Goal: Transaction & Acquisition: Purchase product/service

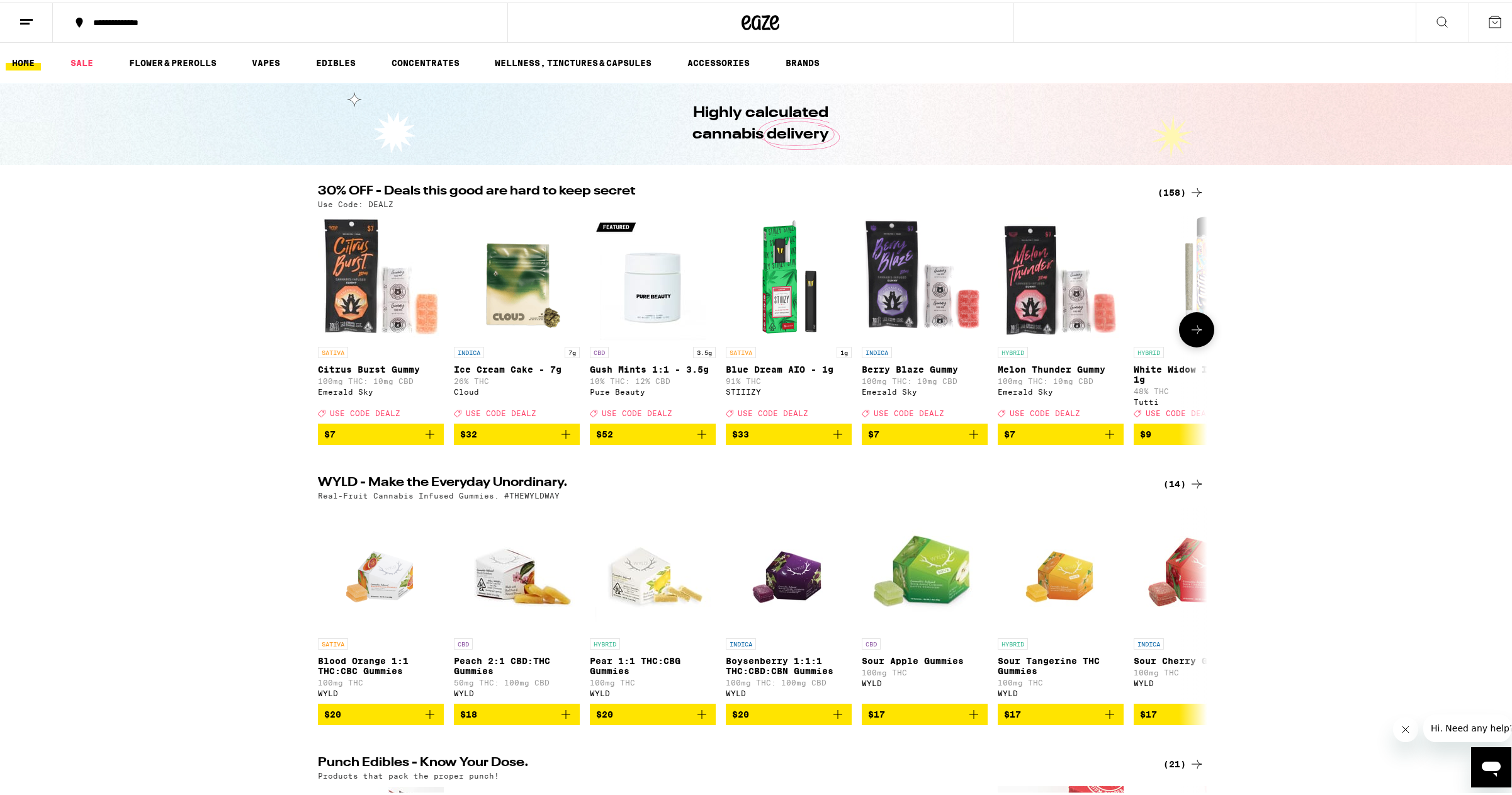
click at [1189, 333] on icon at bounding box center [1197, 327] width 15 height 15
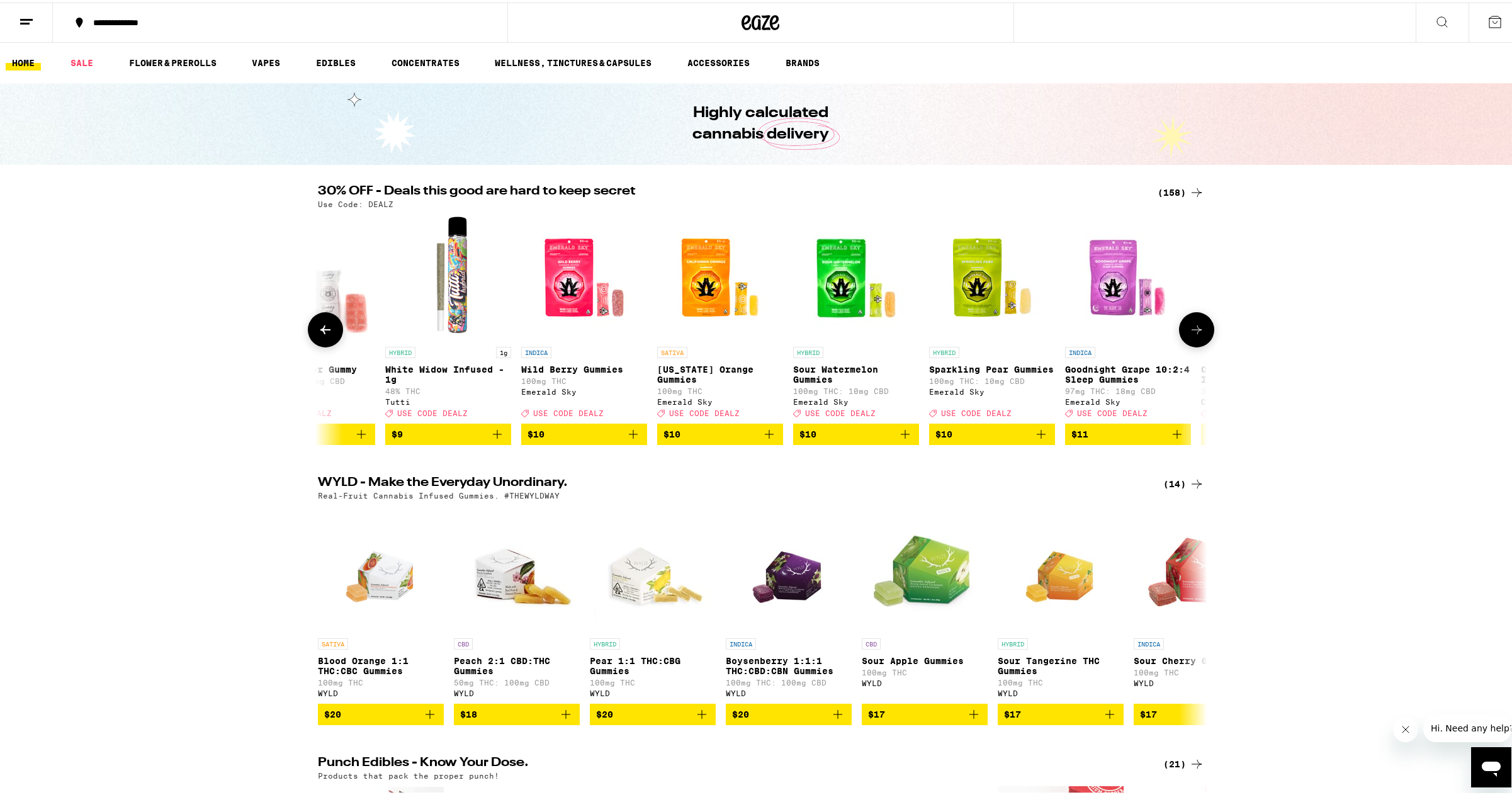
scroll to position [0, 749]
click at [1190, 342] on button at bounding box center [1197, 327] width 35 height 35
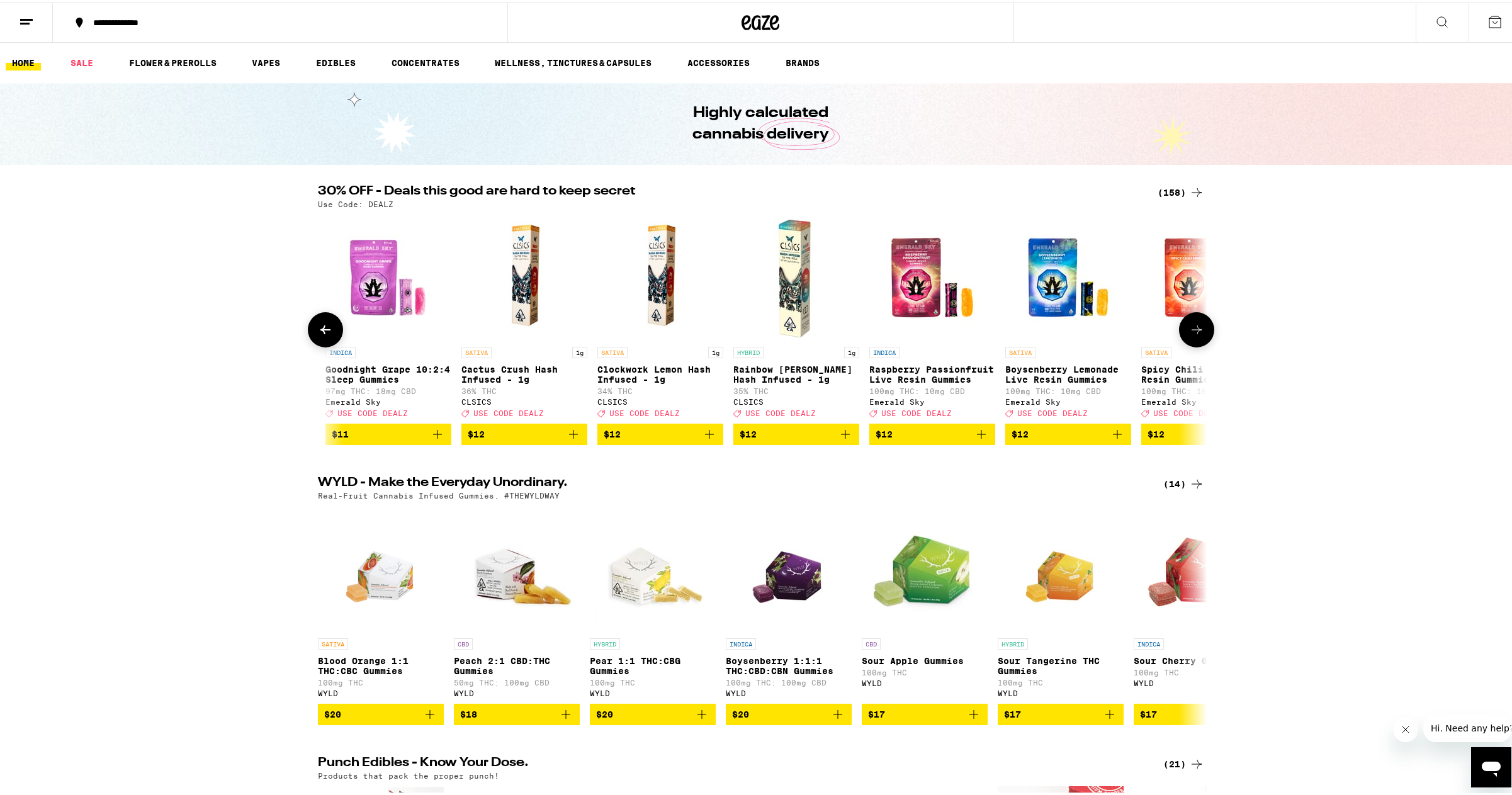
scroll to position [0, 1498]
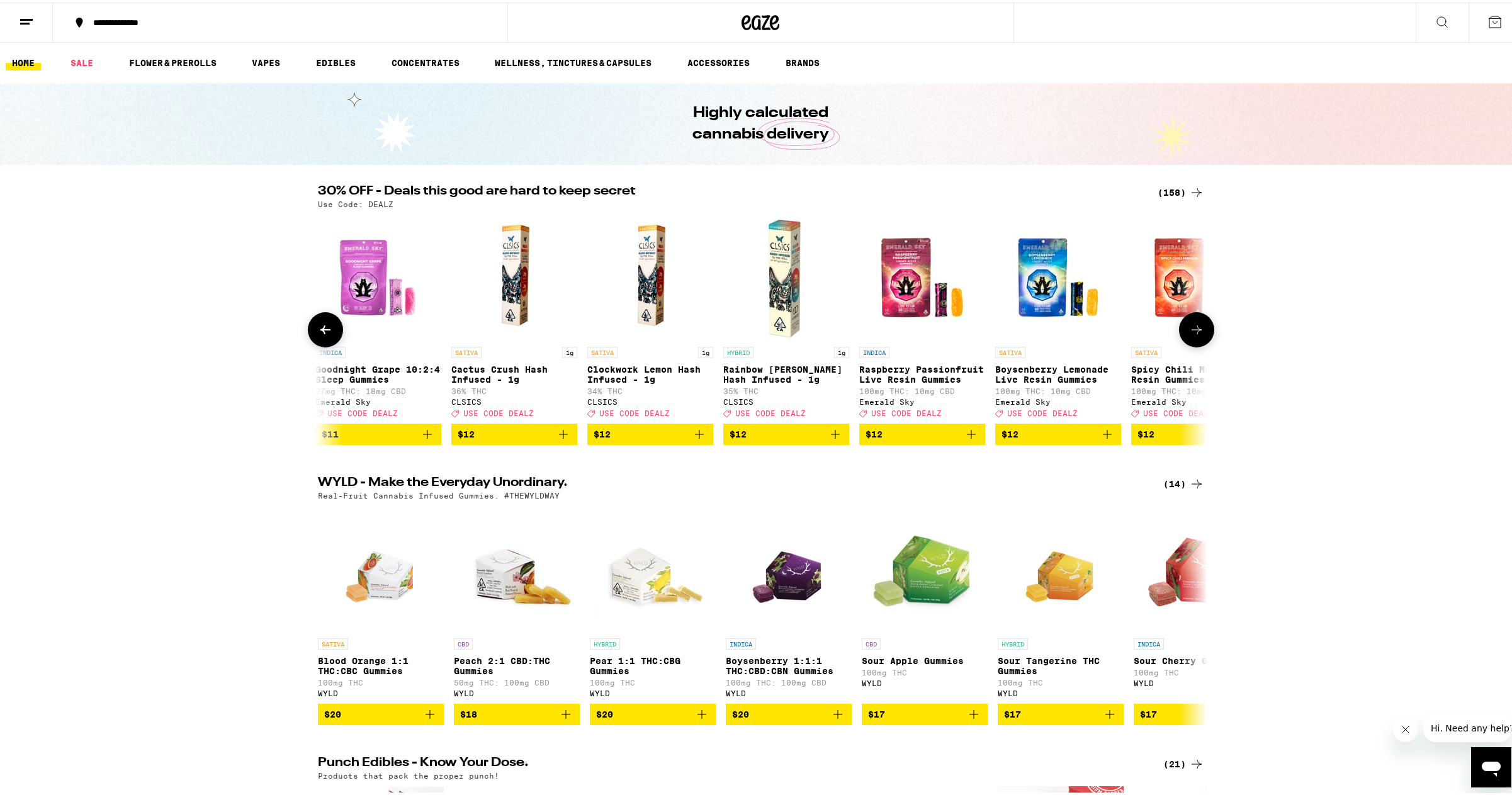
click at [1194, 335] on icon at bounding box center [1197, 327] width 15 height 15
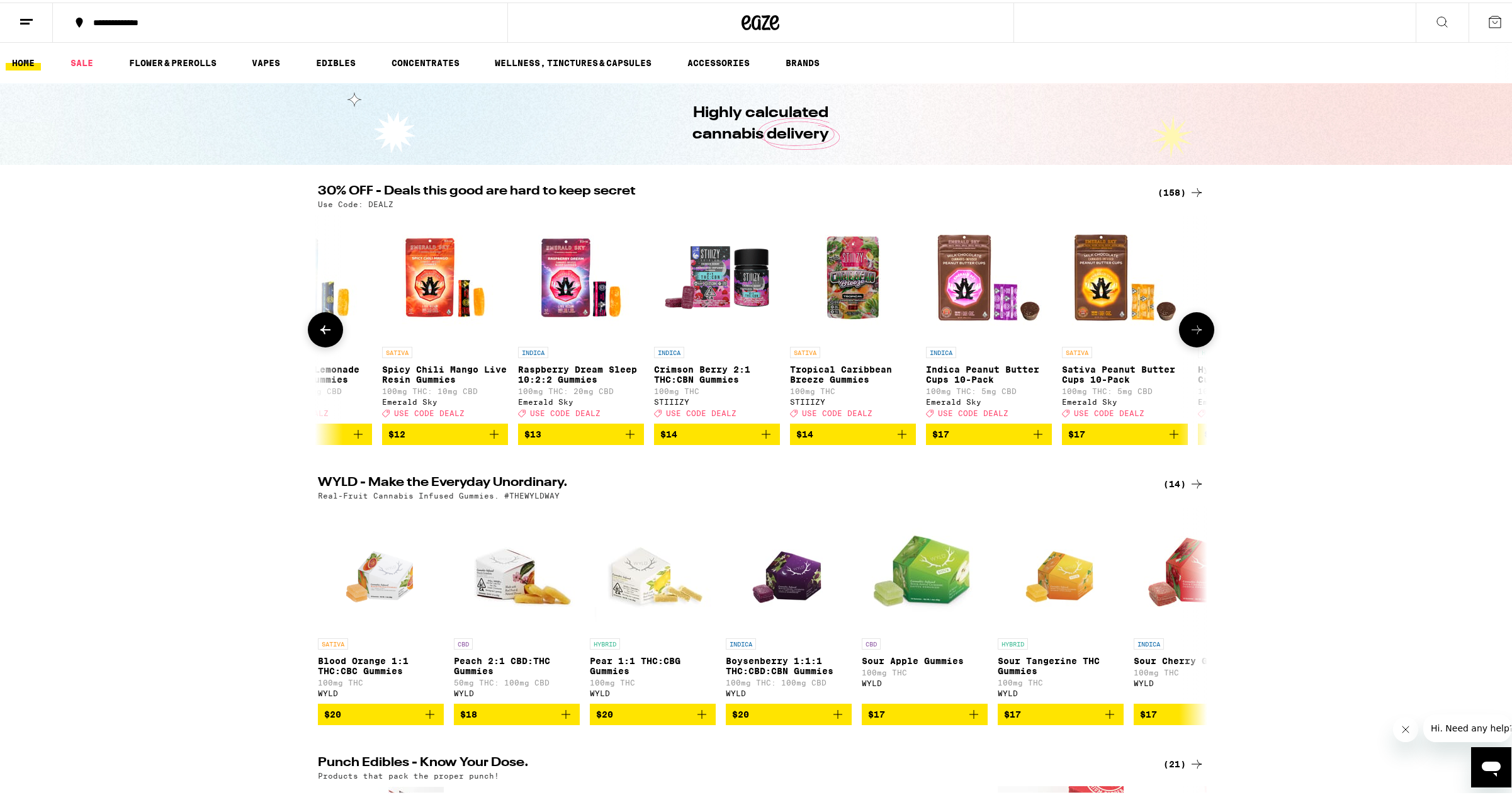
click at [1194, 335] on icon at bounding box center [1197, 327] width 15 height 15
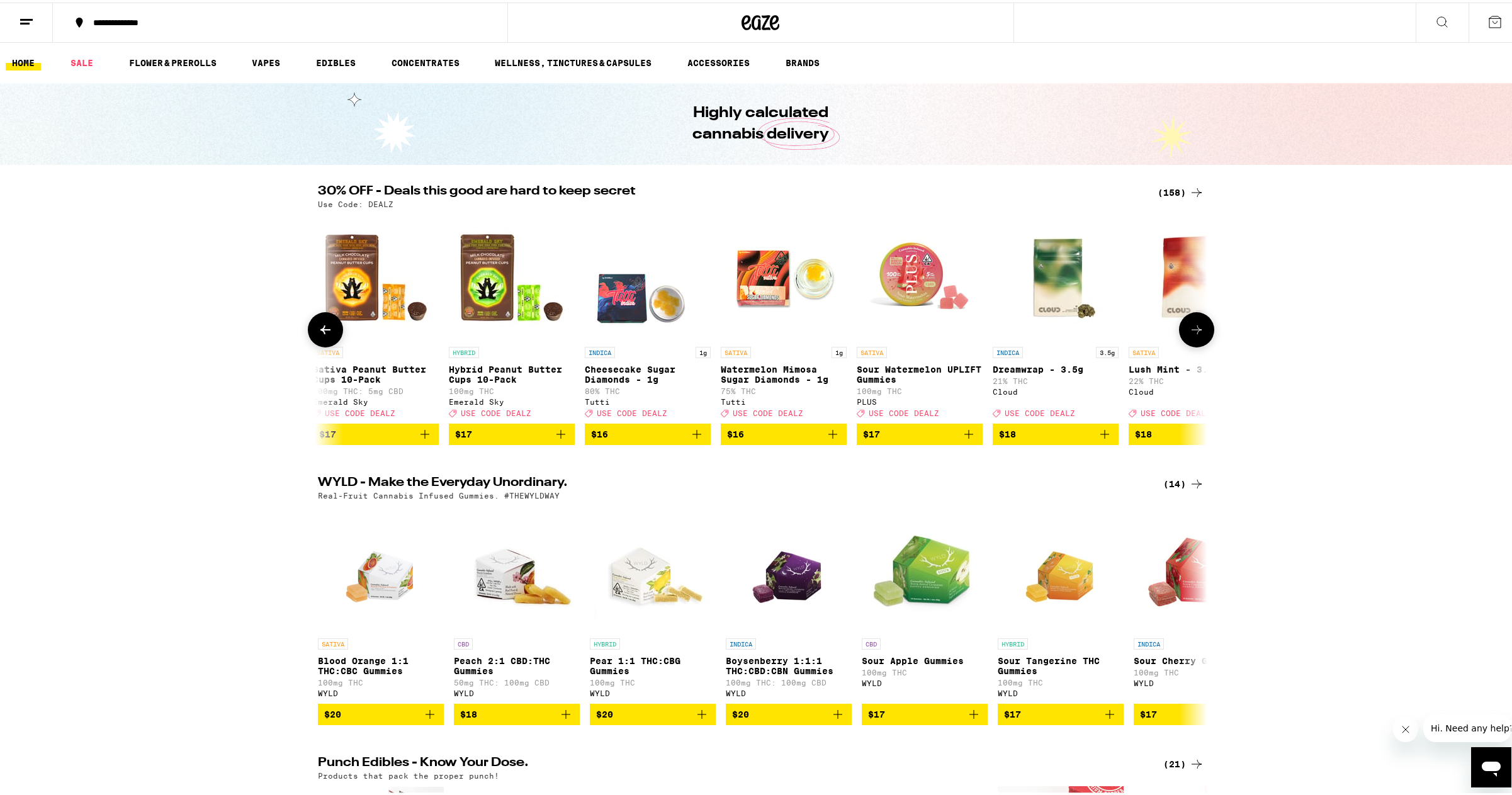
click at [1194, 335] on icon at bounding box center [1197, 327] width 15 height 15
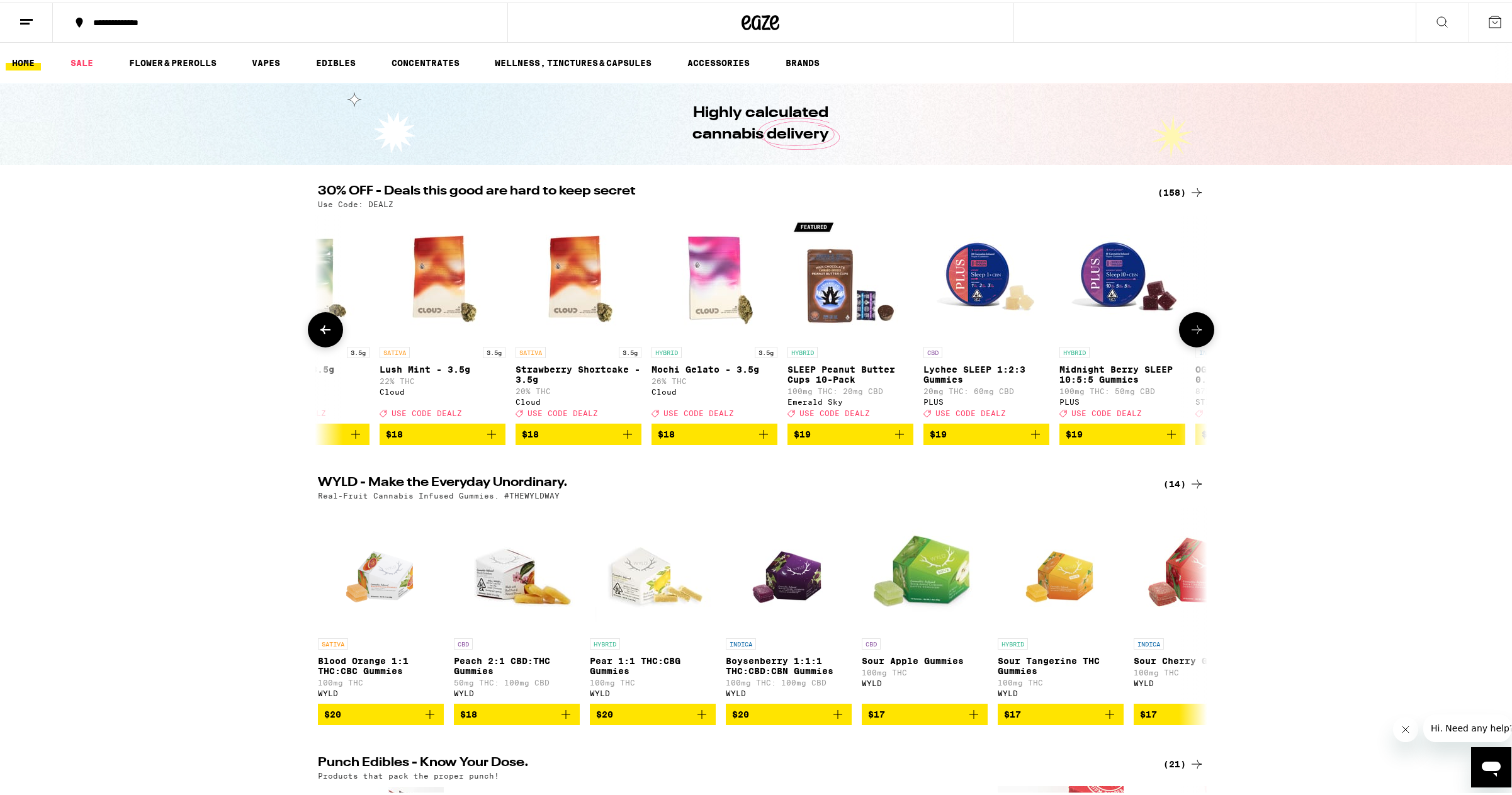
click at [1194, 335] on icon at bounding box center [1197, 327] width 15 height 15
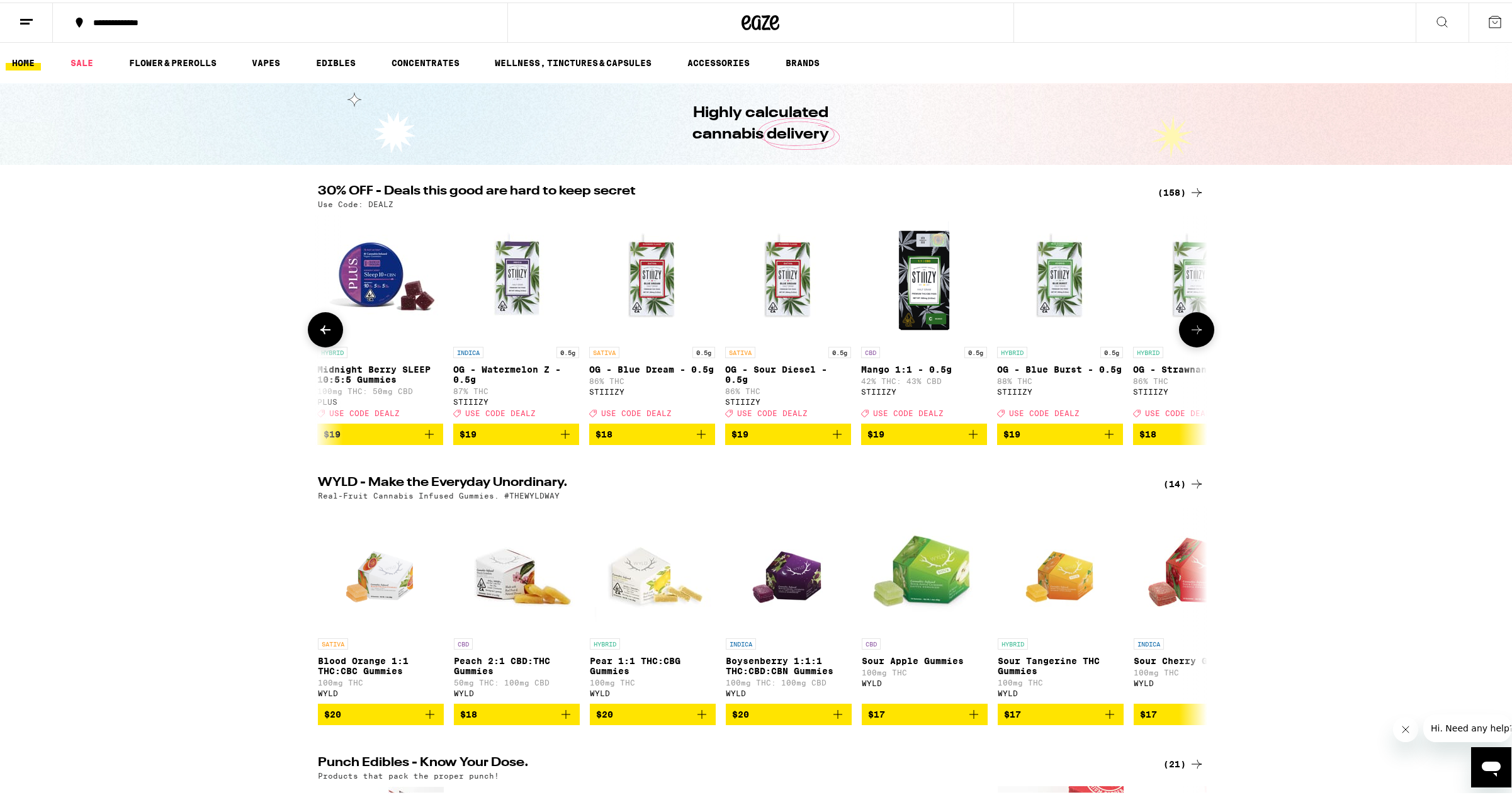
scroll to position [0, 4494]
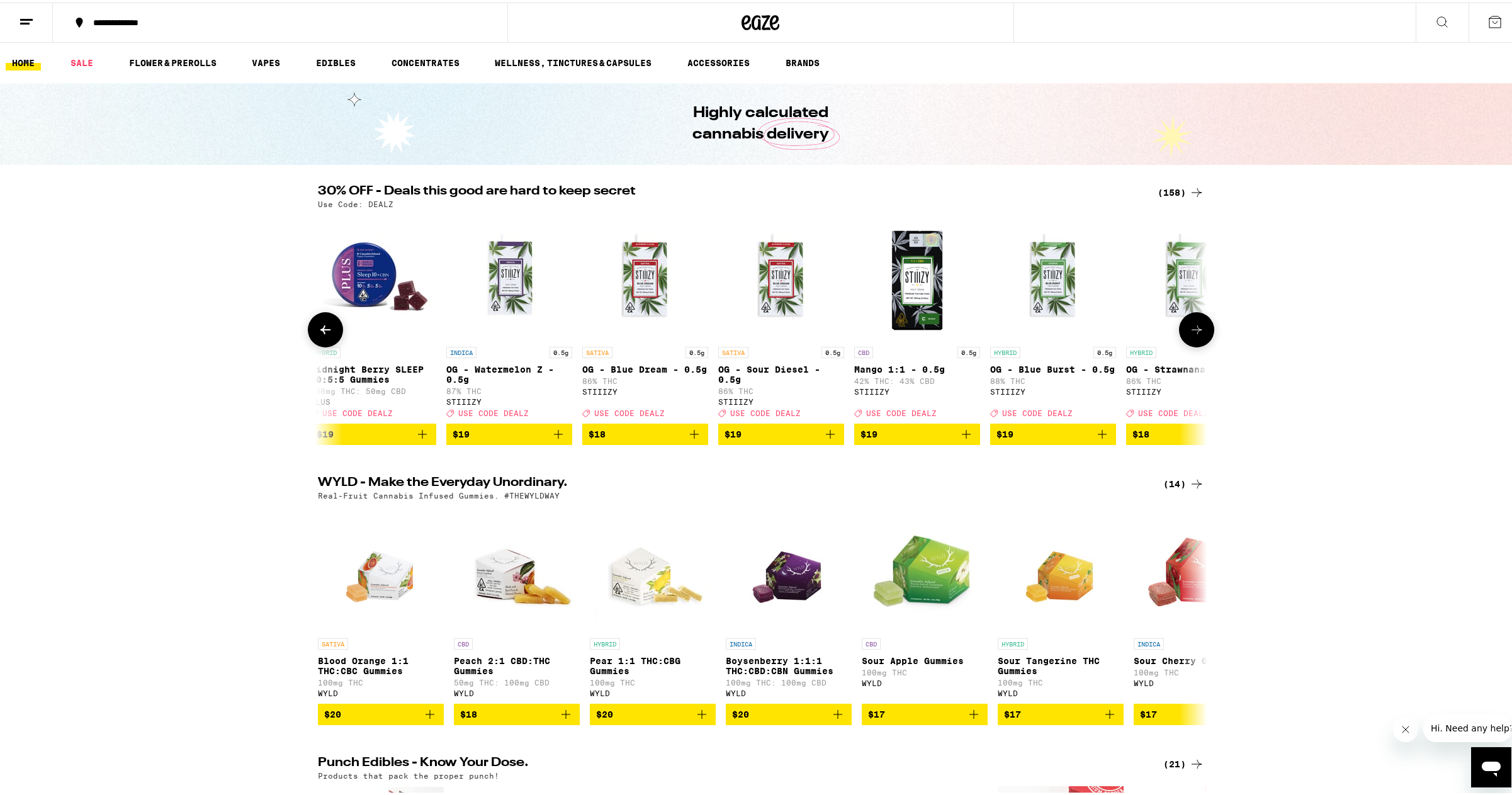
click at [1194, 335] on icon at bounding box center [1197, 327] width 15 height 15
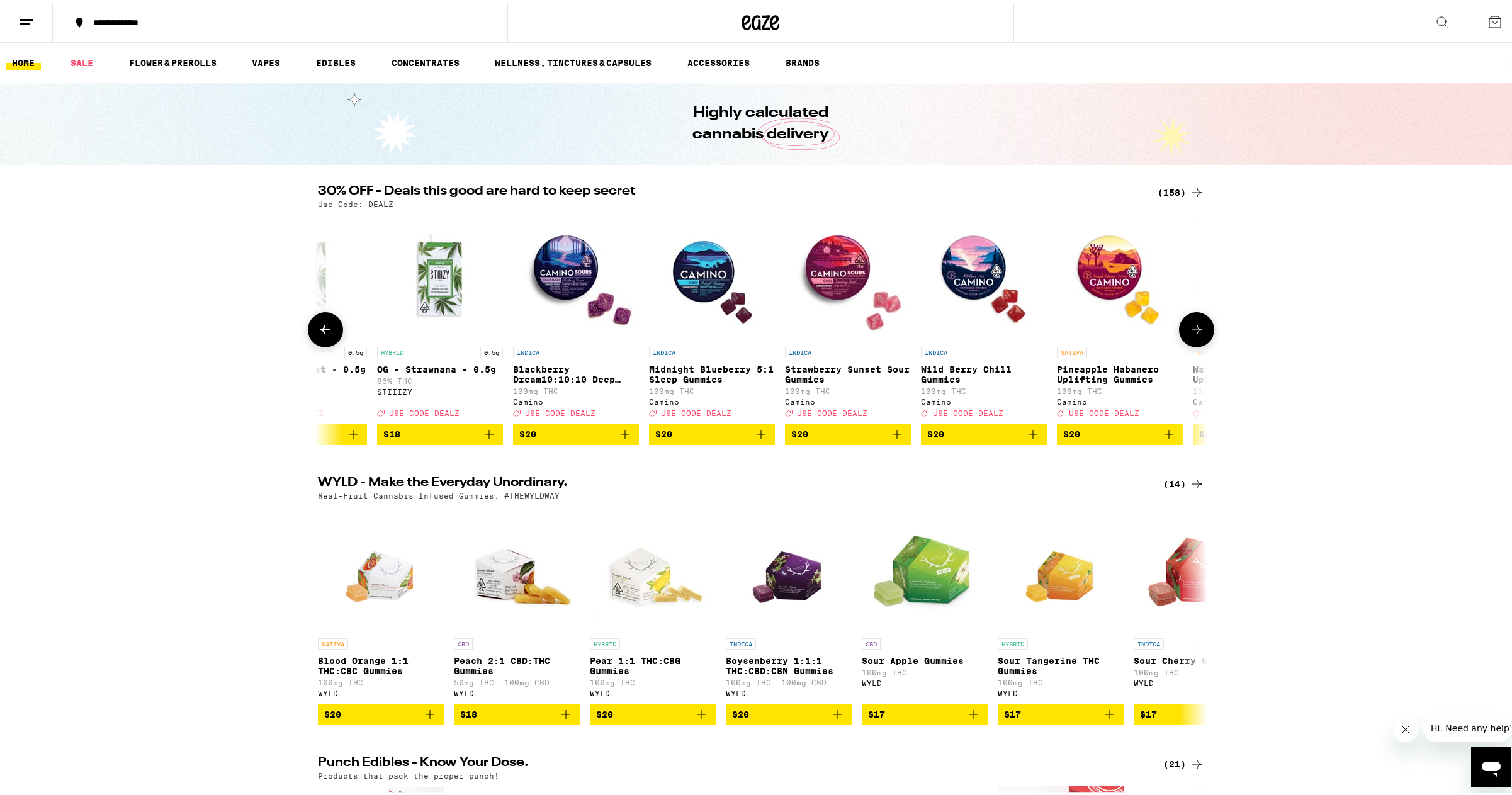
click at [1194, 335] on icon at bounding box center [1197, 327] width 15 height 15
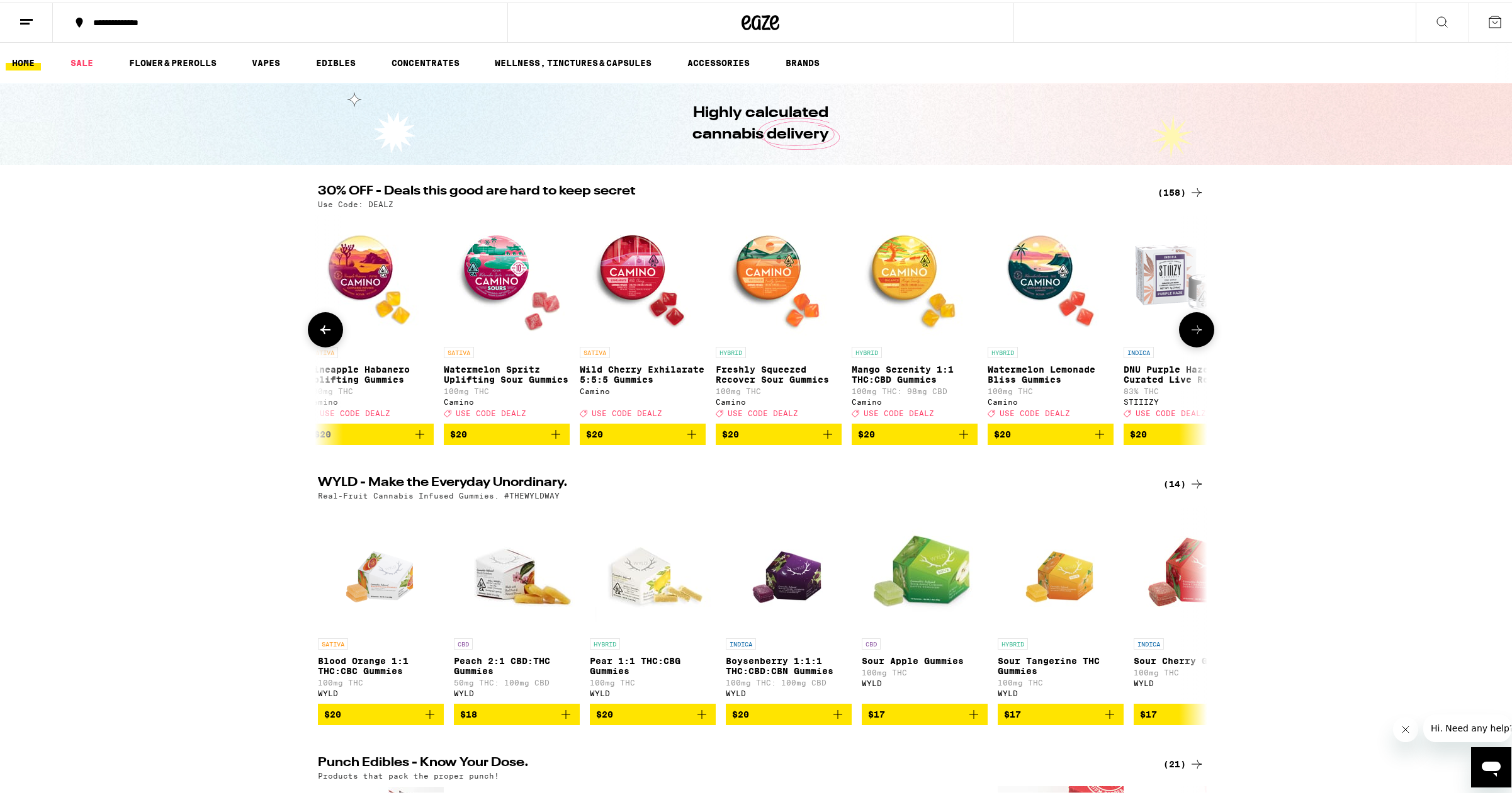
click at [1194, 335] on icon at bounding box center [1197, 327] width 15 height 15
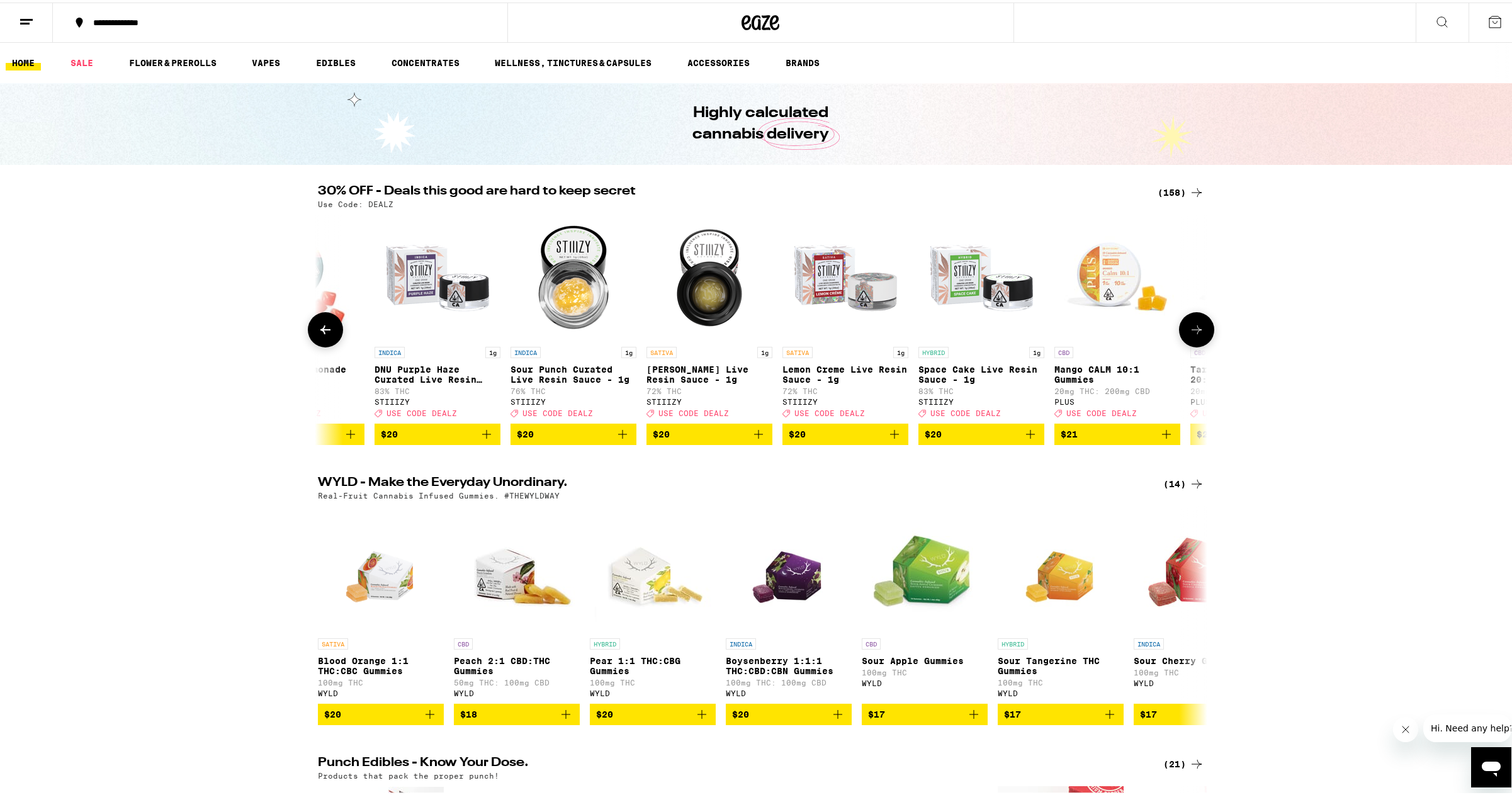
click at [1194, 335] on icon at bounding box center [1197, 327] width 15 height 15
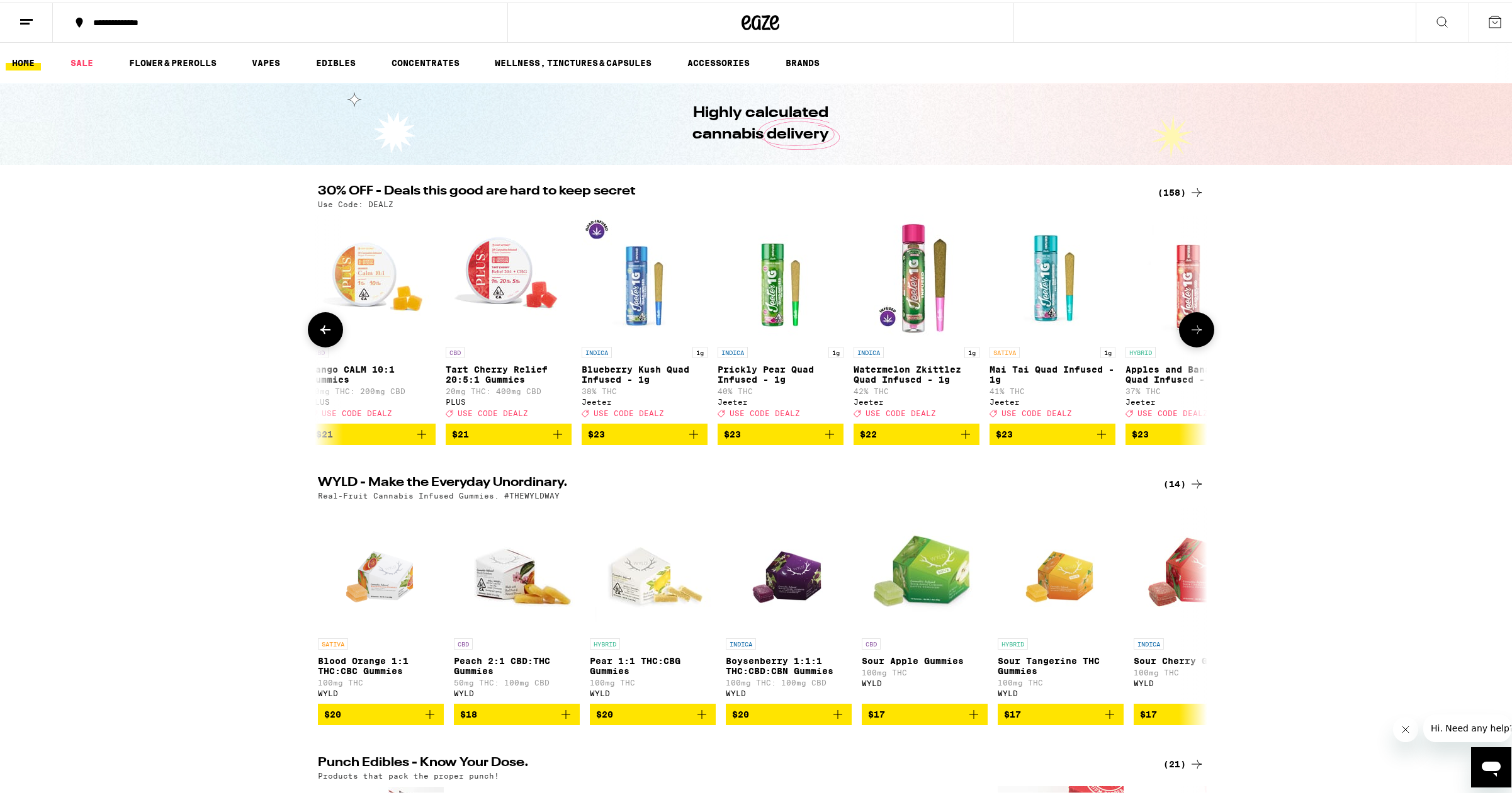
scroll to position [0, 7490]
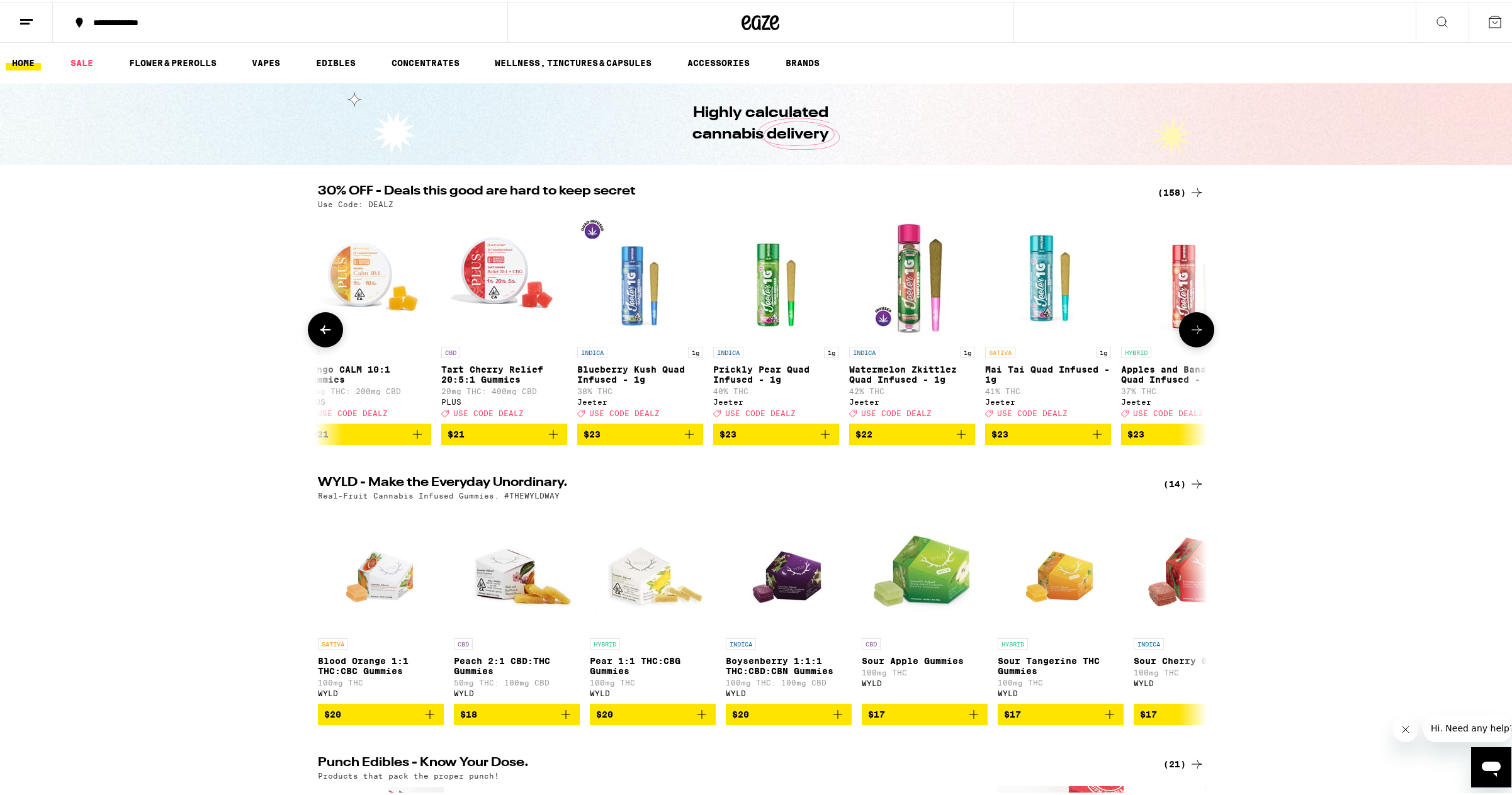
click at [1194, 335] on icon at bounding box center [1197, 327] width 15 height 15
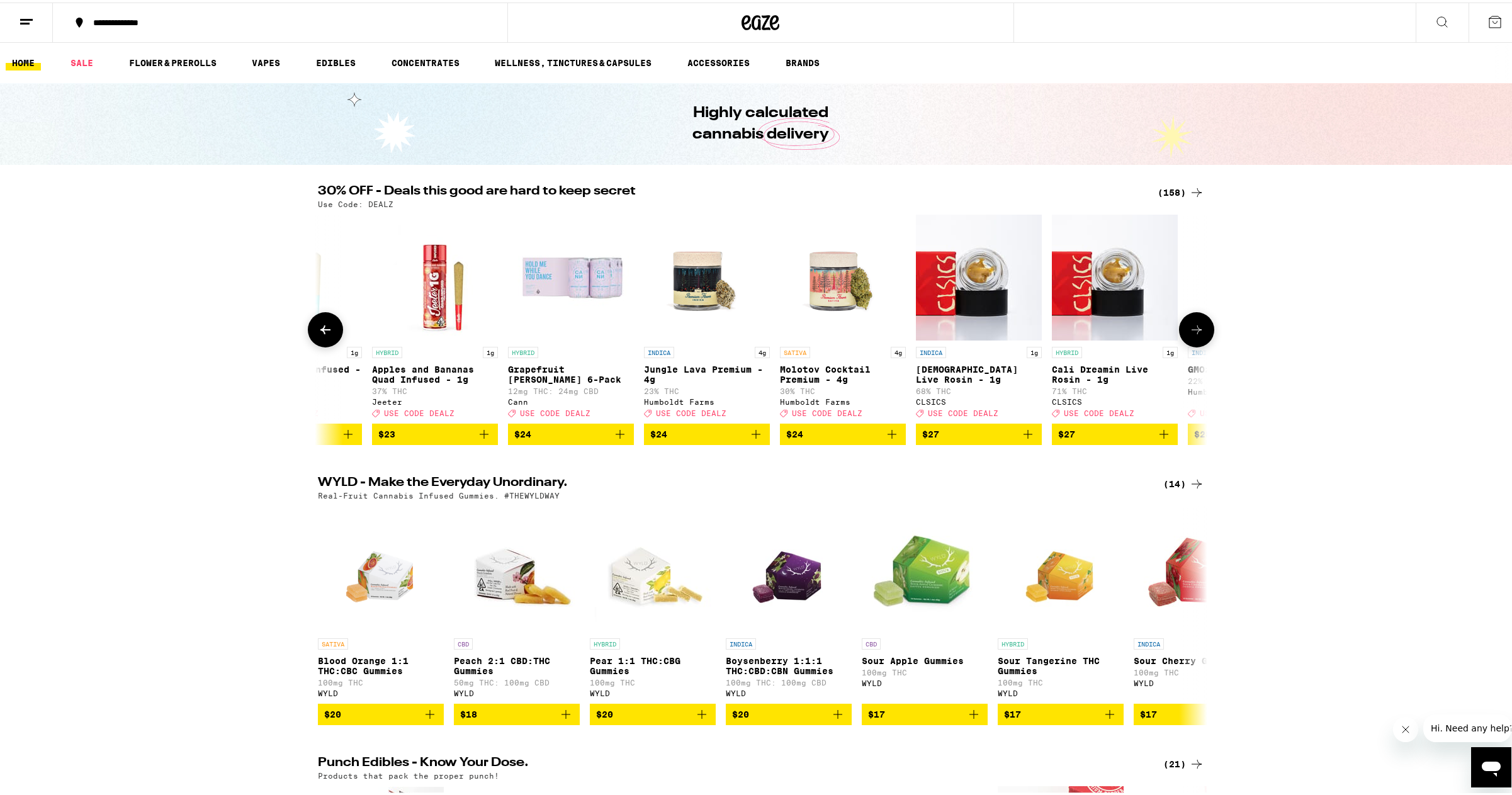
click at [1194, 335] on icon at bounding box center [1197, 327] width 15 height 15
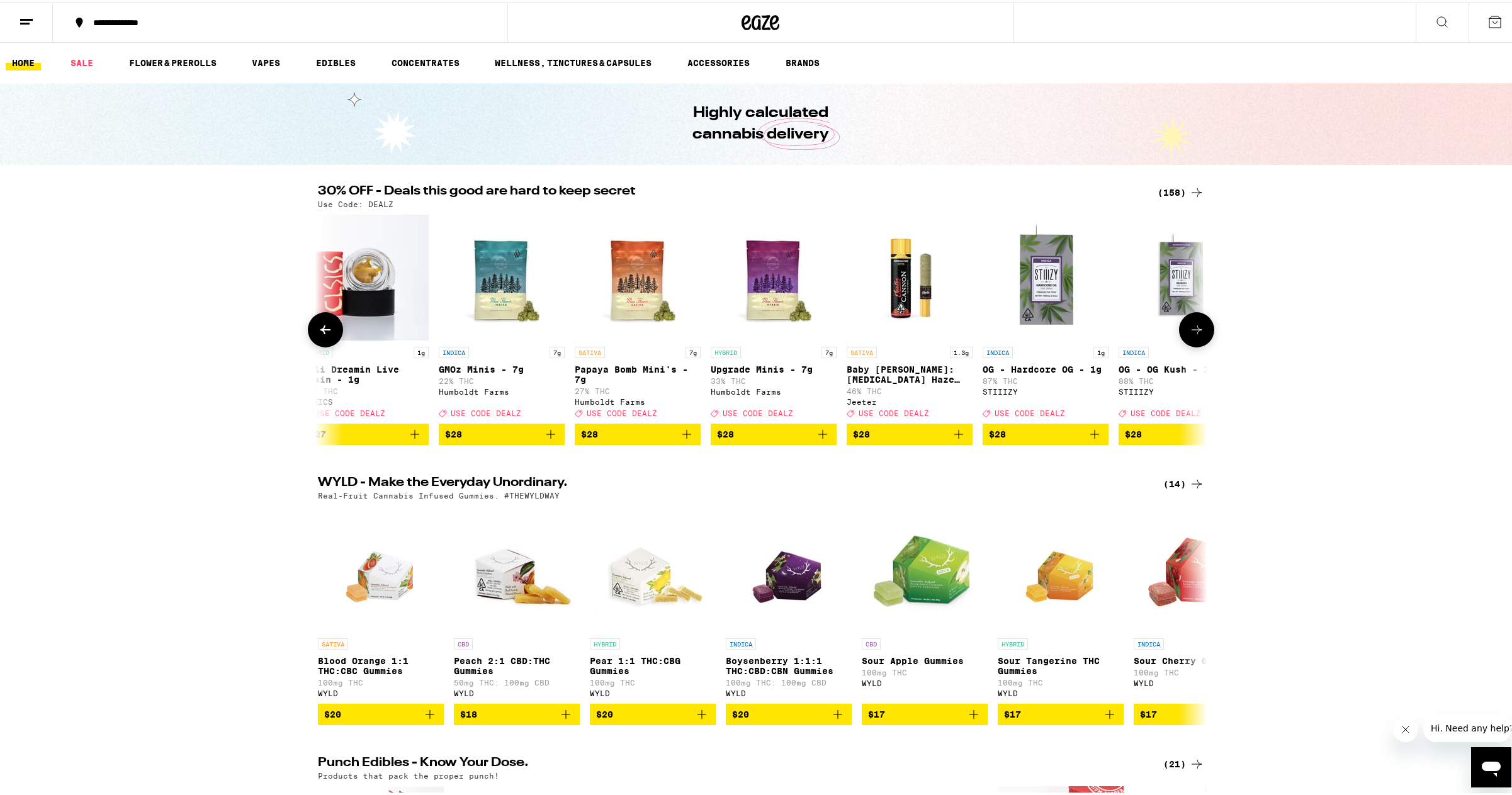
click at [1194, 335] on icon at bounding box center [1197, 327] width 15 height 15
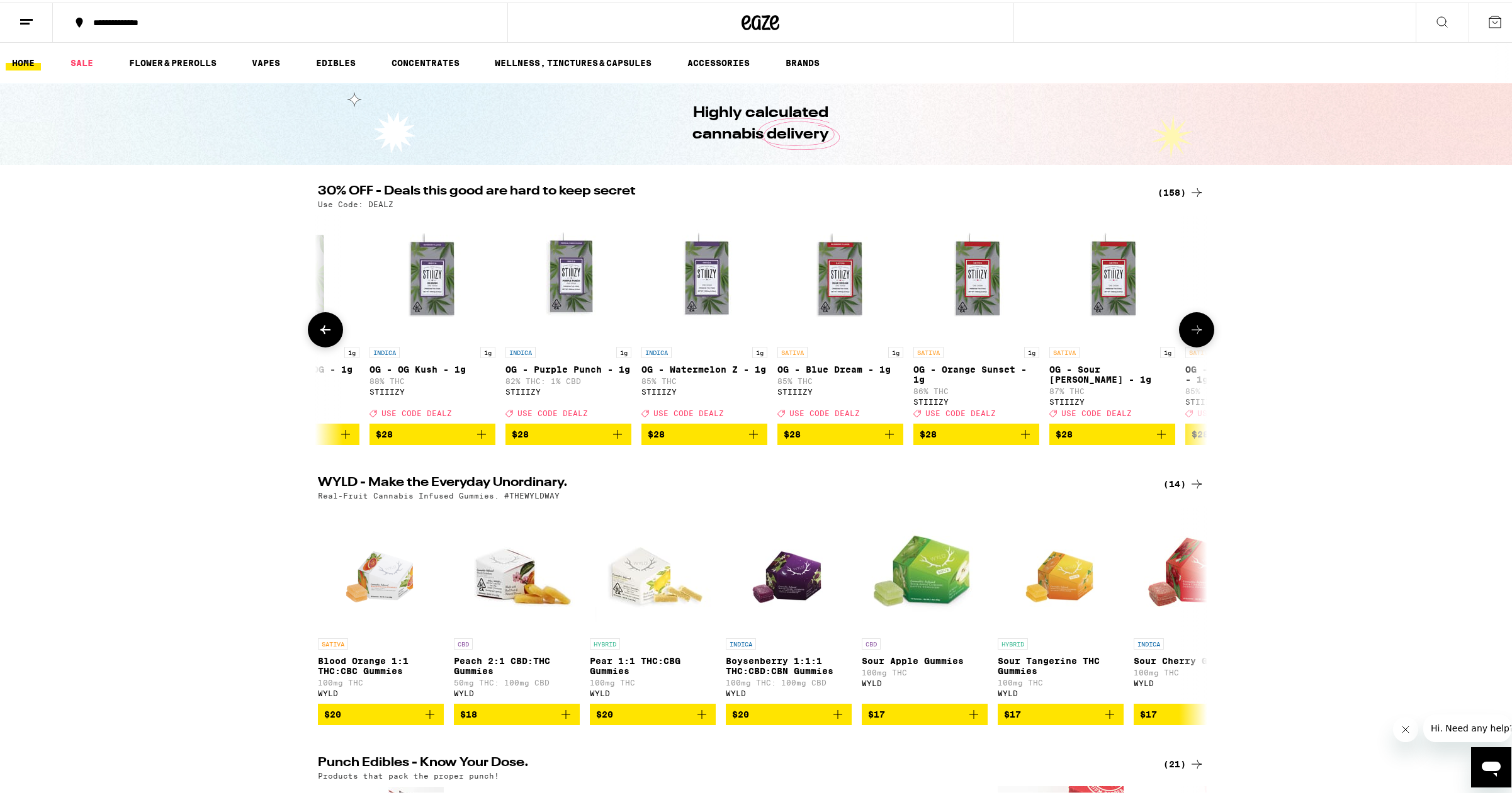
click at [1194, 335] on icon at bounding box center [1197, 327] width 15 height 15
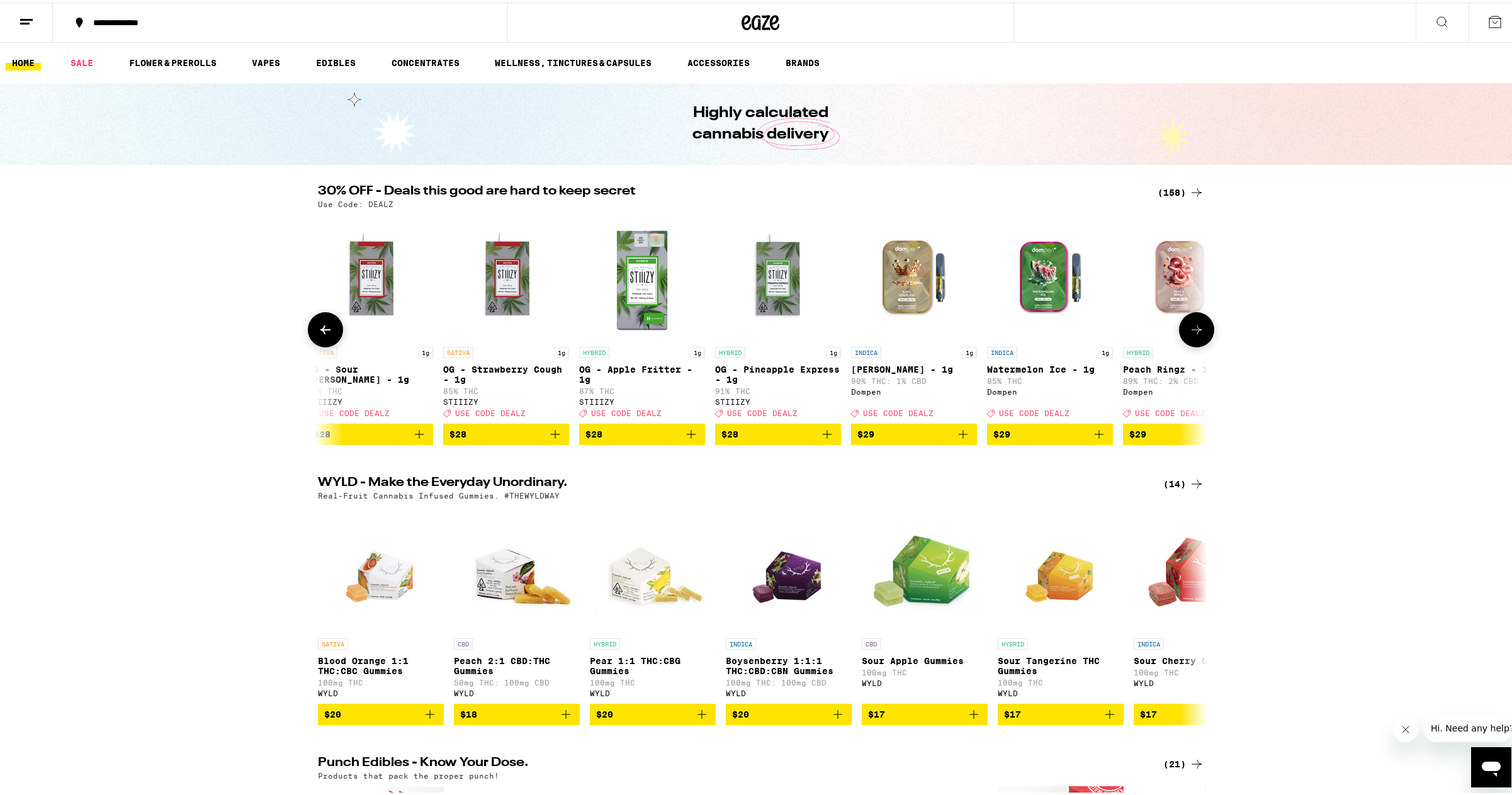
scroll to position [0, 10486]
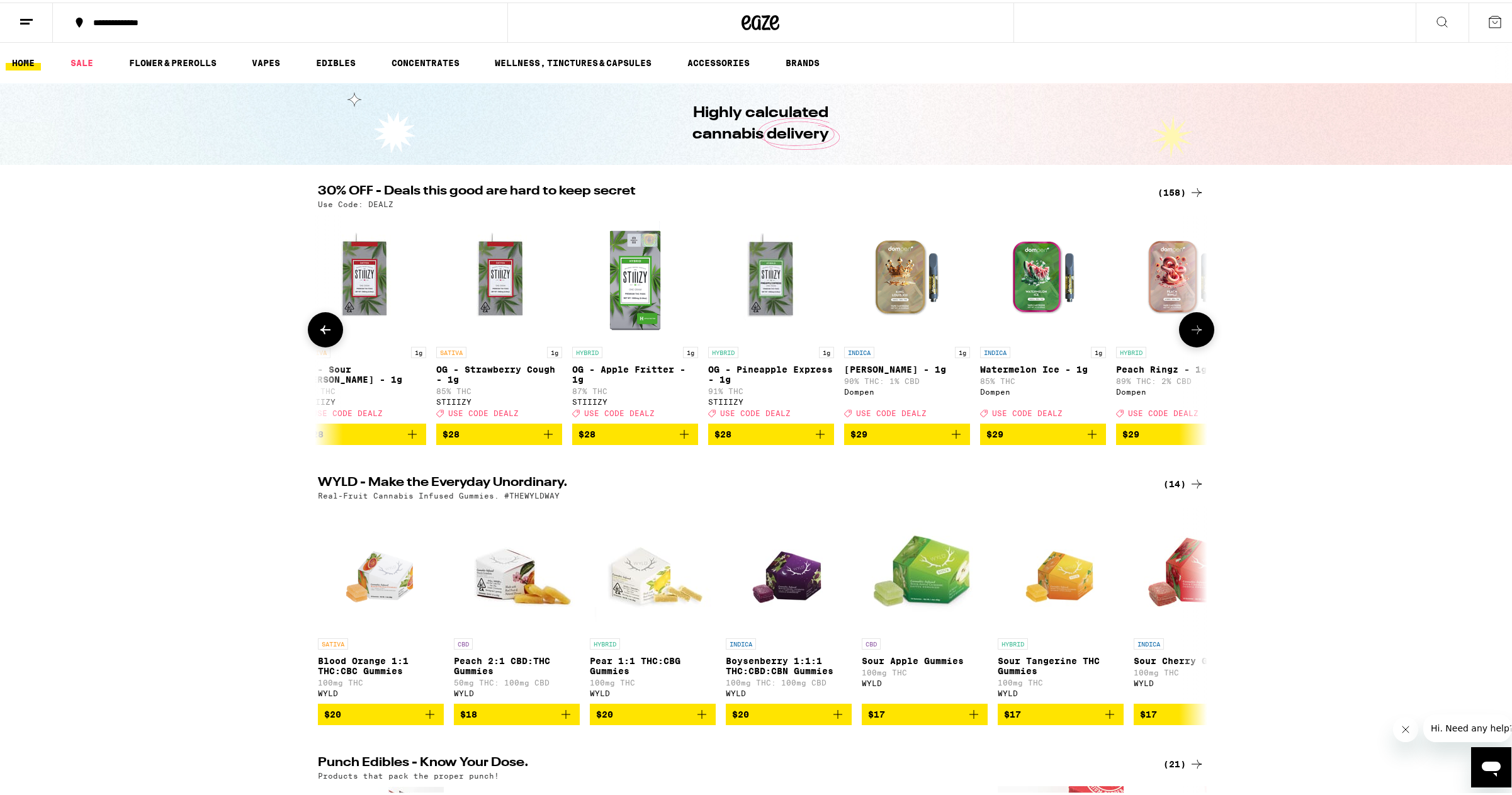
drag, startPoint x: 1194, startPoint y: 336, endPoint x: 958, endPoint y: 393, distance: 242.8
click at [958, 393] on div "SATIVA Citrus Burst Gummy 100mg THC: 10mg CBD Emerald Sky Deal Created with Ske…" at bounding box center [761, 327] width 906 height 230
click at [1189, 323] on button at bounding box center [1197, 327] width 35 height 35
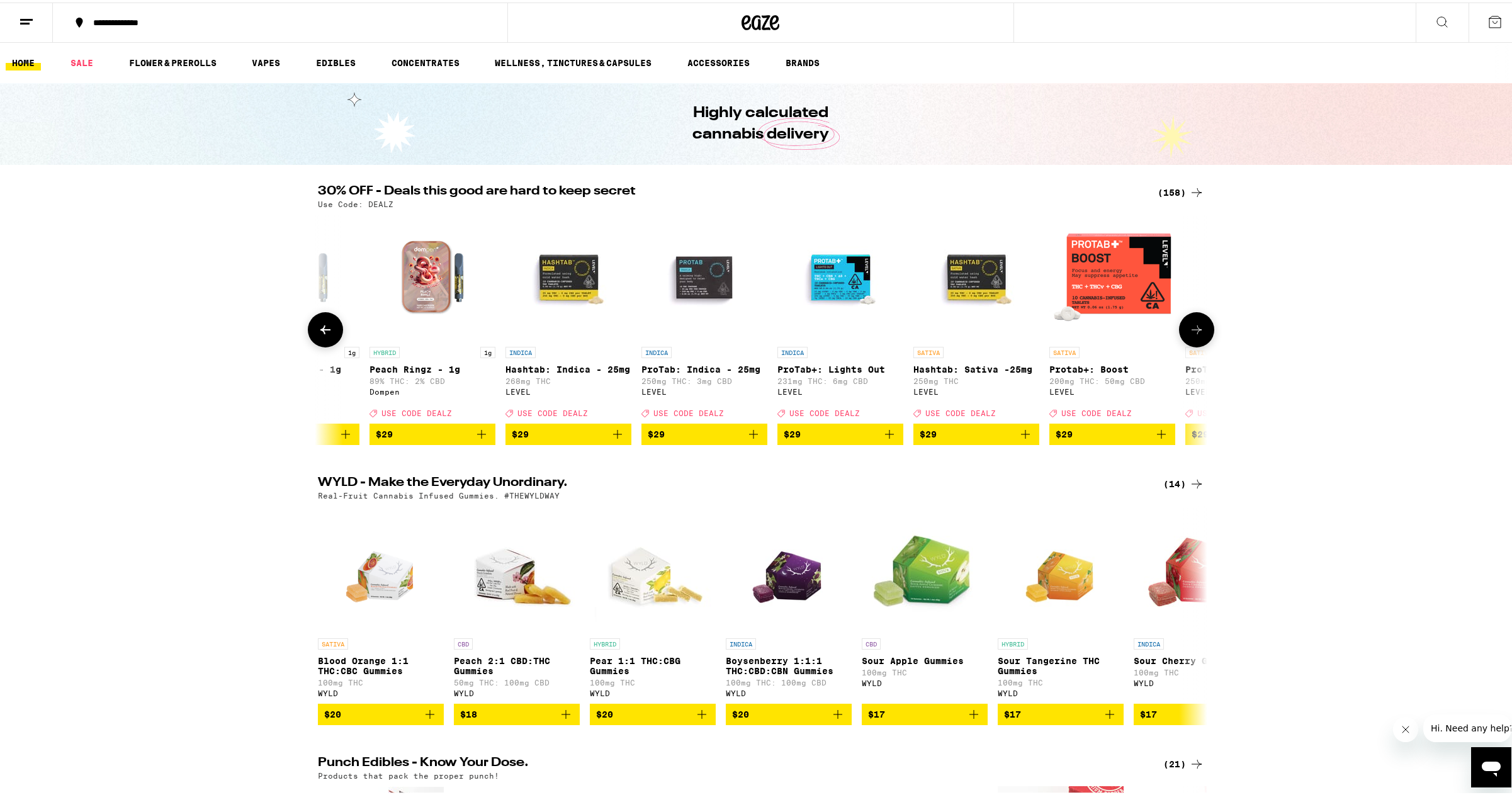
scroll to position [0, 11236]
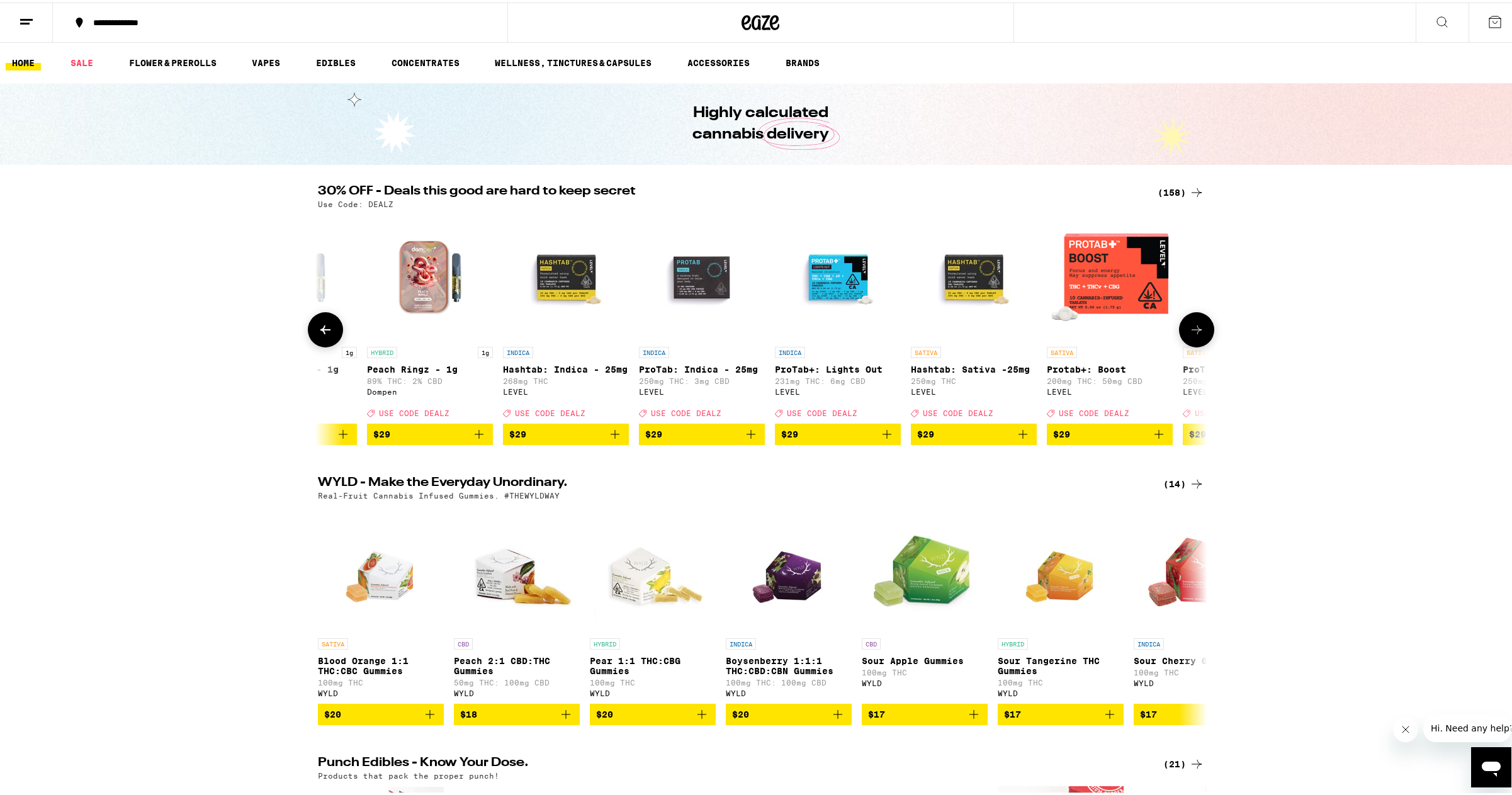
click at [1189, 328] on icon at bounding box center [1197, 327] width 15 height 15
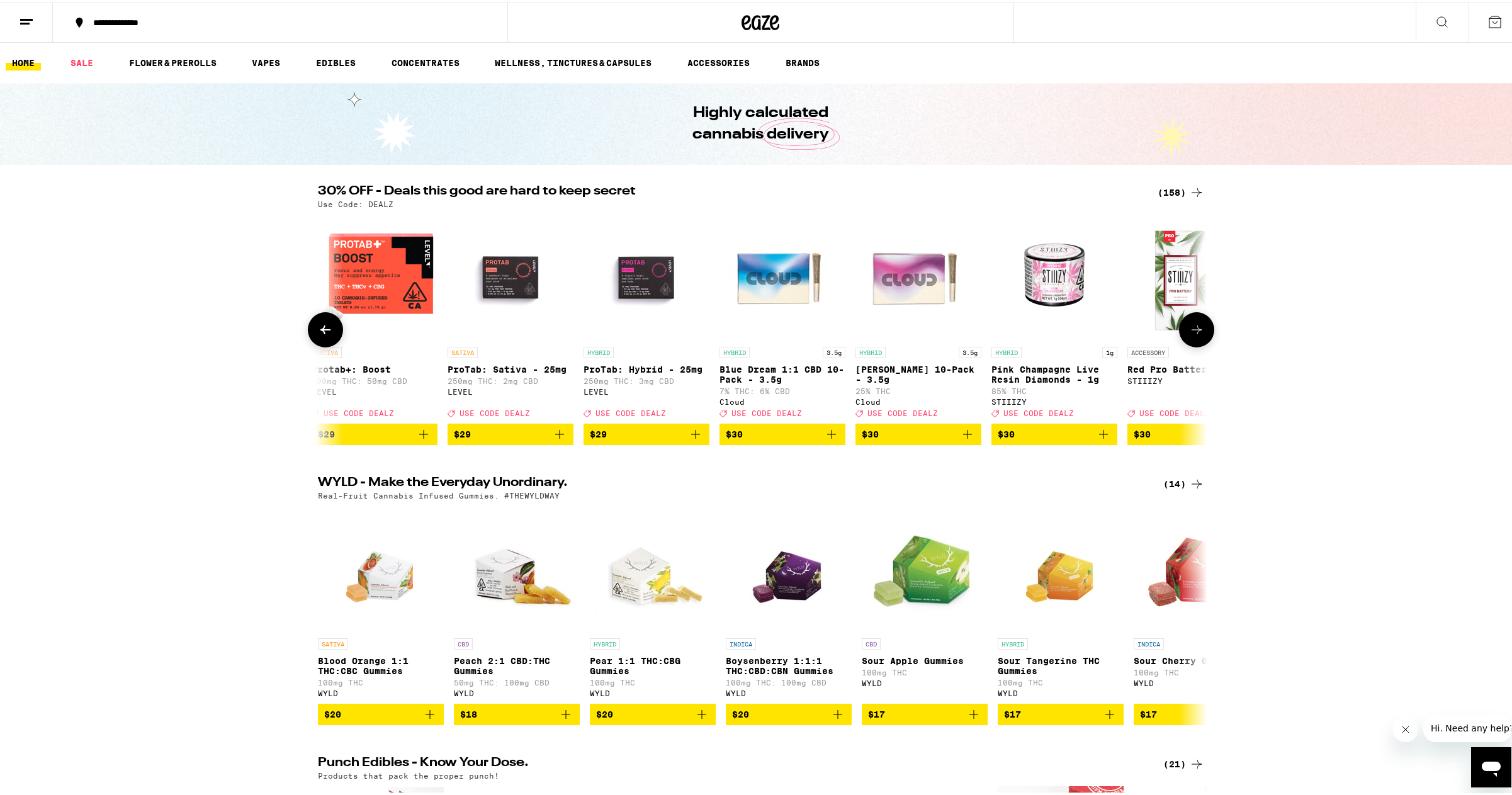
scroll to position [0, 11985]
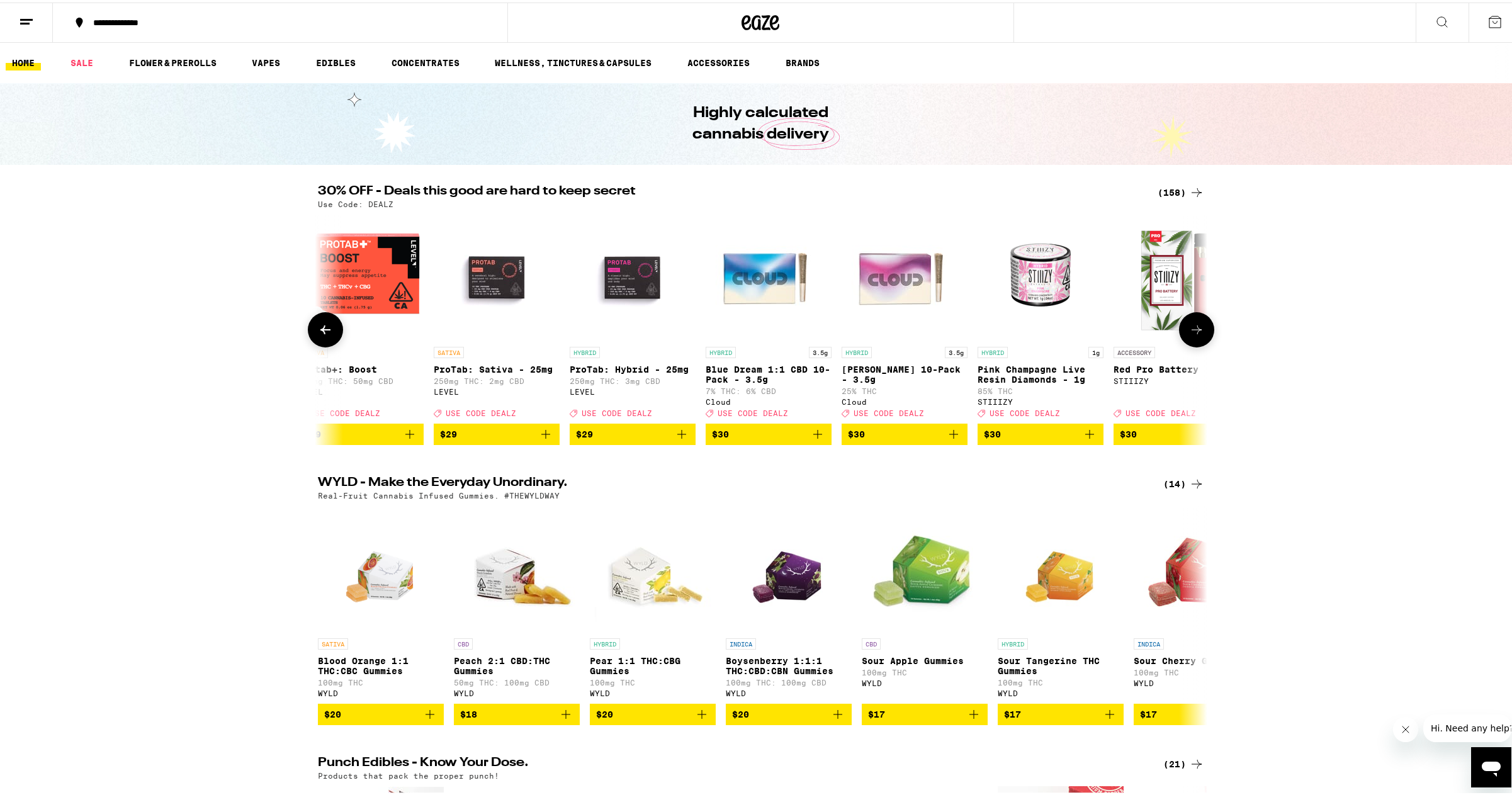
click at [1189, 328] on icon at bounding box center [1197, 327] width 15 height 15
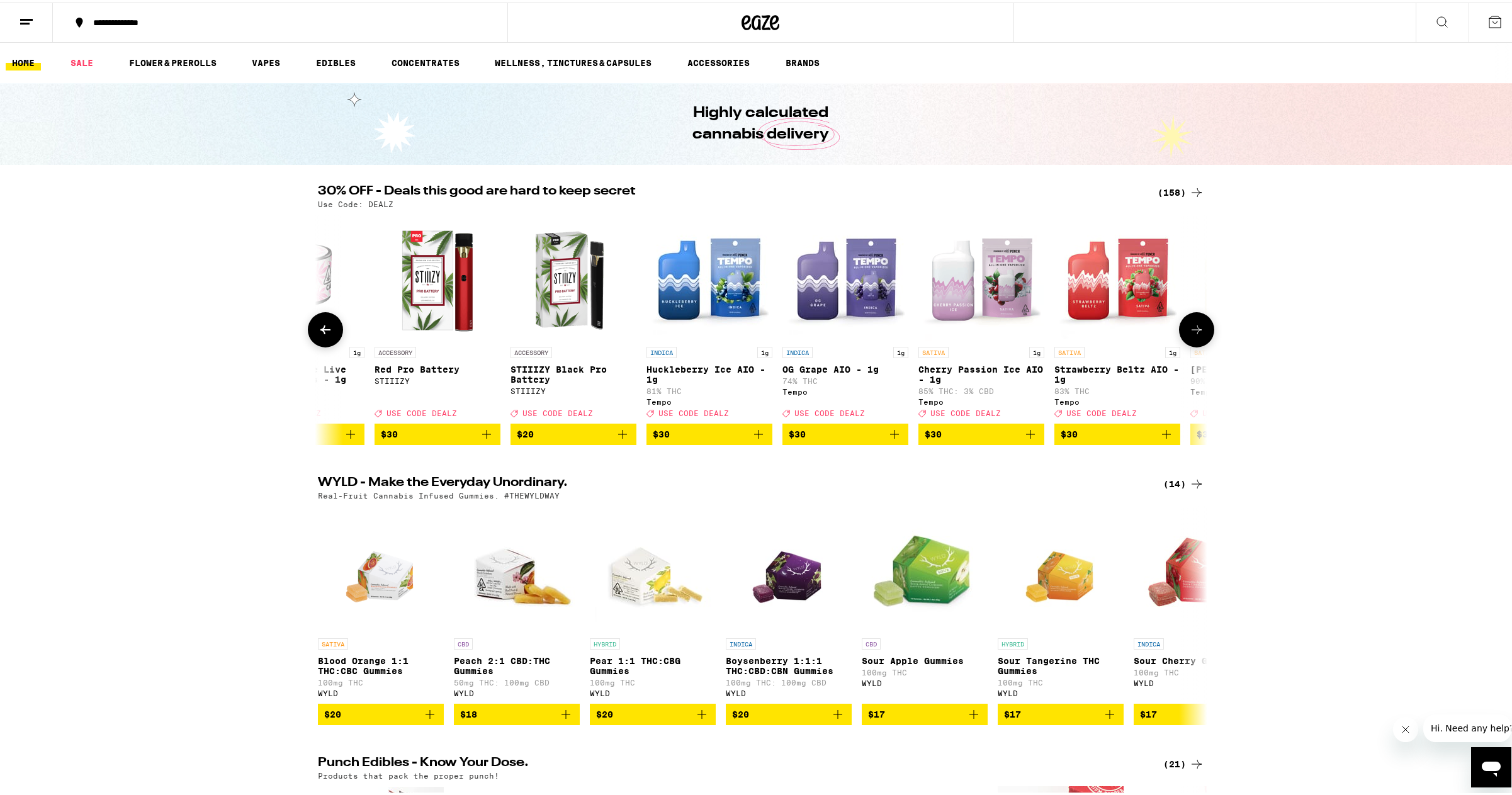
scroll to position [0, 12734]
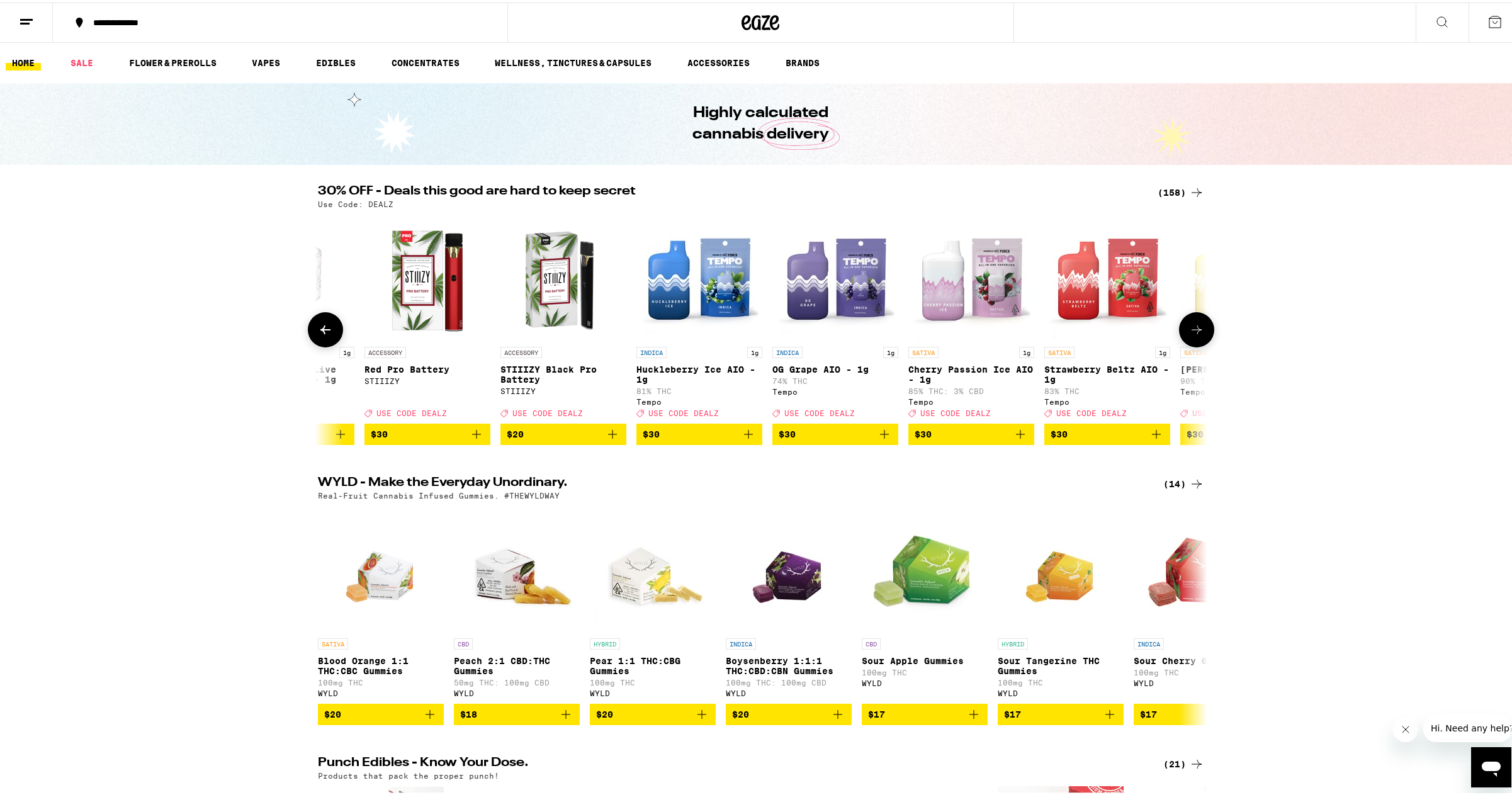
click at [1189, 328] on icon at bounding box center [1197, 327] width 15 height 15
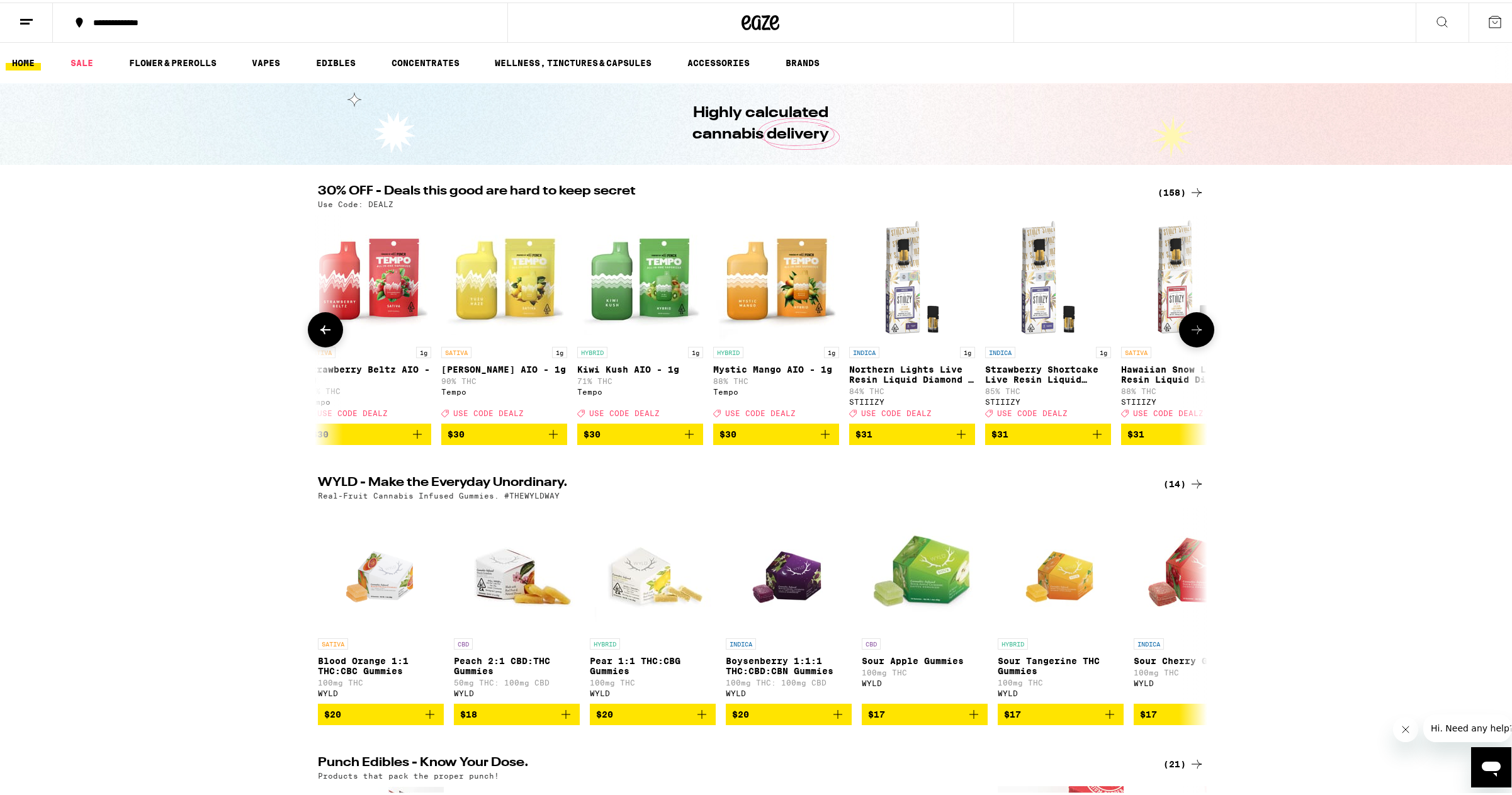
scroll to position [0, 13483]
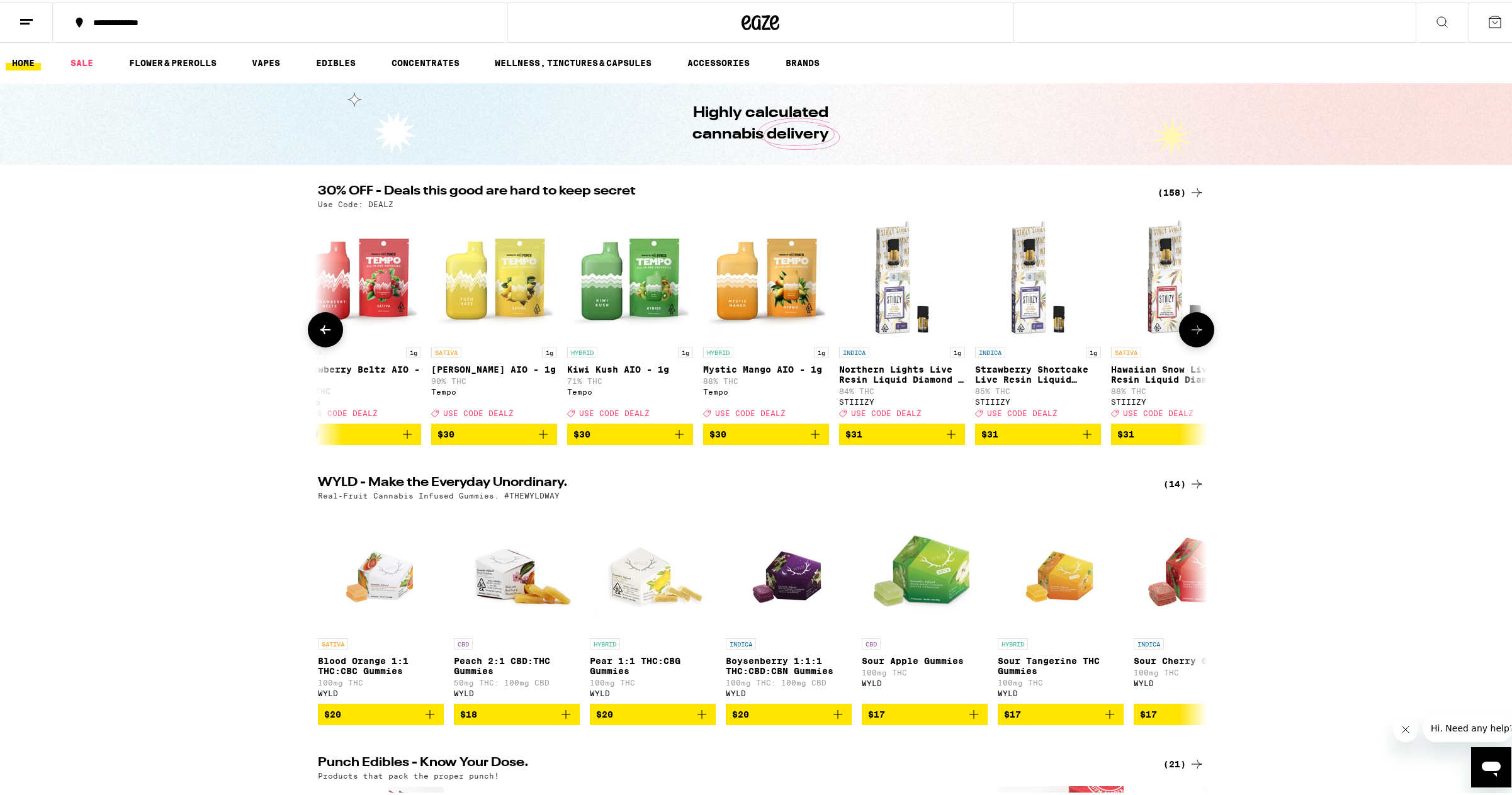
click at [1189, 328] on icon at bounding box center [1197, 327] width 15 height 15
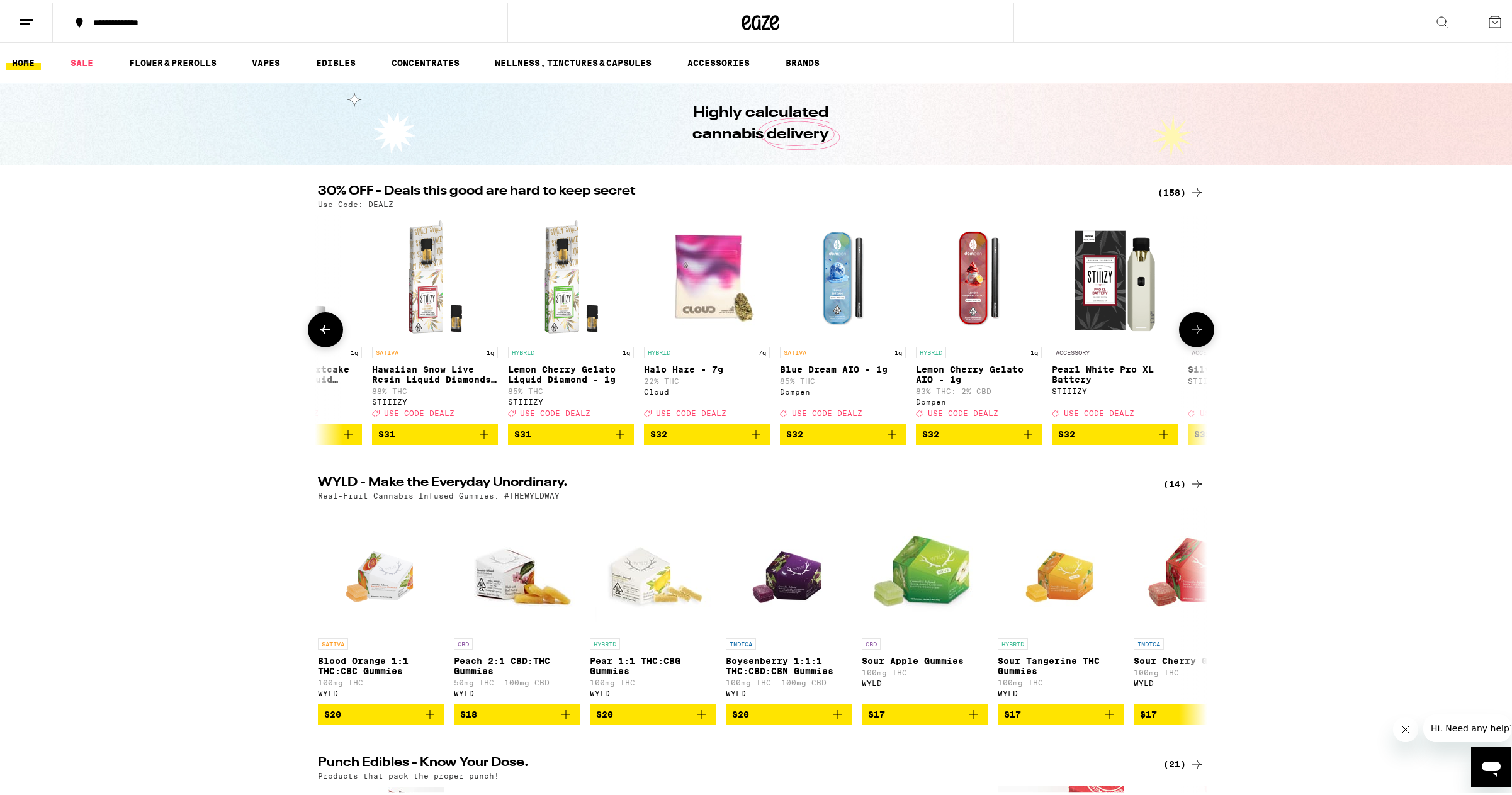
scroll to position [0, 14232]
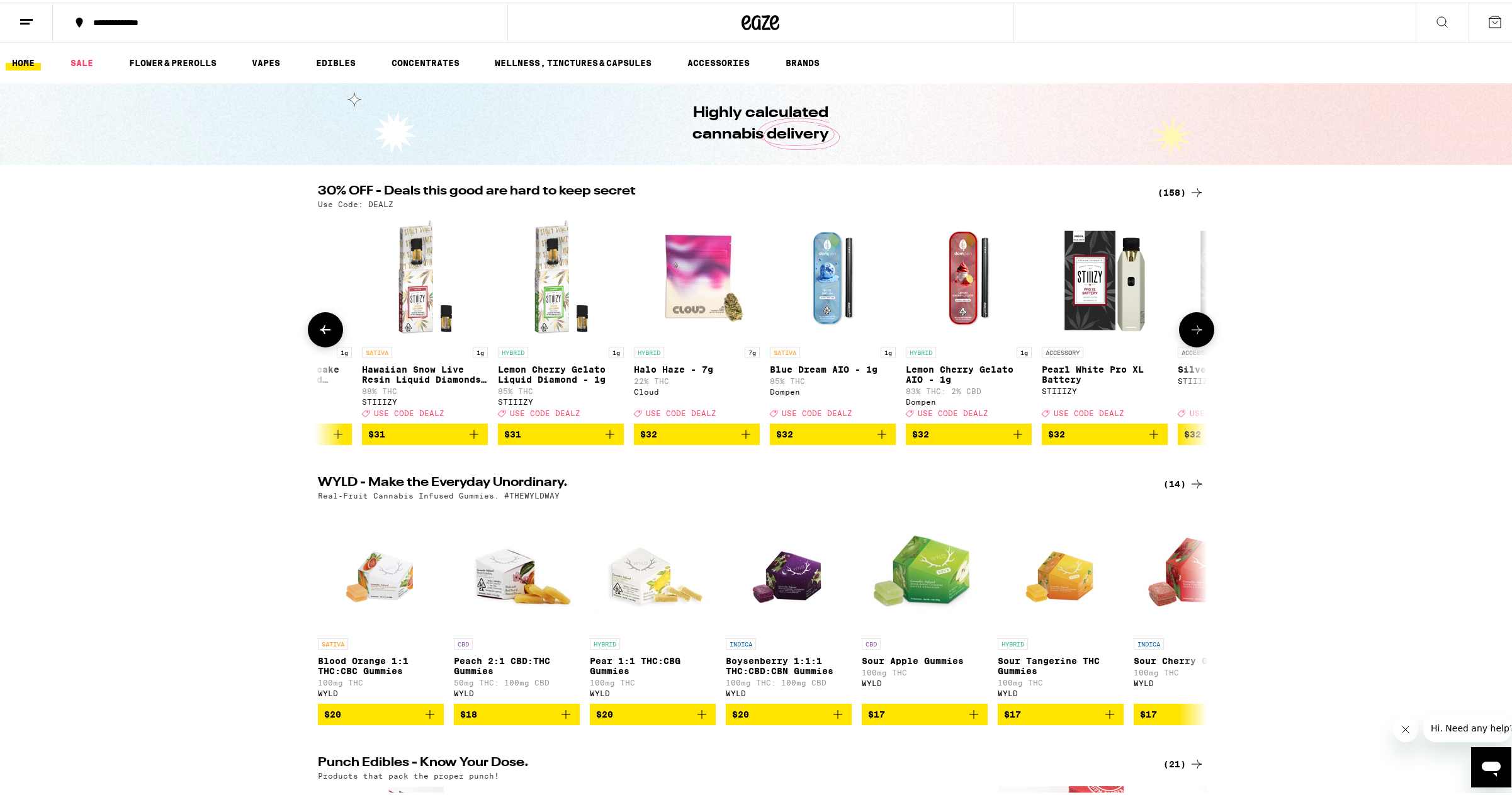
click at [1189, 328] on icon at bounding box center [1197, 327] width 15 height 15
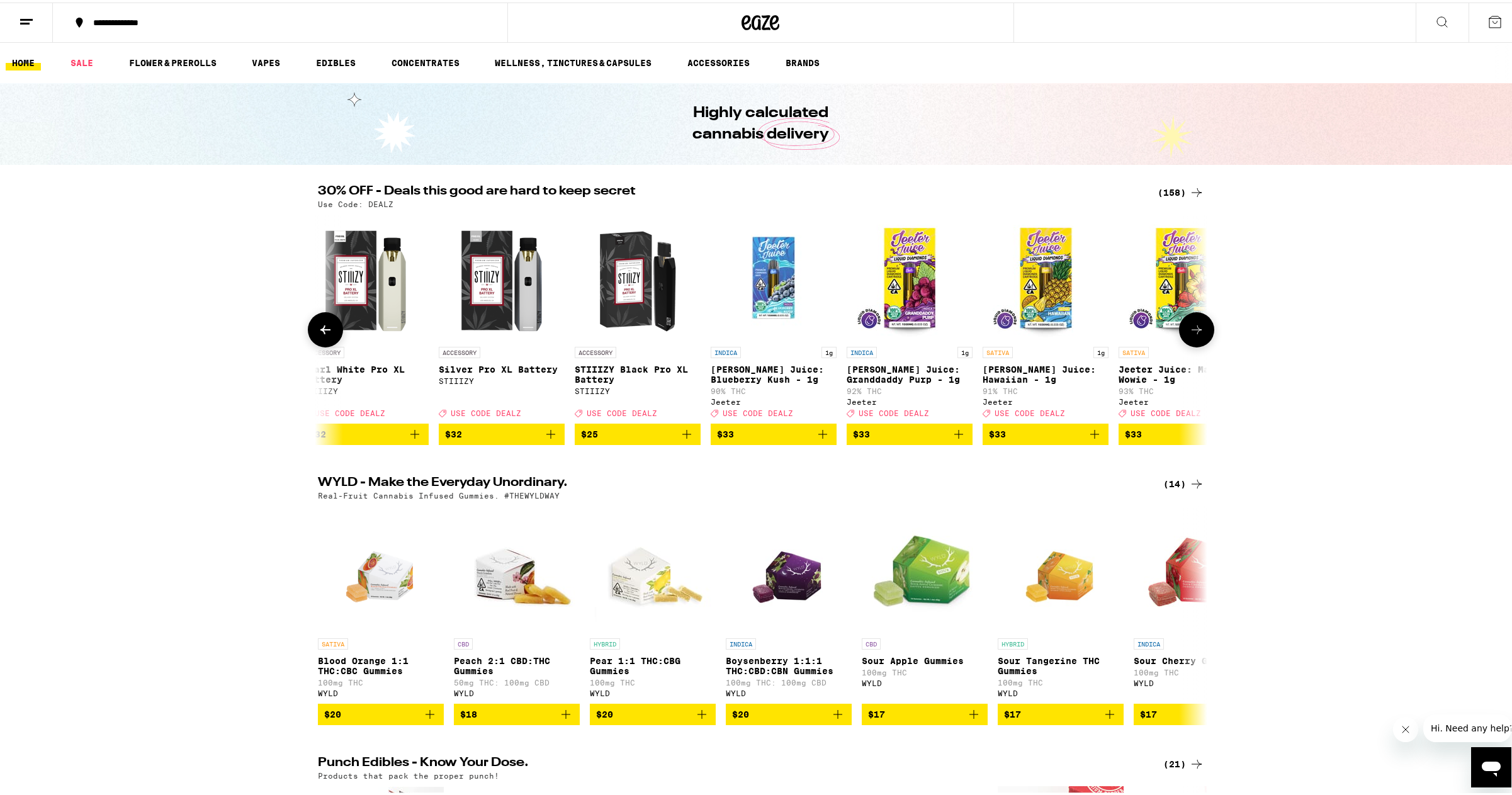
scroll to position [0, 14981]
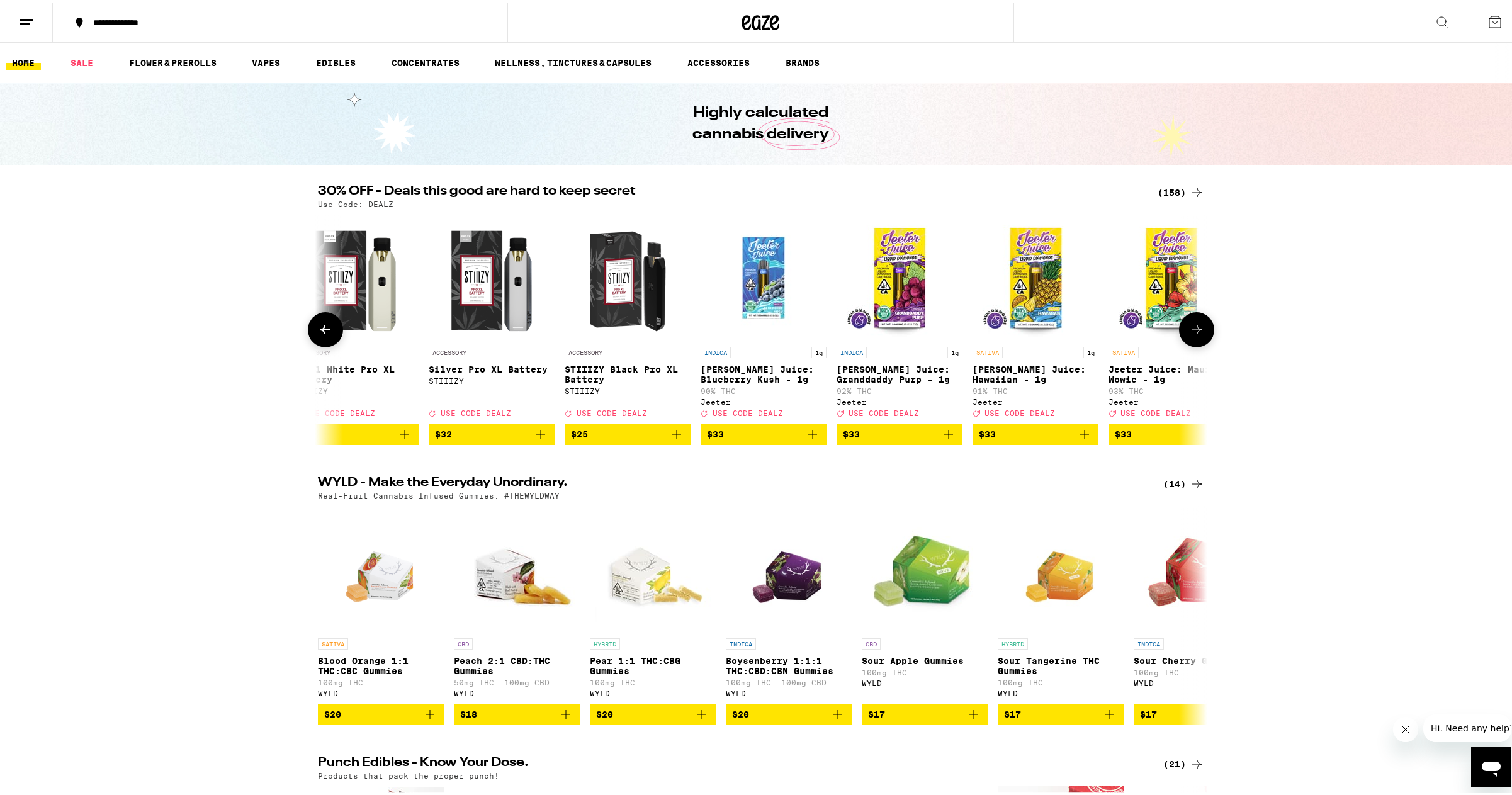
click at [1189, 328] on icon at bounding box center [1197, 327] width 15 height 15
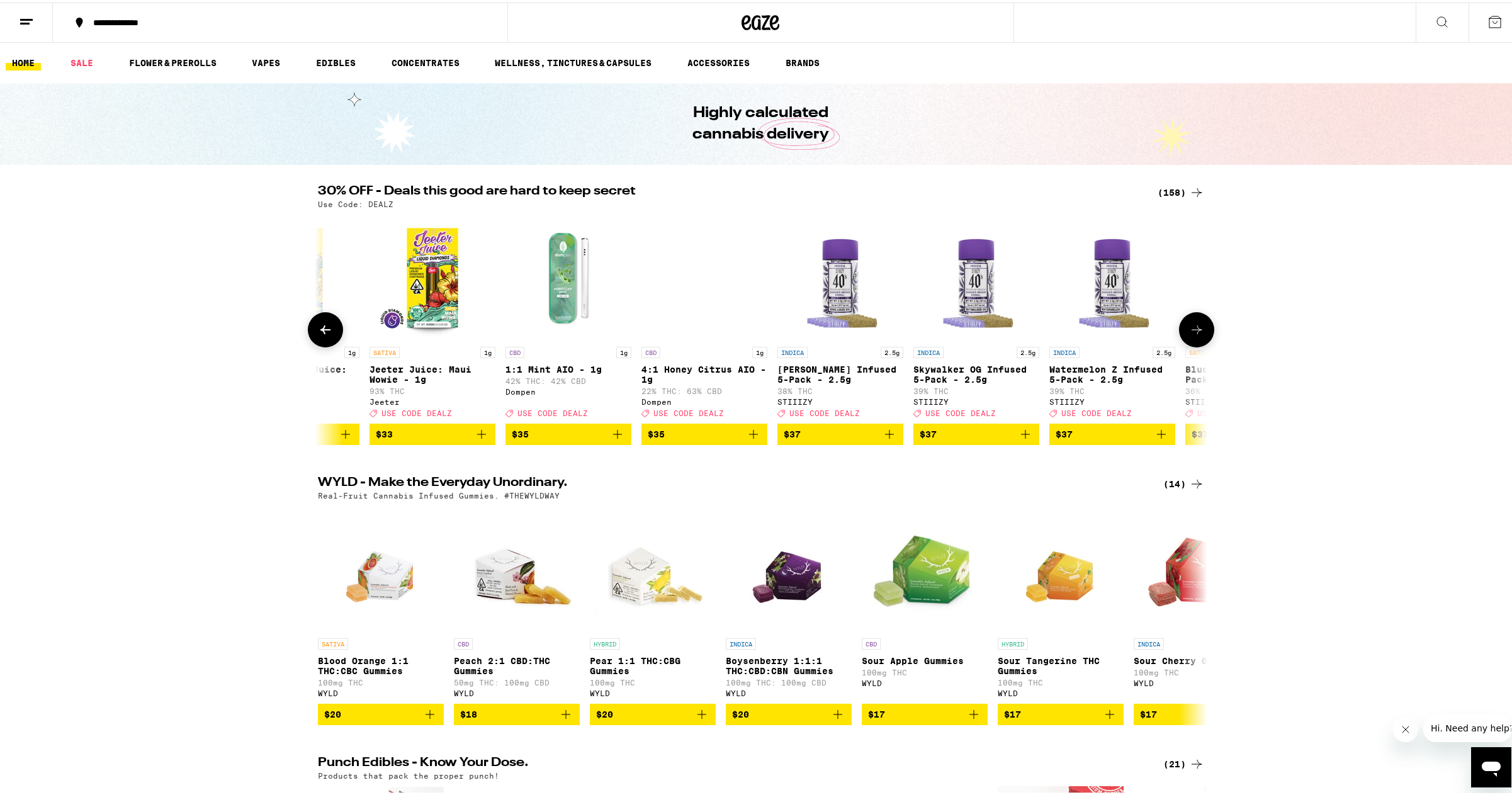
scroll to position [0, 15730]
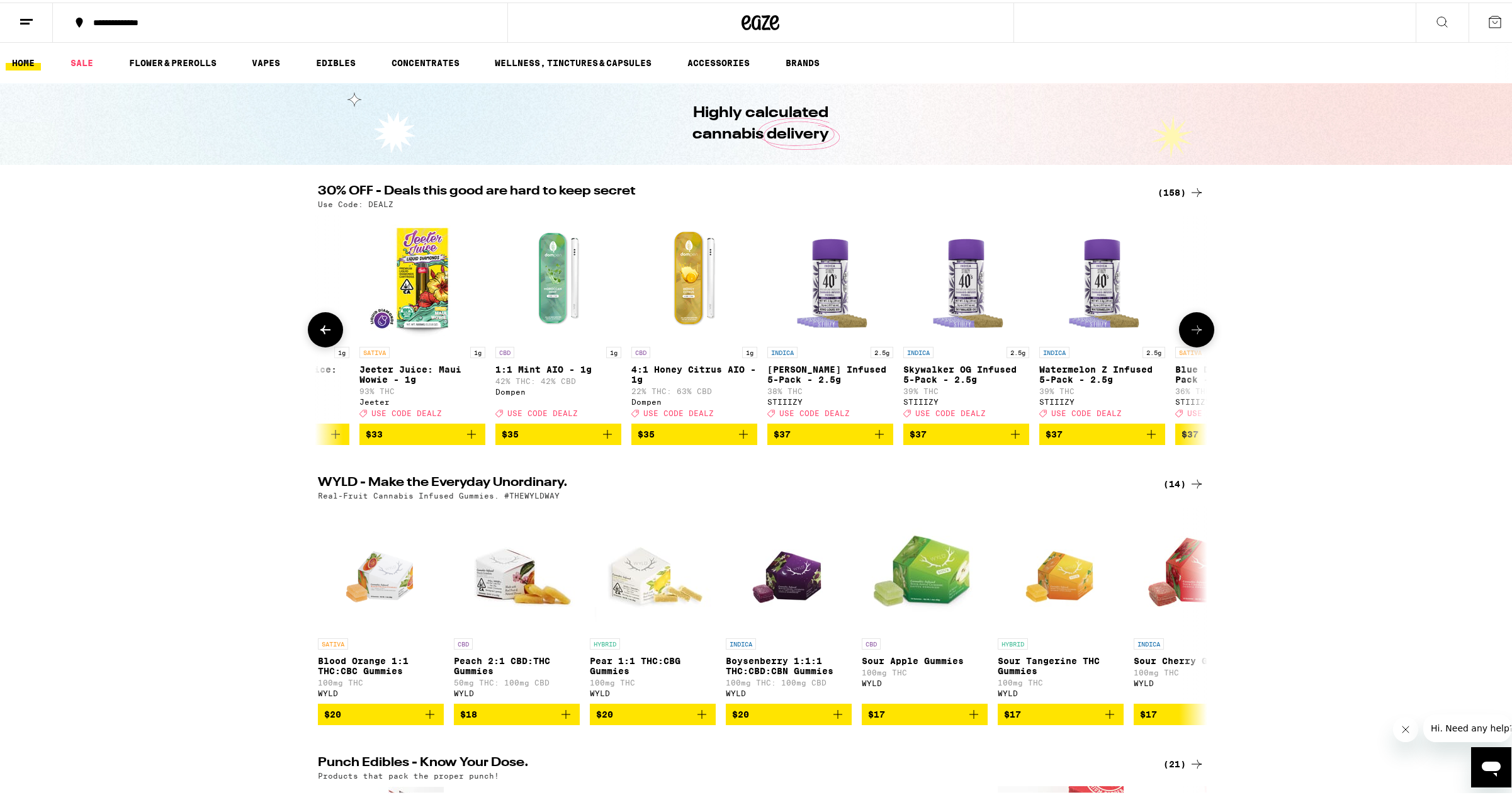
click at [1189, 328] on icon at bounding box center [1197, 327] width 15 height 15
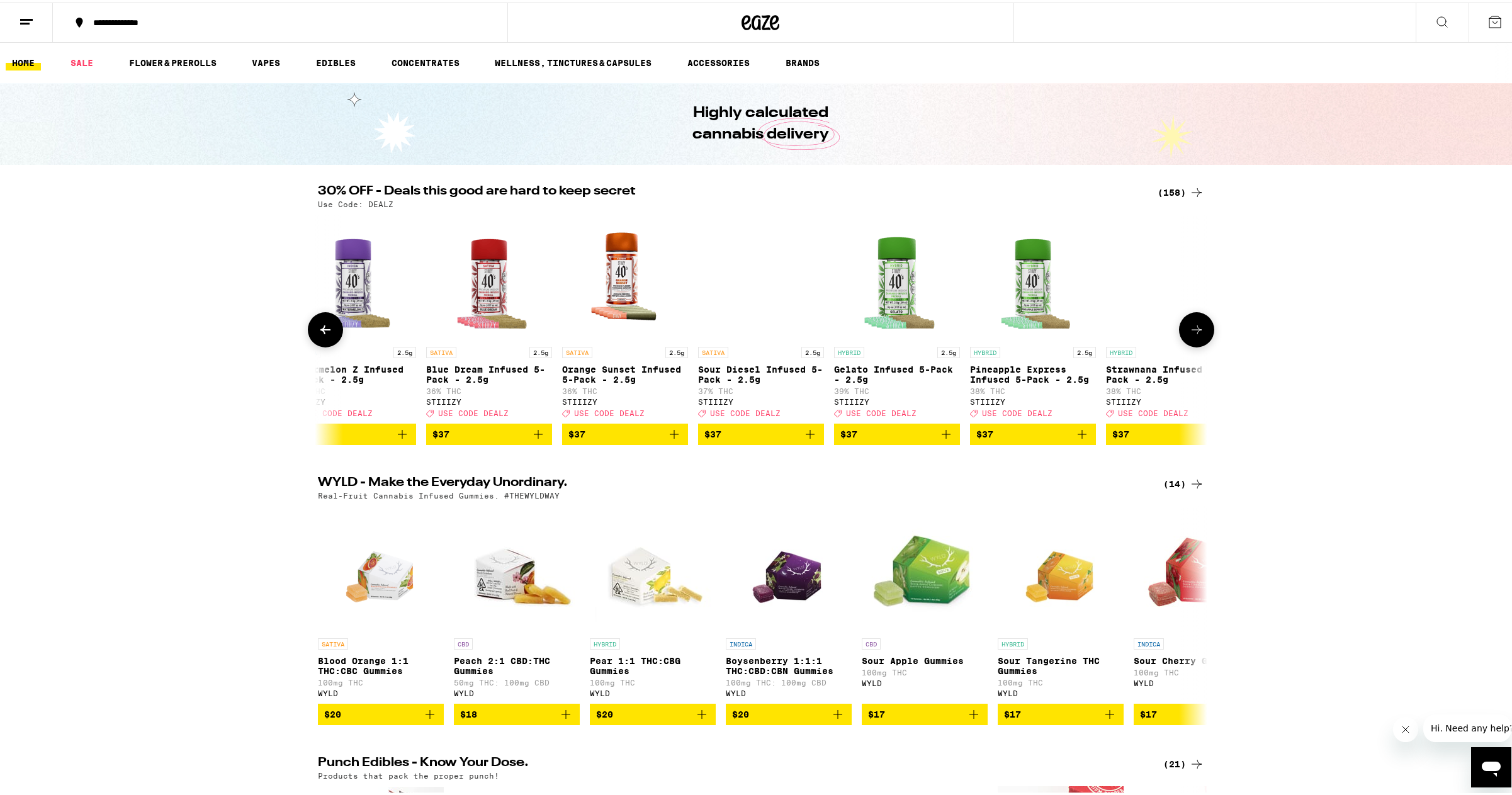
click at [1189, 328] on icon at bounding box center [1197, 327] width 15 height 15
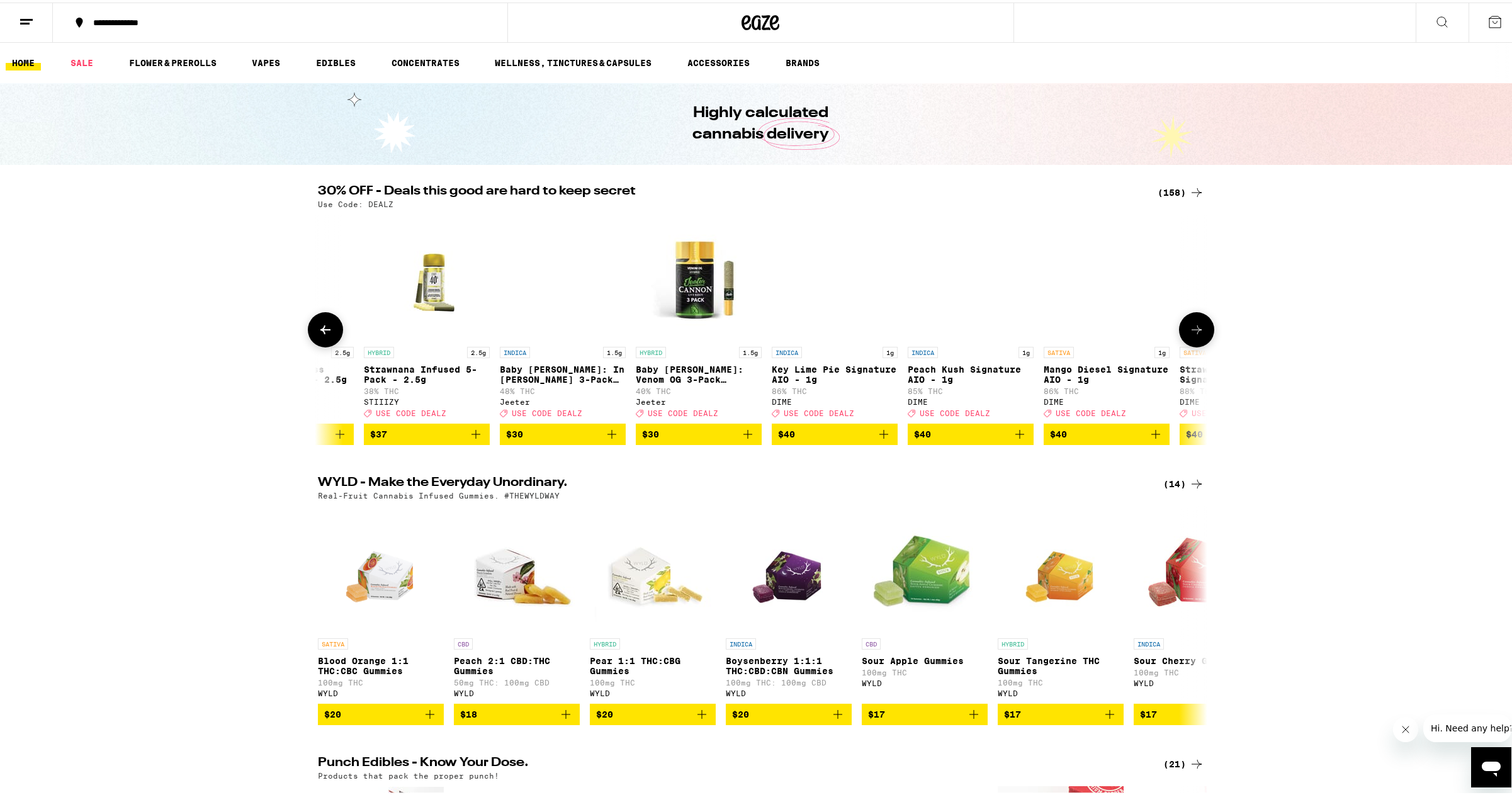
scroll to position [0, 17228]
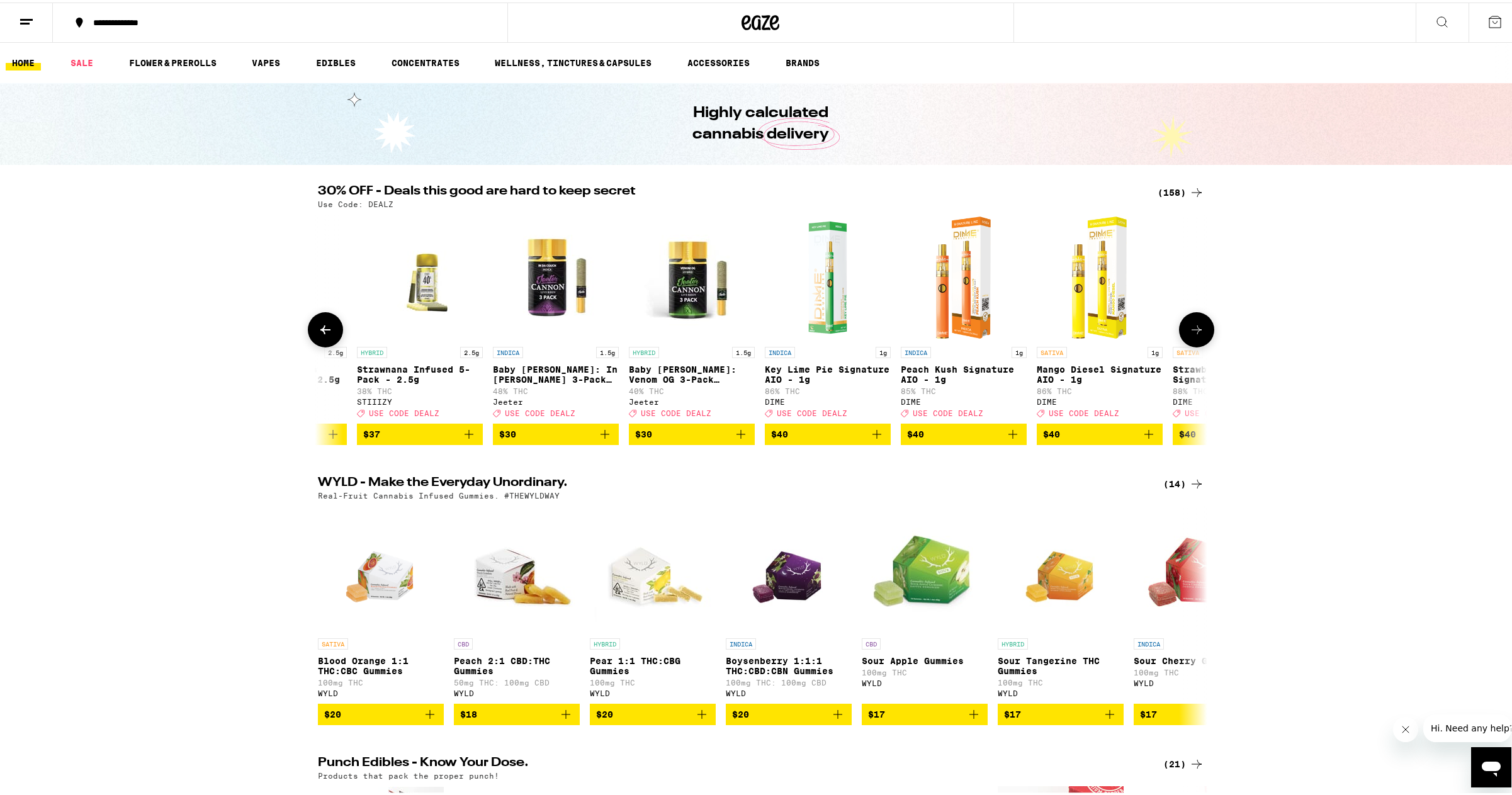
click at [1189, 328] on icon at bounding box center [1197, 327] width 15 height 15
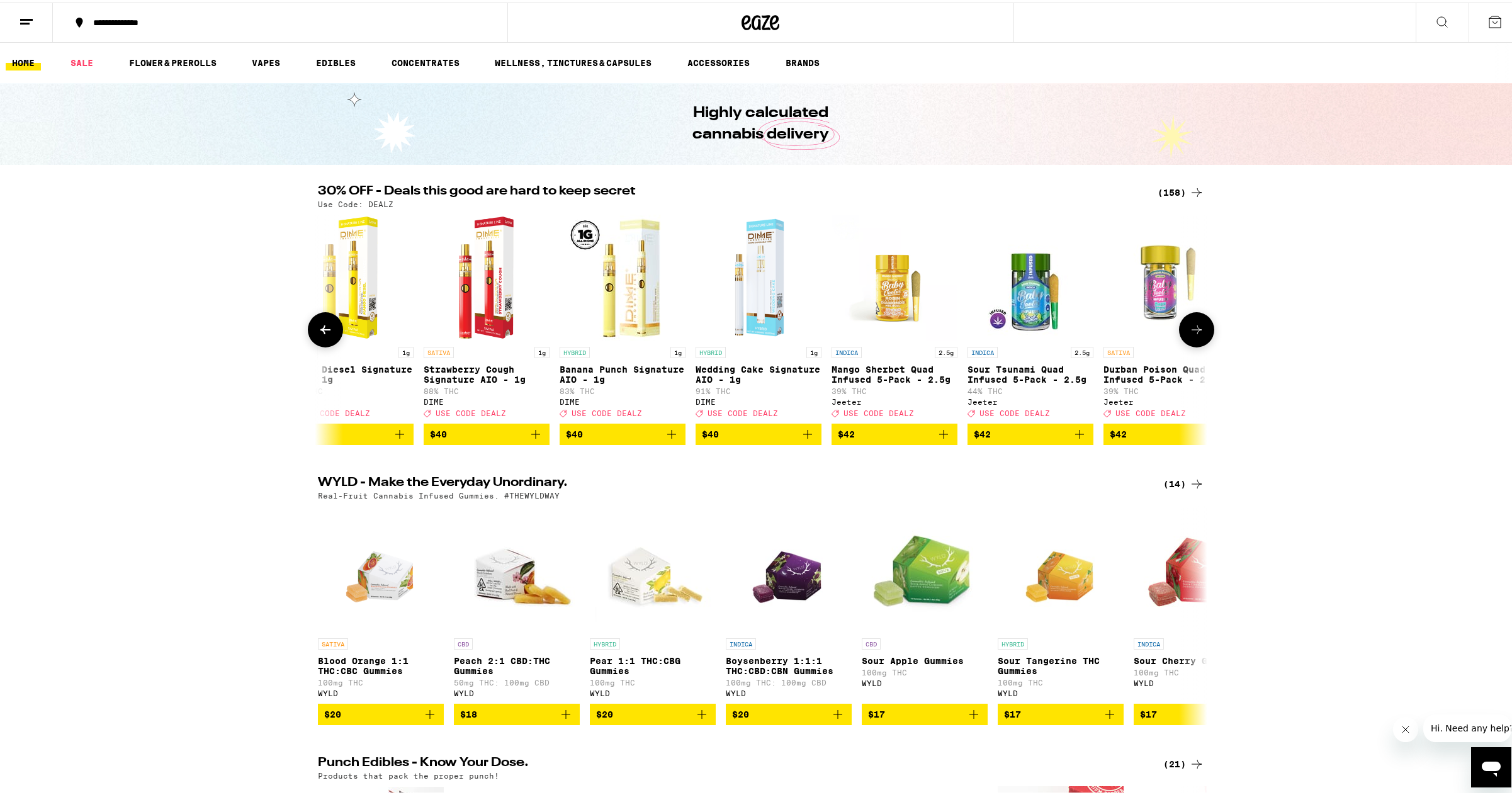
click at [1189, 328] on icon at bounding box center [1197, 327] width 15 height 15
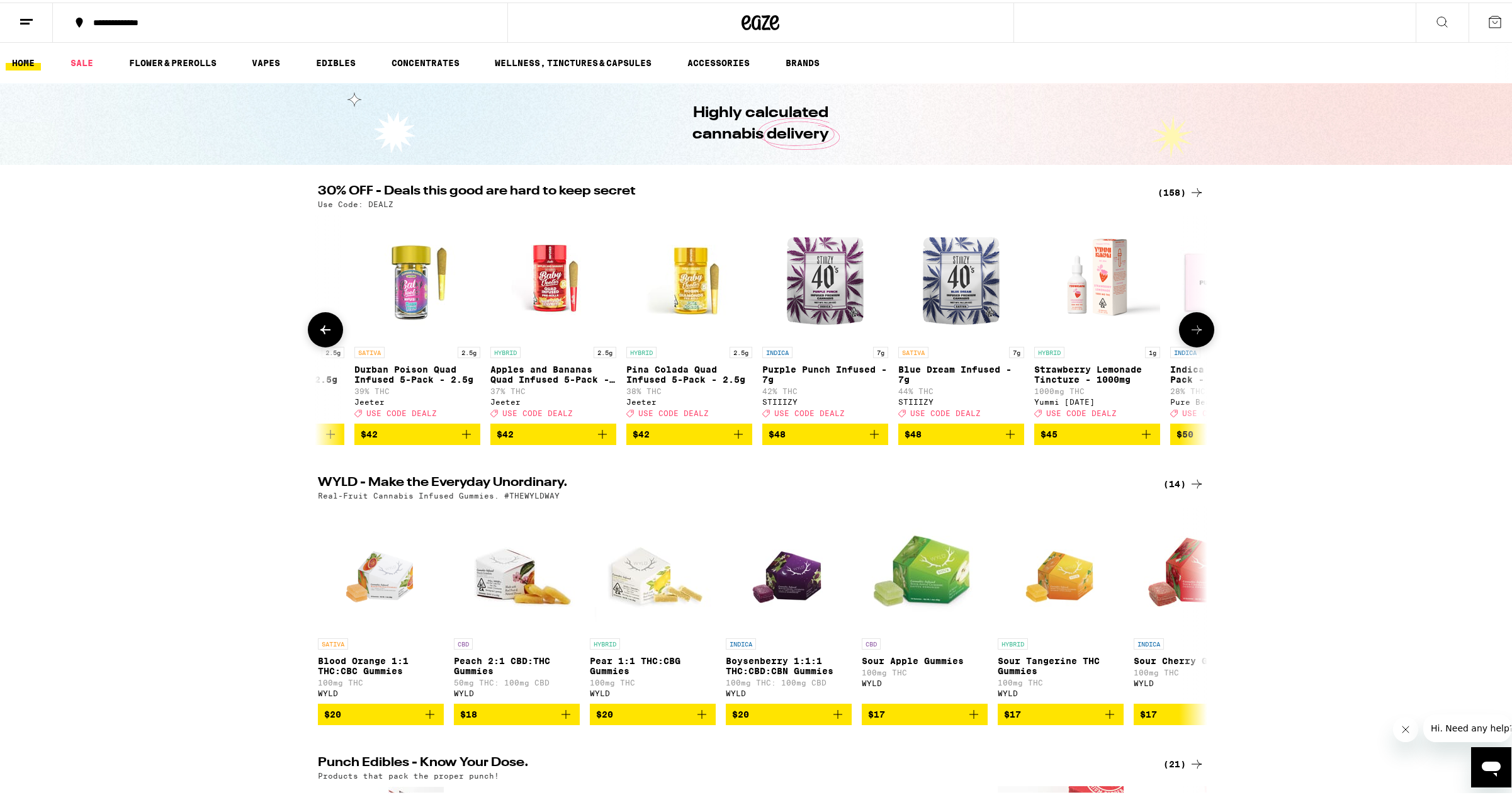
click at [1189, 328] on icon at bounding box center [1197, 327] width 15 height 15
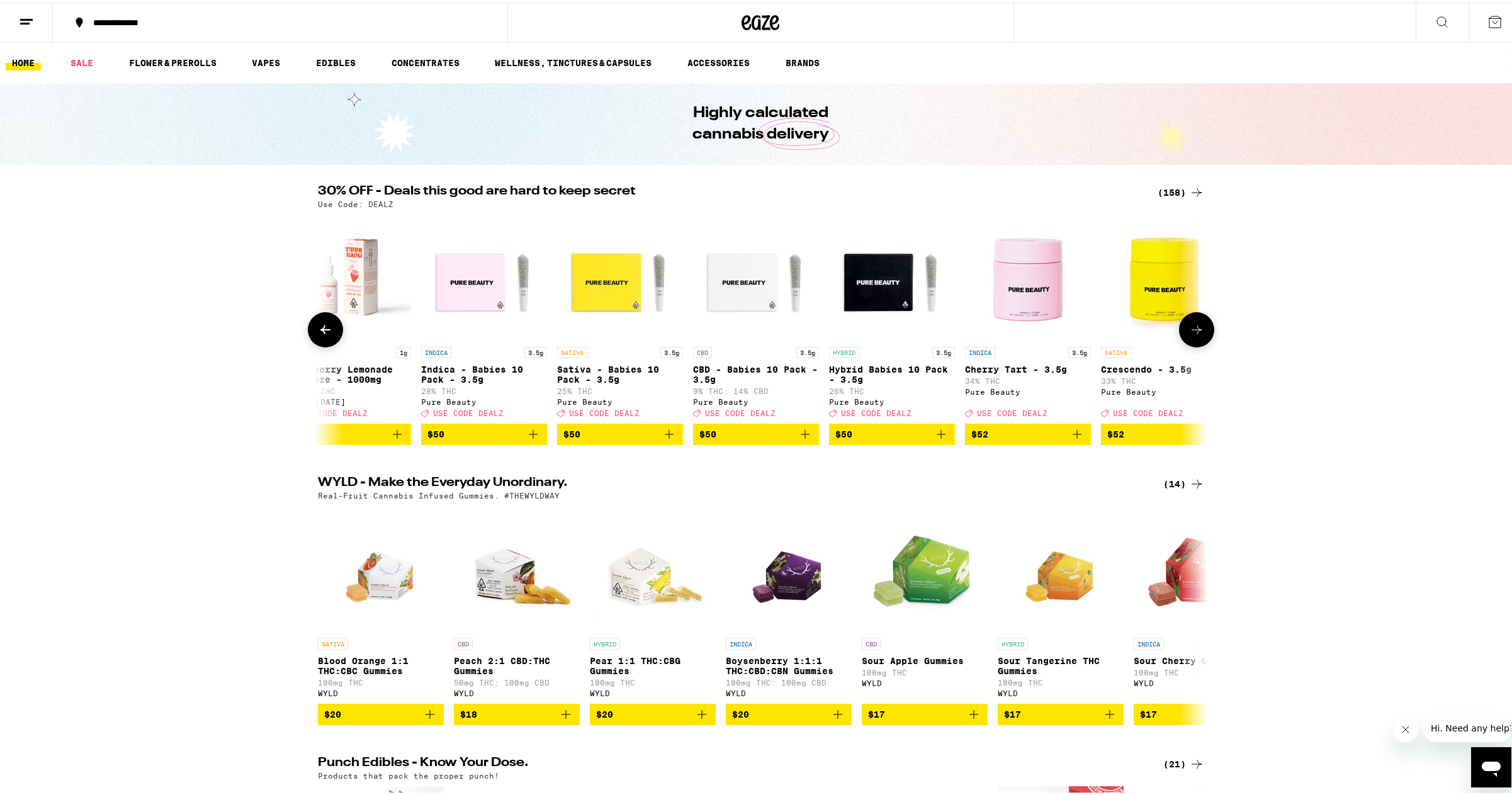
click at [1189, 328] on icon at bounding box center [1197, 327] width 15 height 15
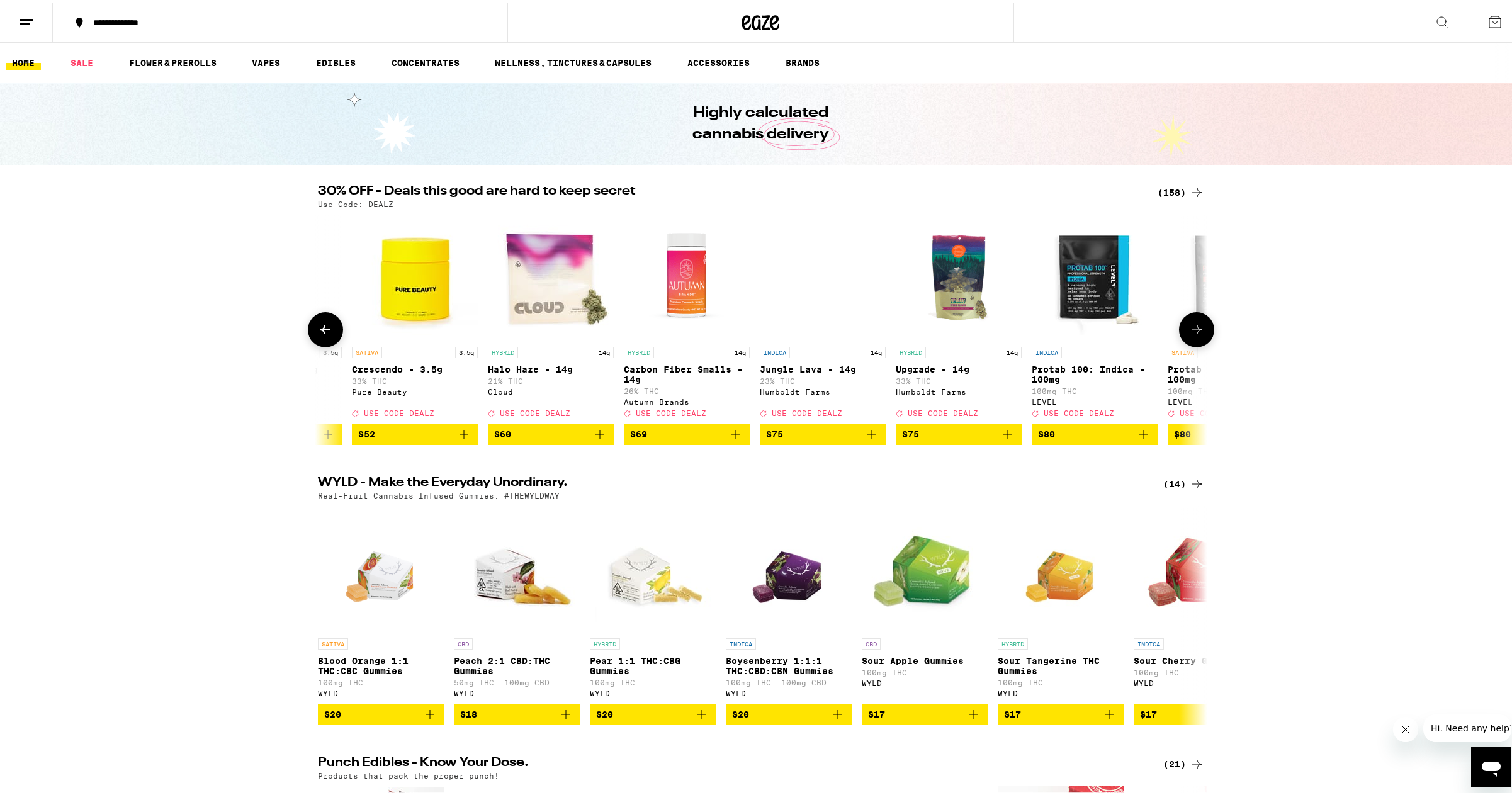
click at [1189, 328] on icon at bounding box center [1197, 327] width 15 height 15
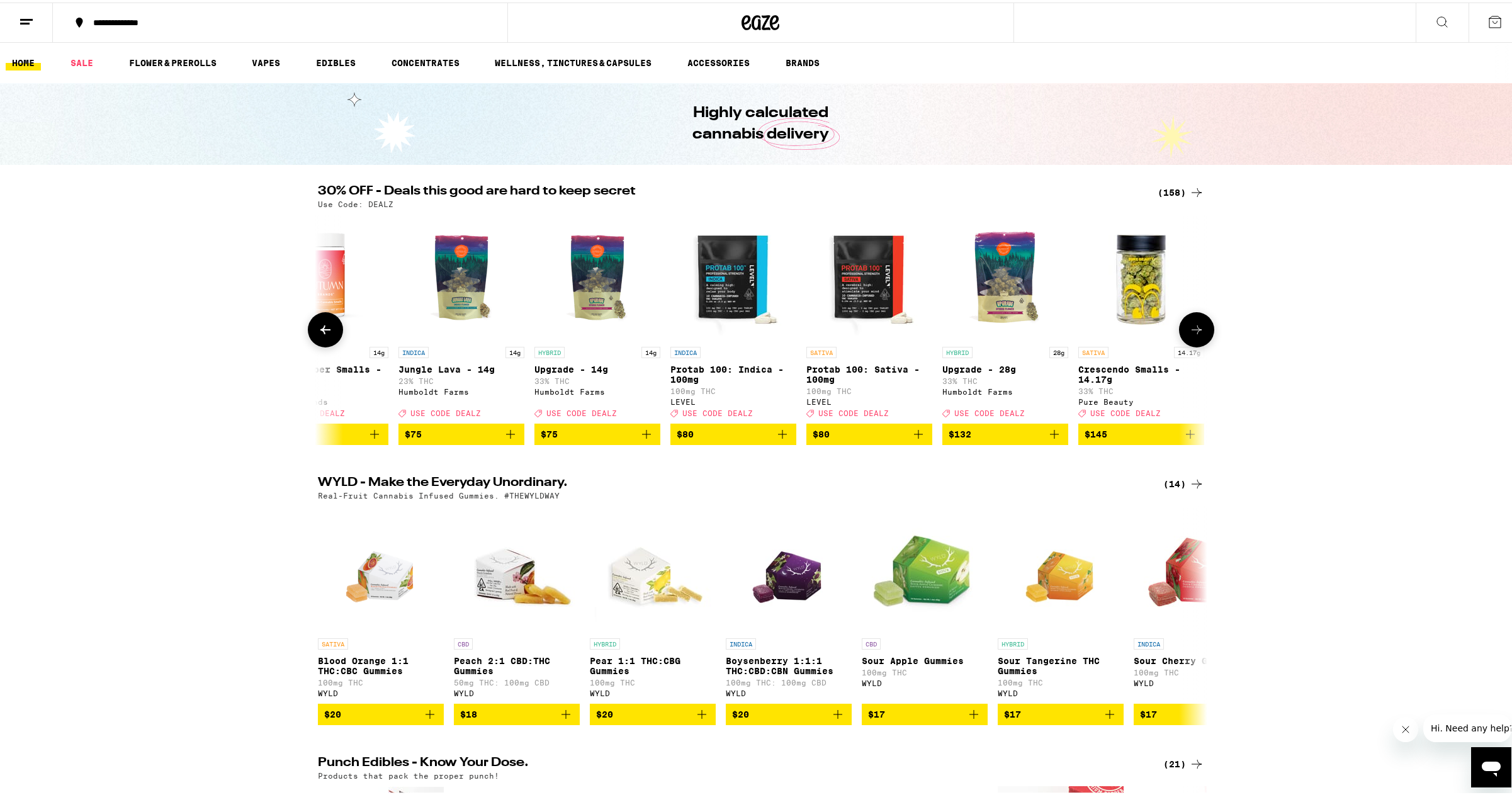
scroll to position [0, 20595]
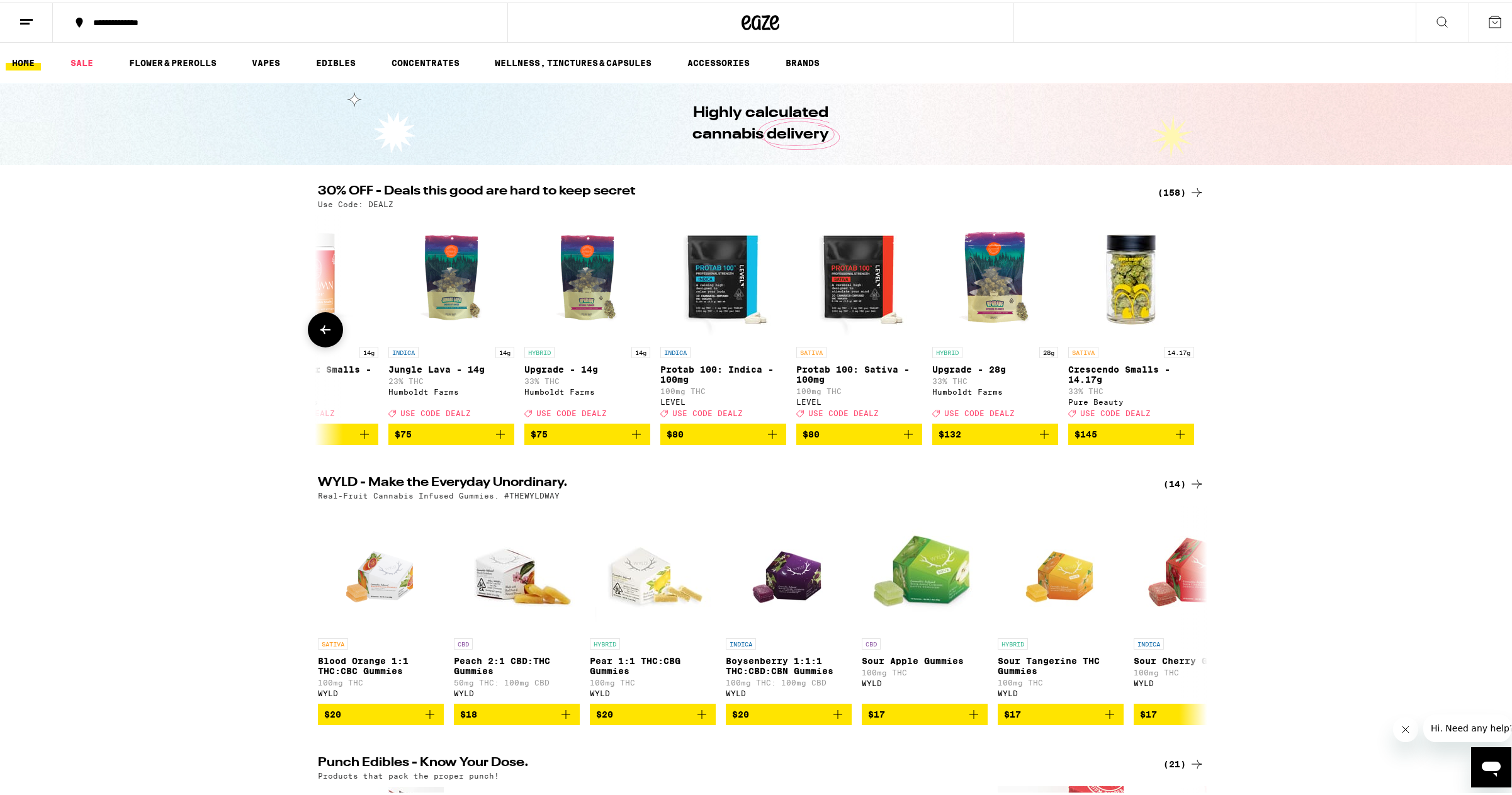
click at [1185, 328] on div at bounding box center [1197, 327] width 35 height 35
click at [314, 345] on button at bounding box center [326, 327] width 35 height 35
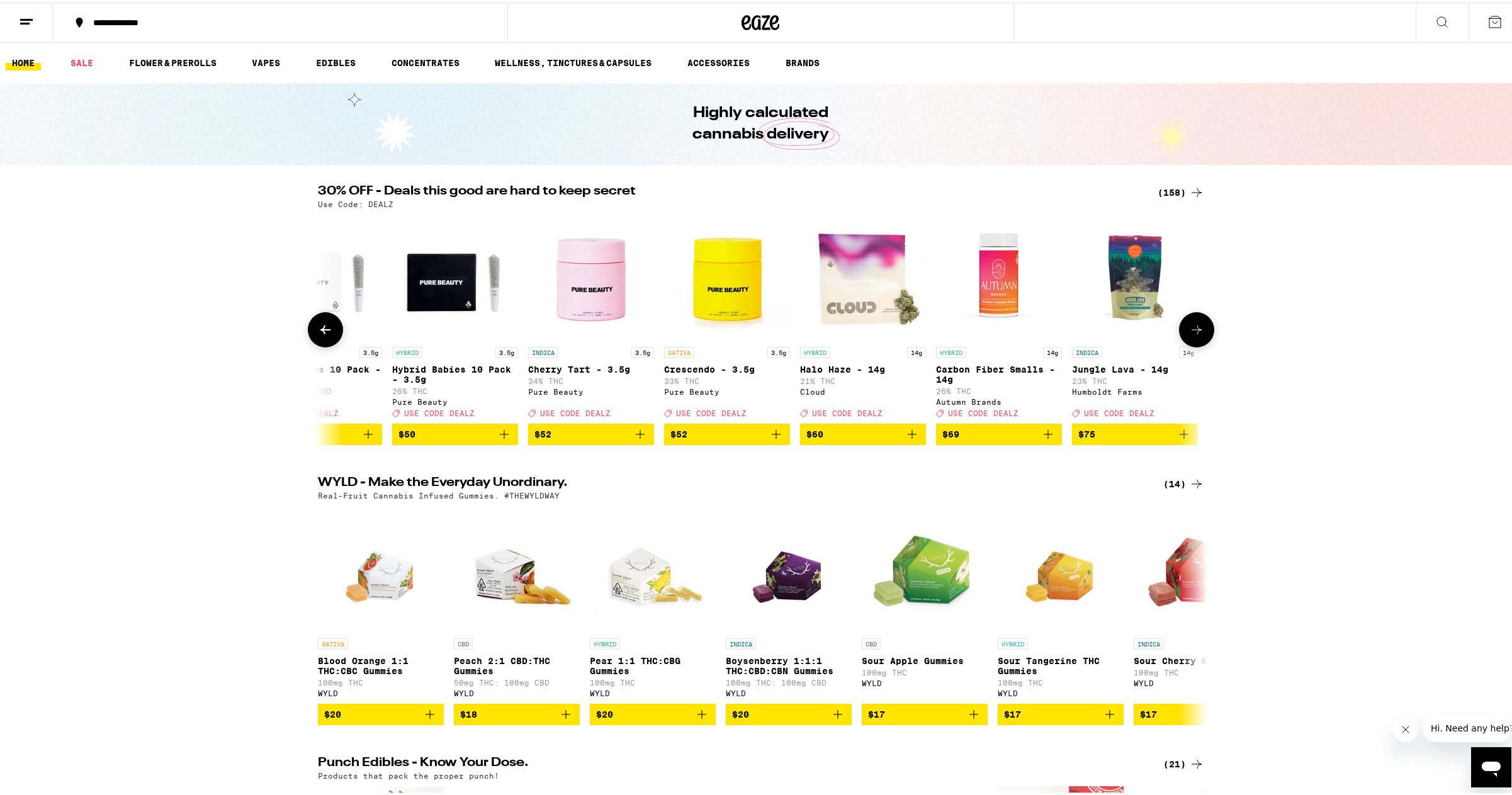
click at [323, 335] on icon at bounding box center [325, 327] width 15 height 15
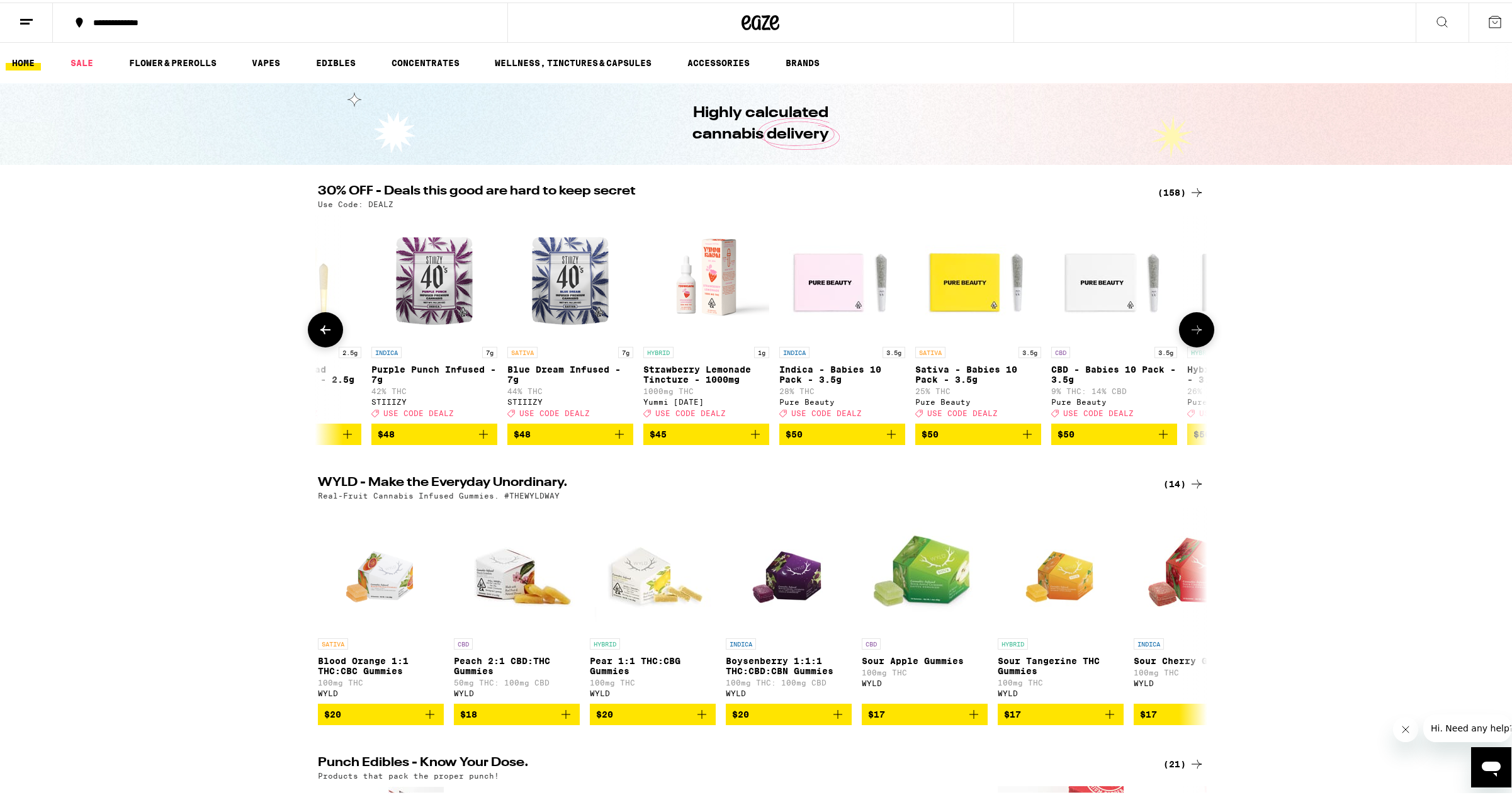
scroll to position [0, 19116]
click at [311, 323] on button at bounding box center [326, 327] width 35 height 35
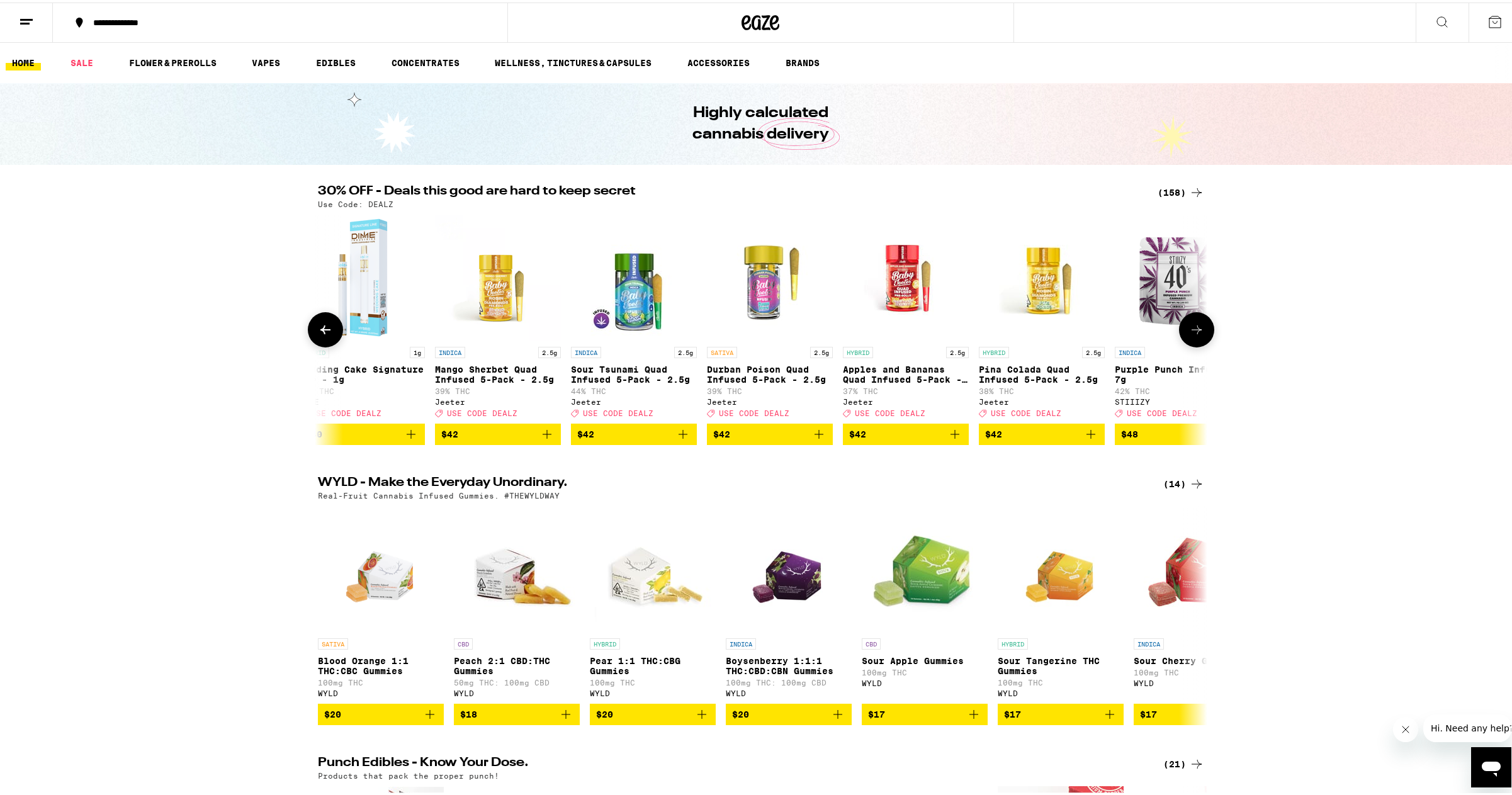
click at [318, 329] on icon at bounding box center [325, 327] width 15 height 15
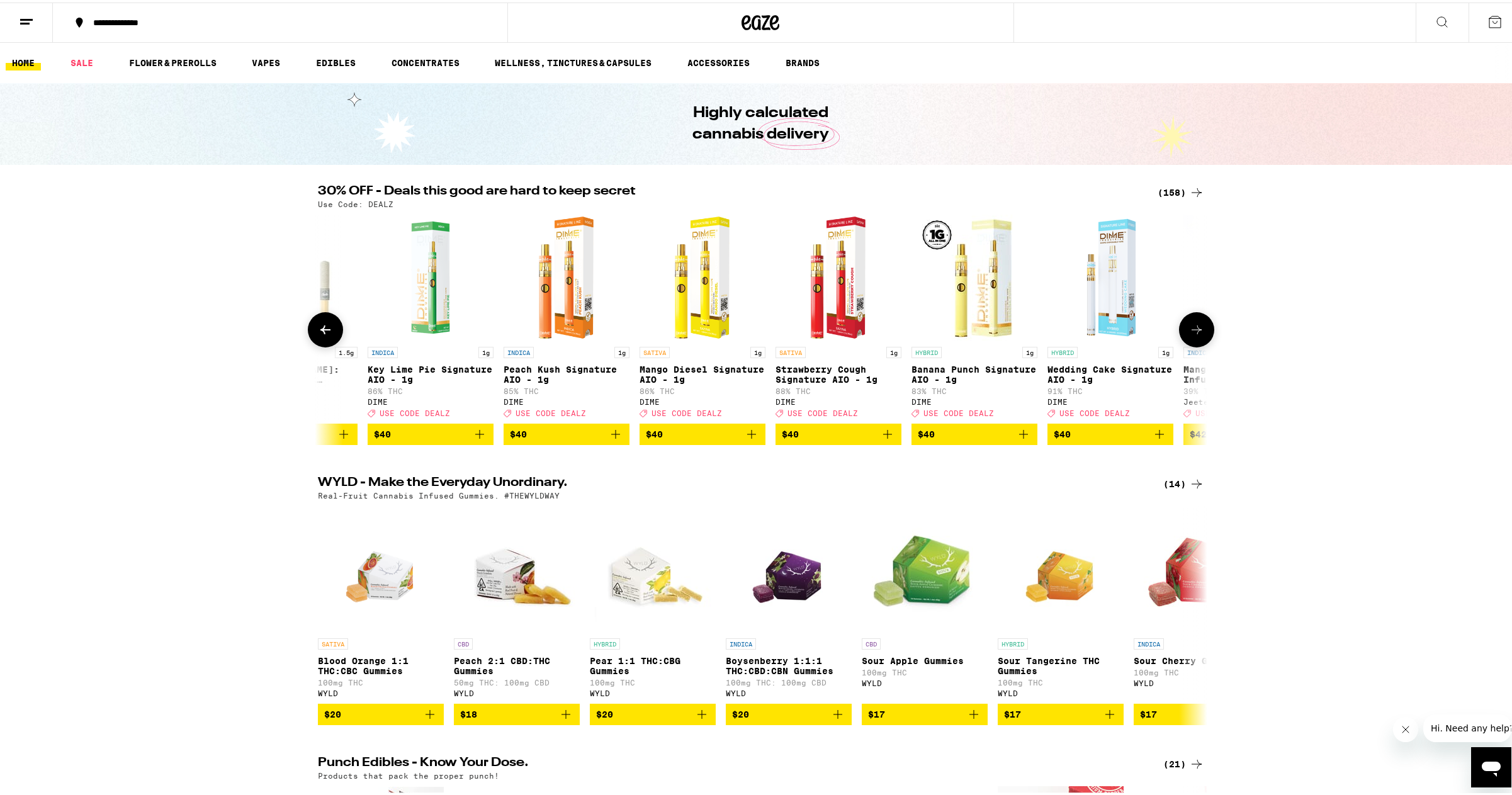
click at [318, 330] on icon at bounding box center [325, 327] width 15 height 15
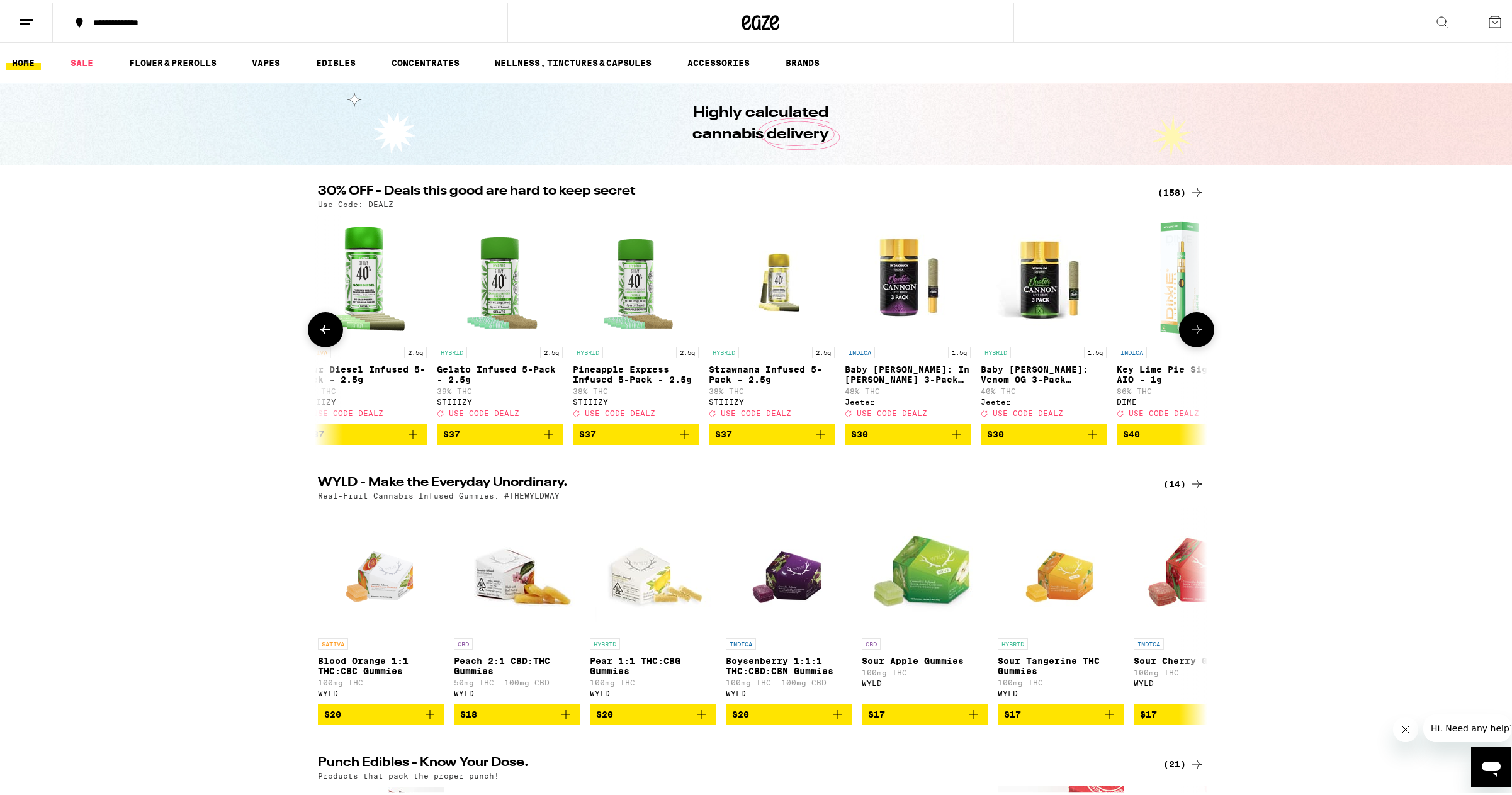
click at [318, 330] on icon at bounding box center [325, 327] width 15 height 15
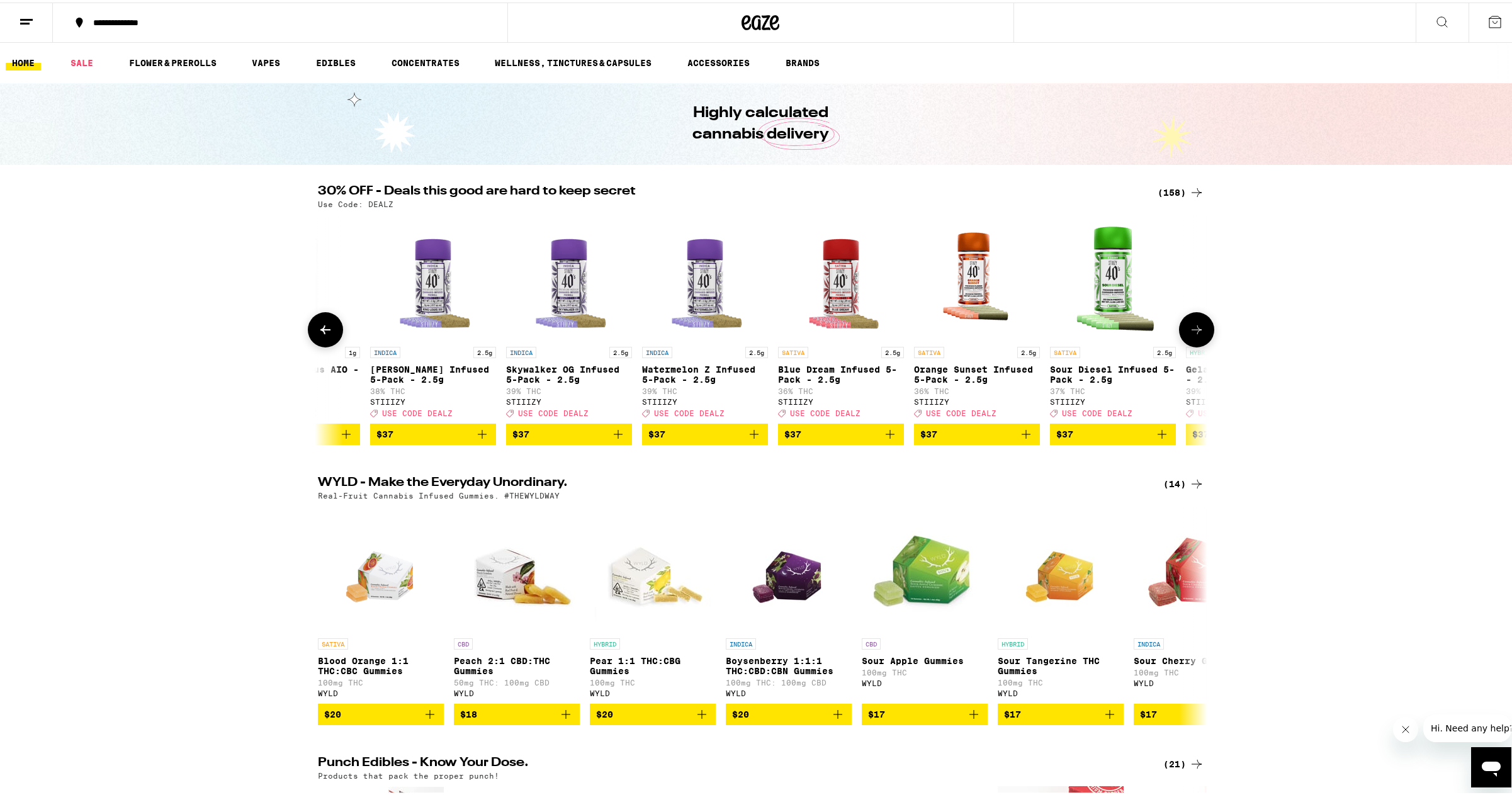
click at [318, 330] on icon at bounding box center [325, 327] width 15 height 15
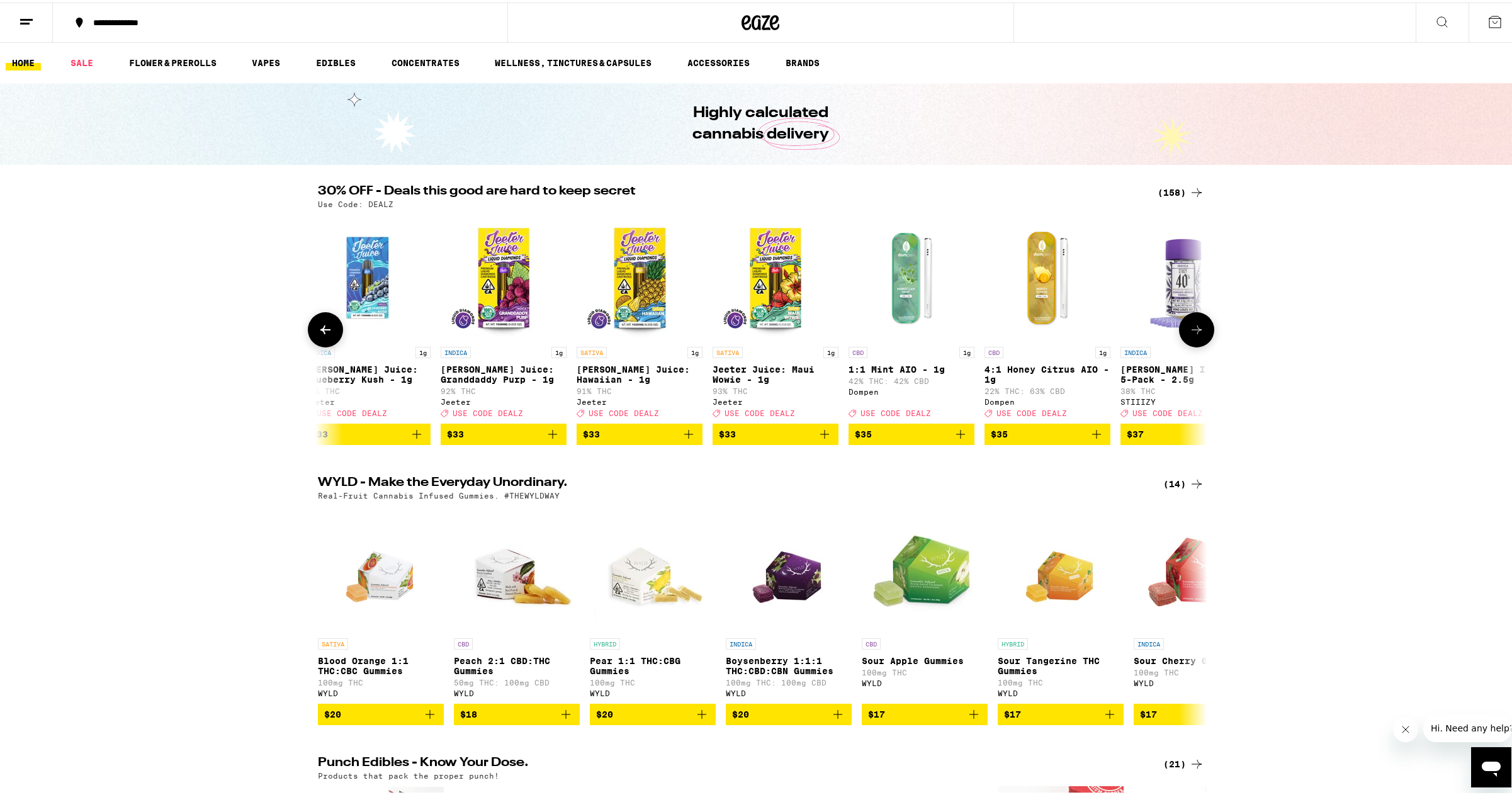
click at [318, 330] on icon at bounding box center [325, 327] width 15 height 15
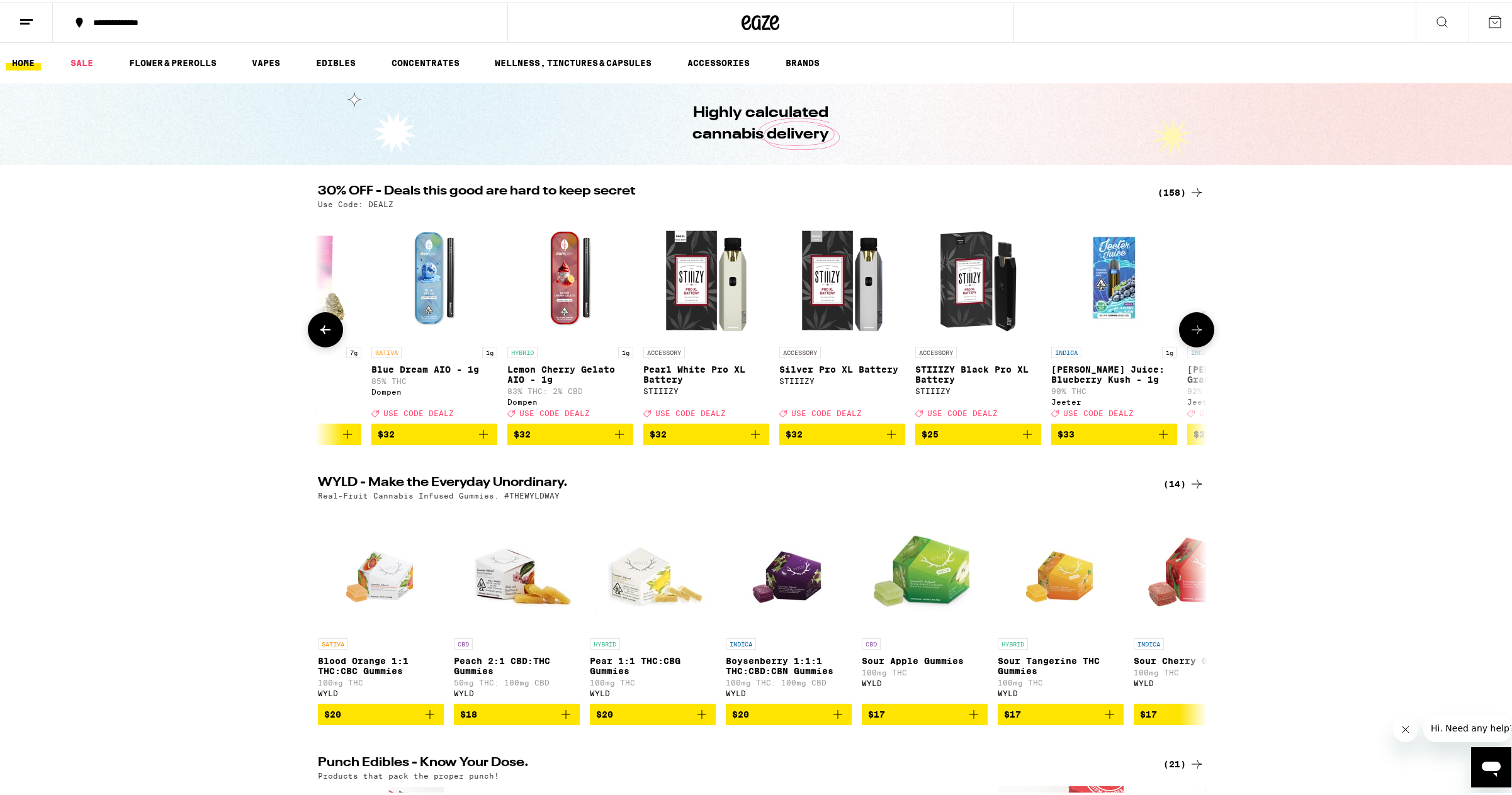
scroll to position [0, 14629]
click at [318, 330] on icon at bounding box center [325, 327] width 15 height 15
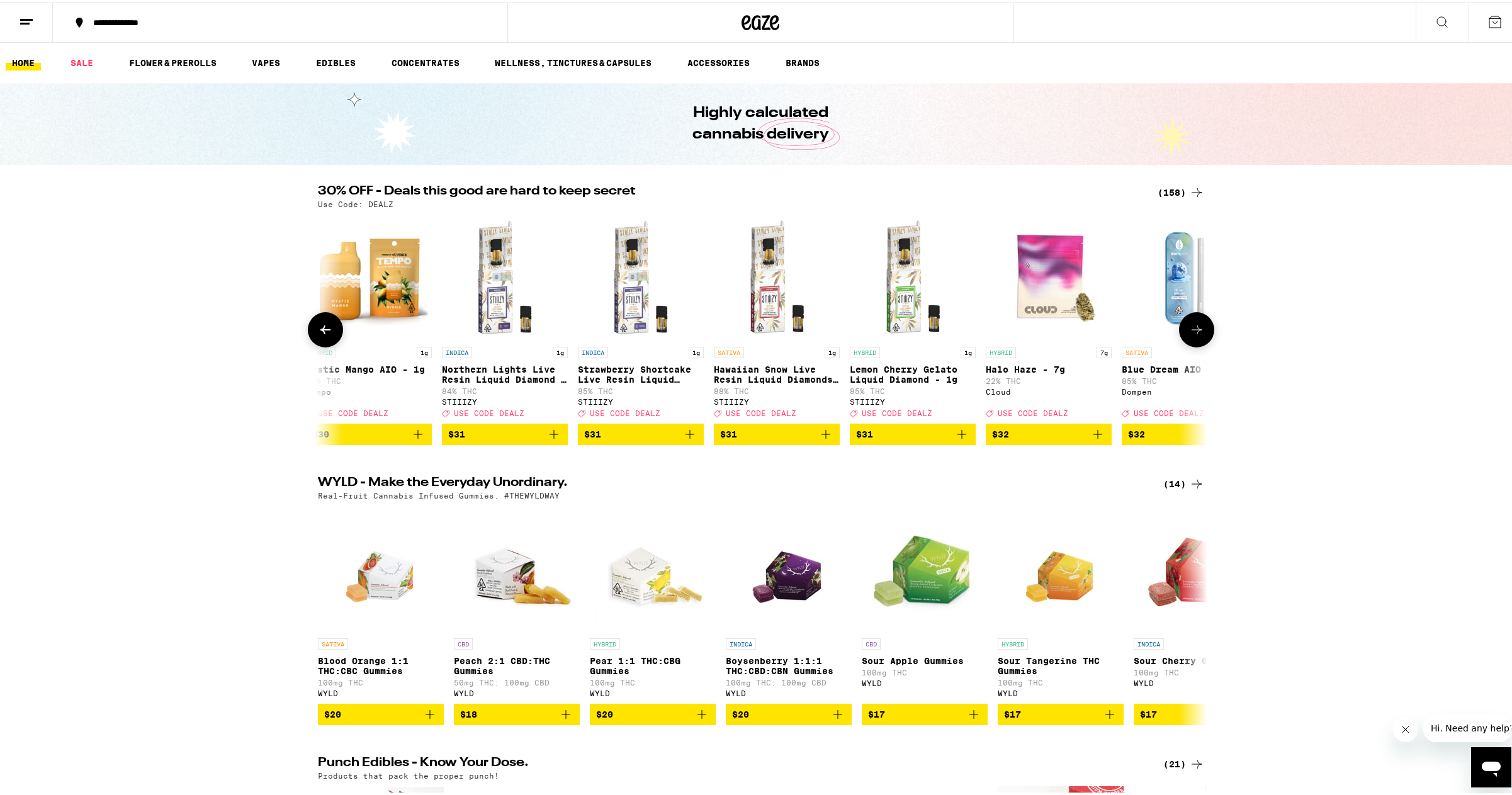
click at [318, 330] on icon at bounding box center [325, 327] width 15 height 15
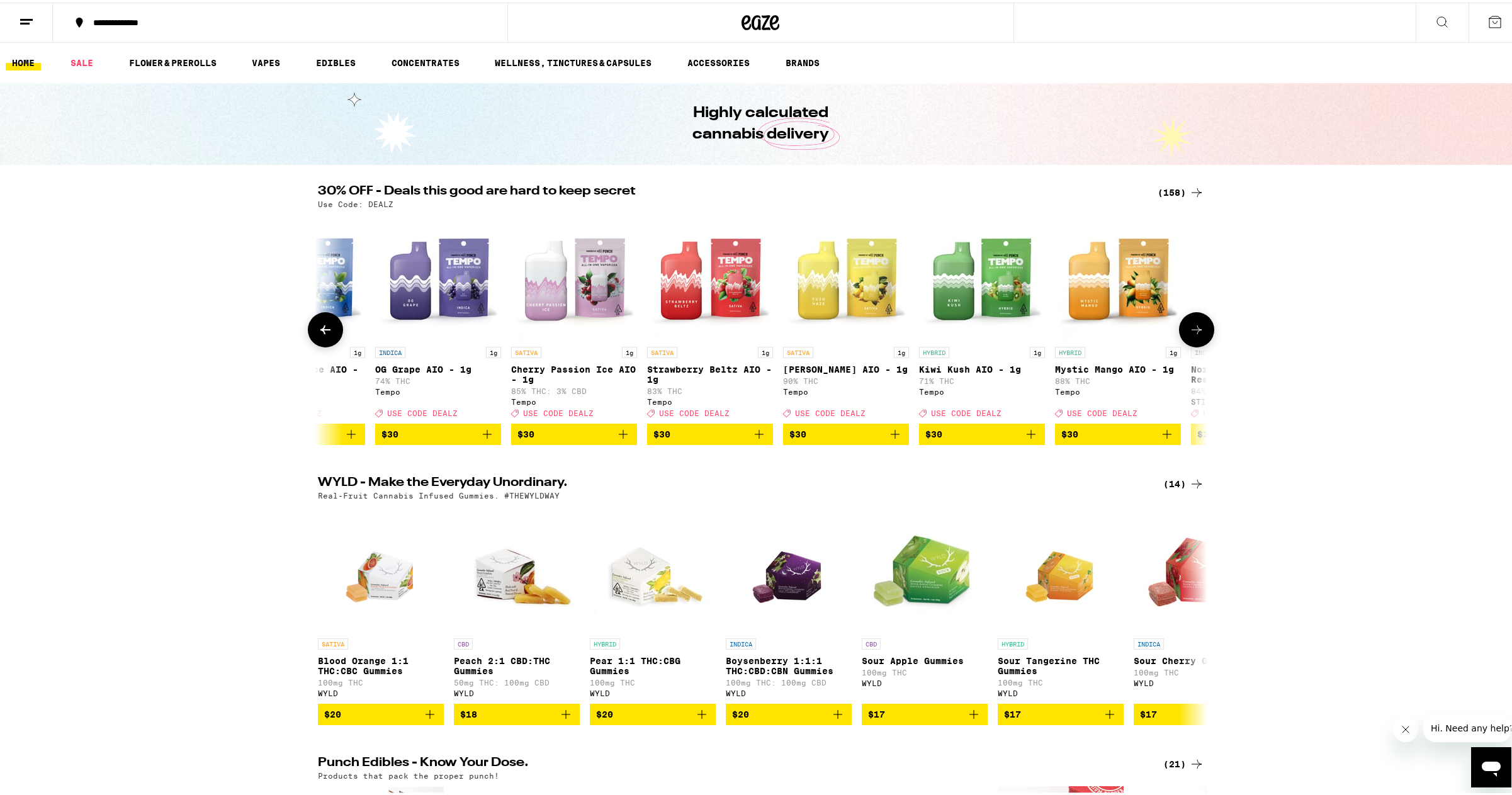
click at [318, 330] on icon at bounding box center [325, 327] width 15 height 15
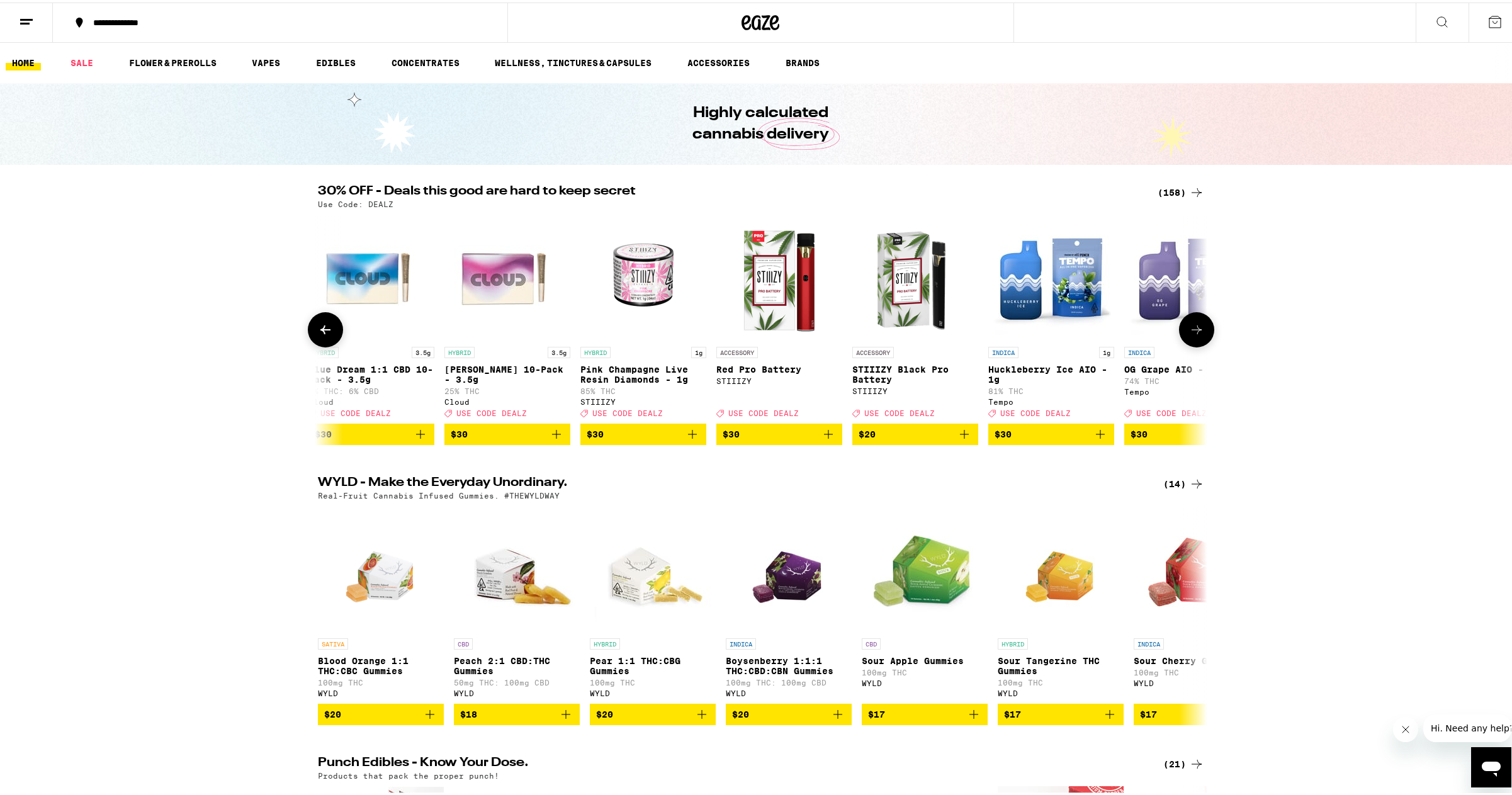
click at [318, 330] on icon at bounding box center [325, 327] width 15 height 15
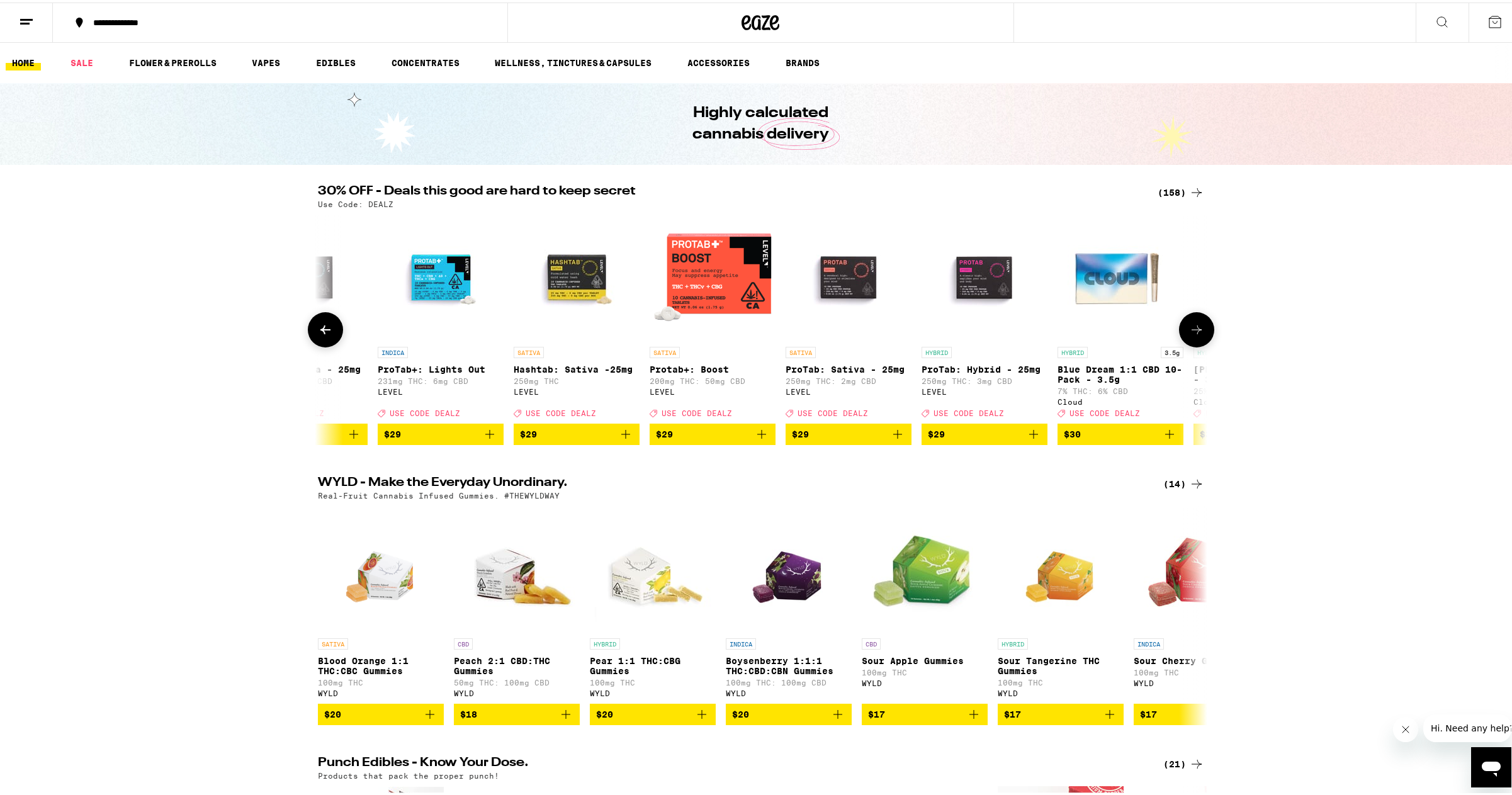
click at [318, 330] on icon at bounding box center [325, 327] width 15 height 15
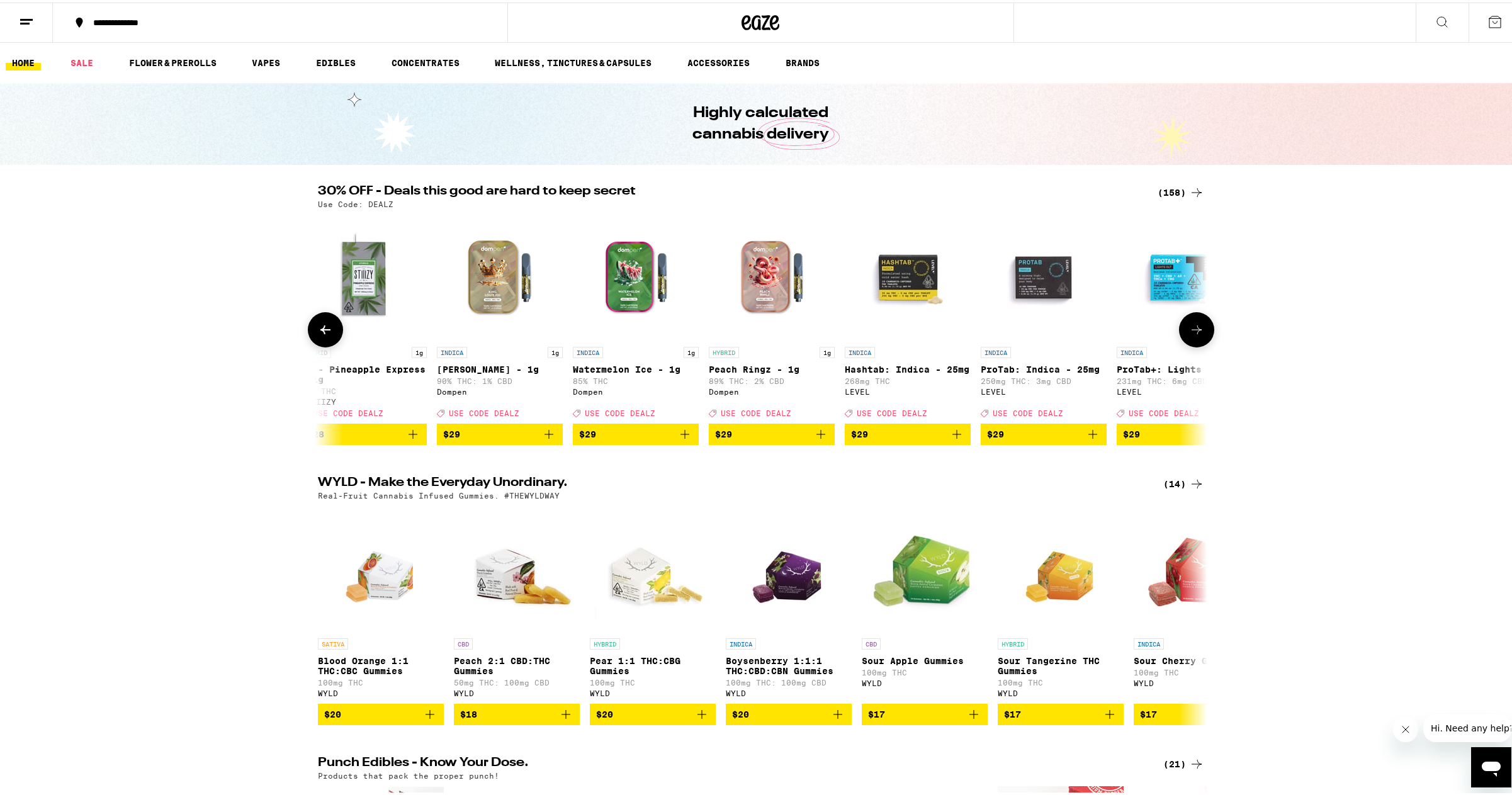
scroll to position [0, 10884]
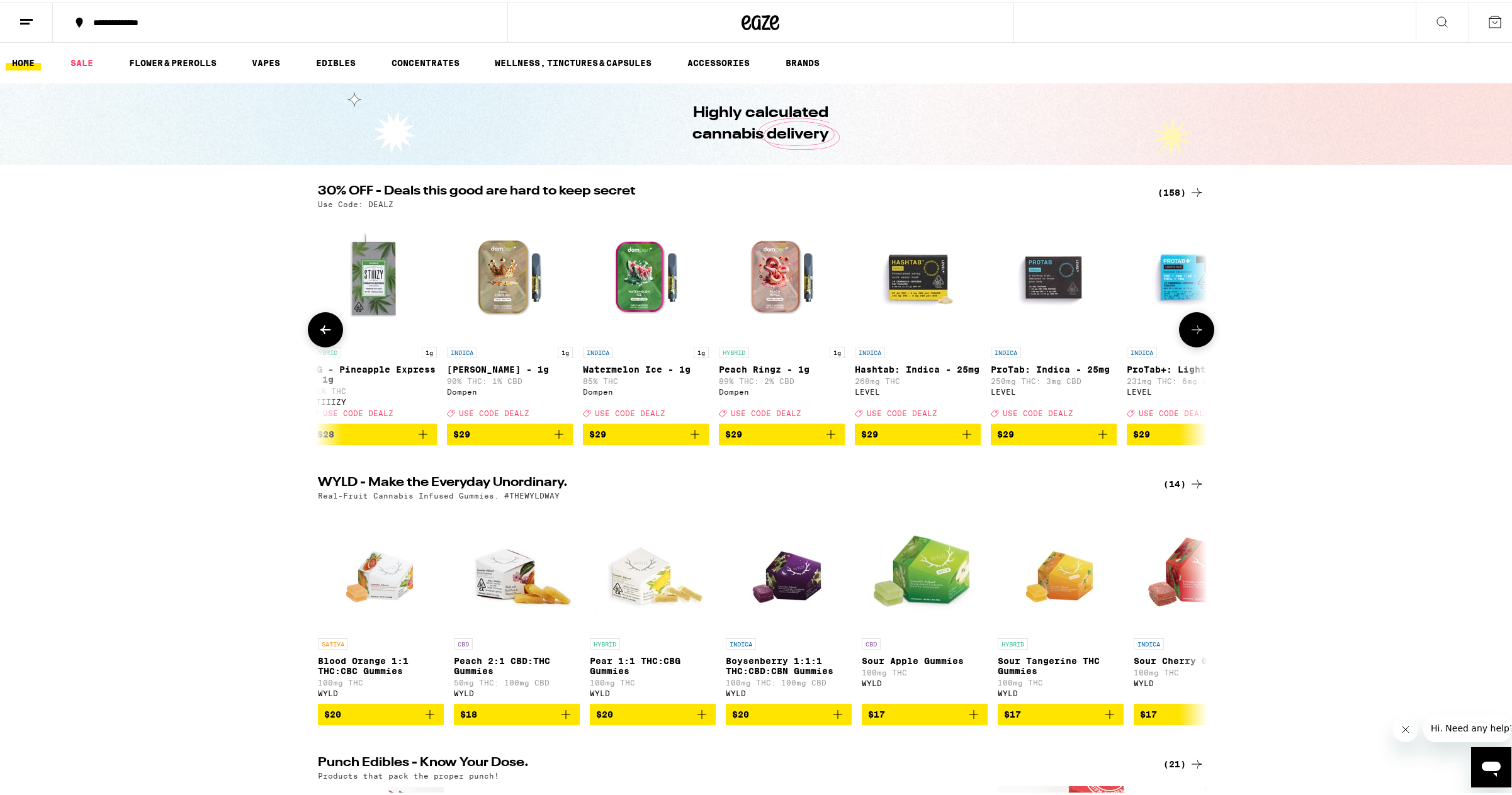
click at [555, 436] on icon "Add to bag" at bounding box center [559, 432] width 9 height 9
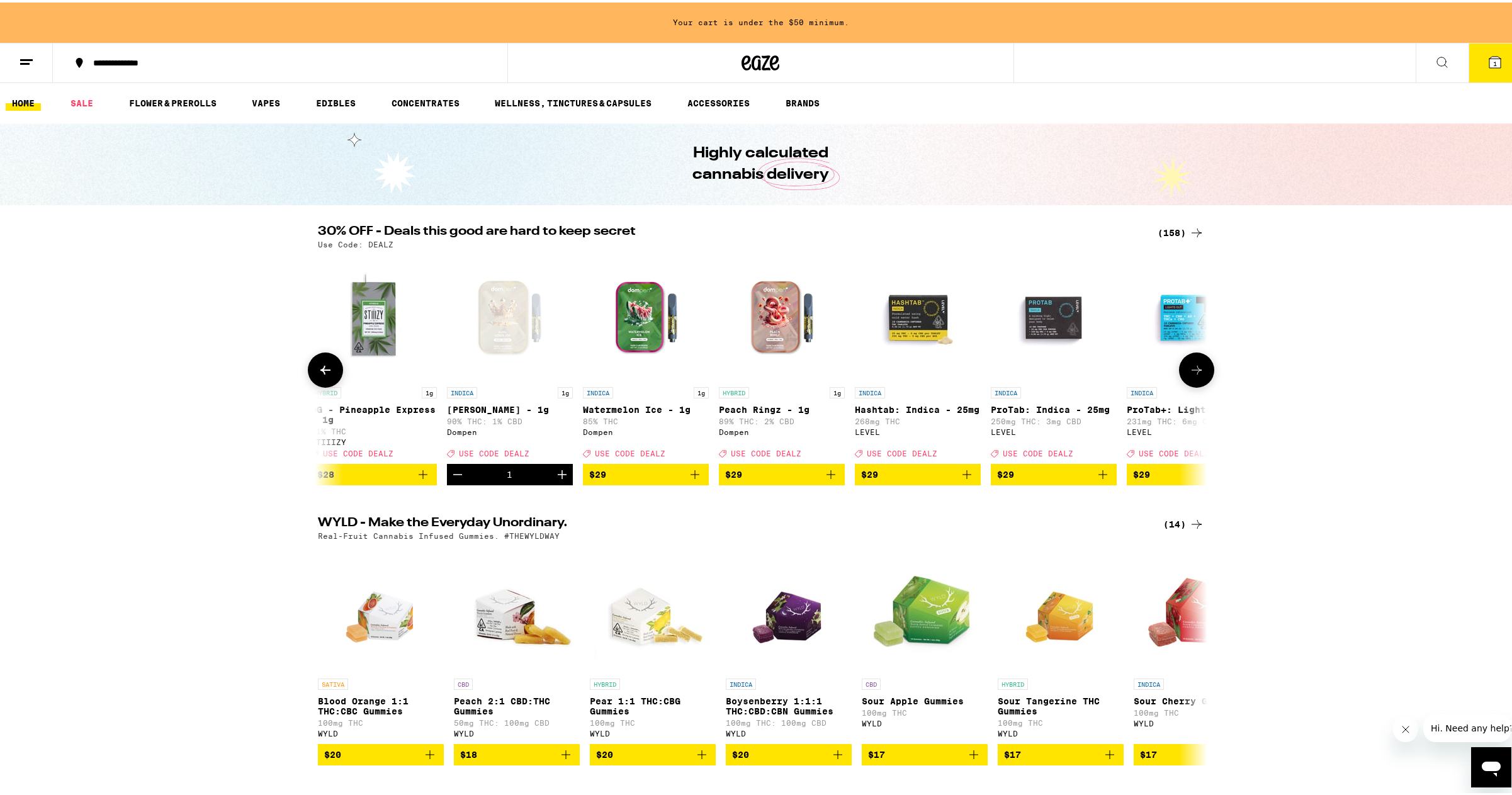
click at [831, 480] on icon "Add to bag" at bounding box center [831, 472] width 15 height 15
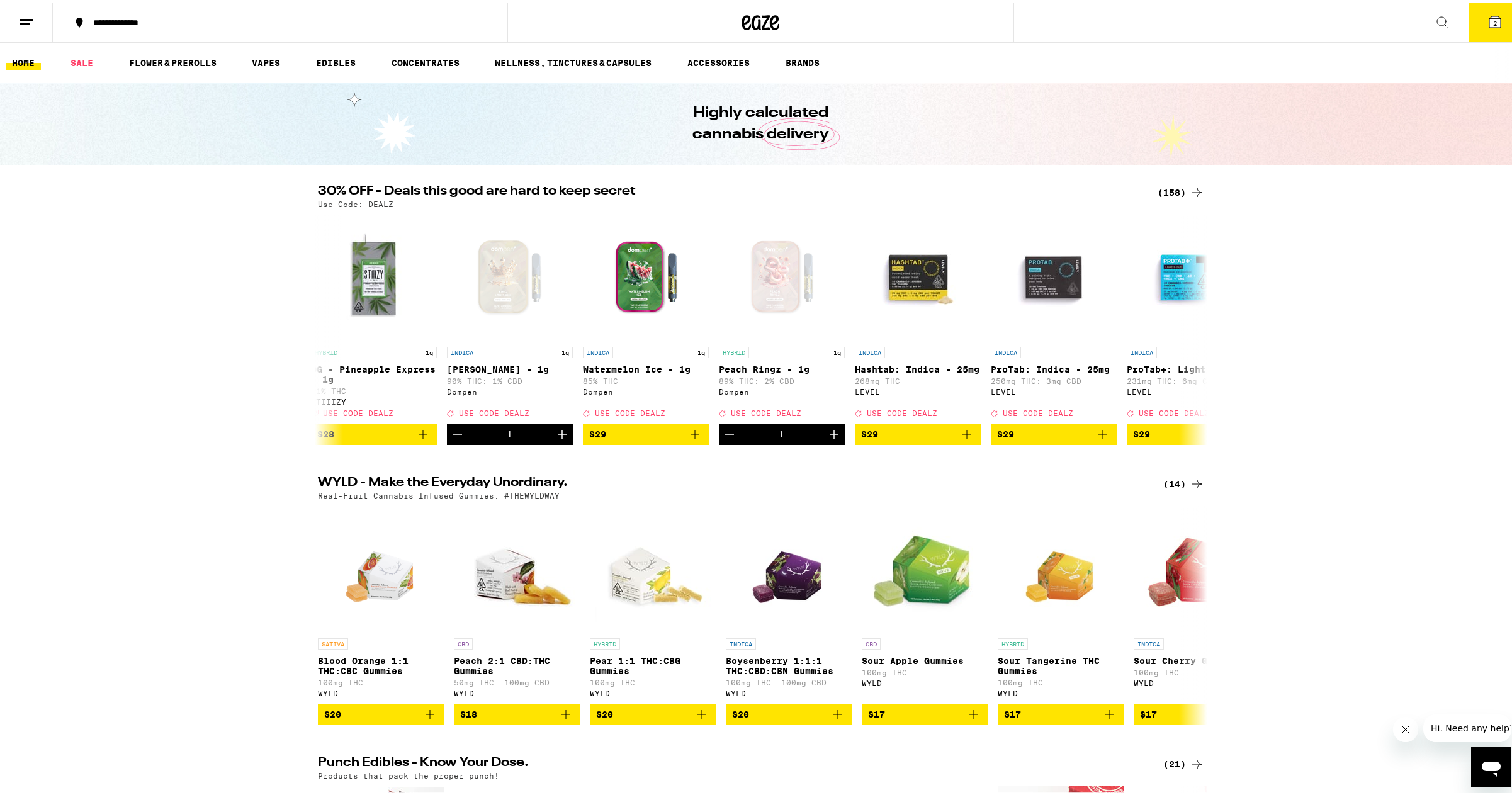
click at [1476, 15] on button "2" at bounding box center [1495, 20] width 53 height 39
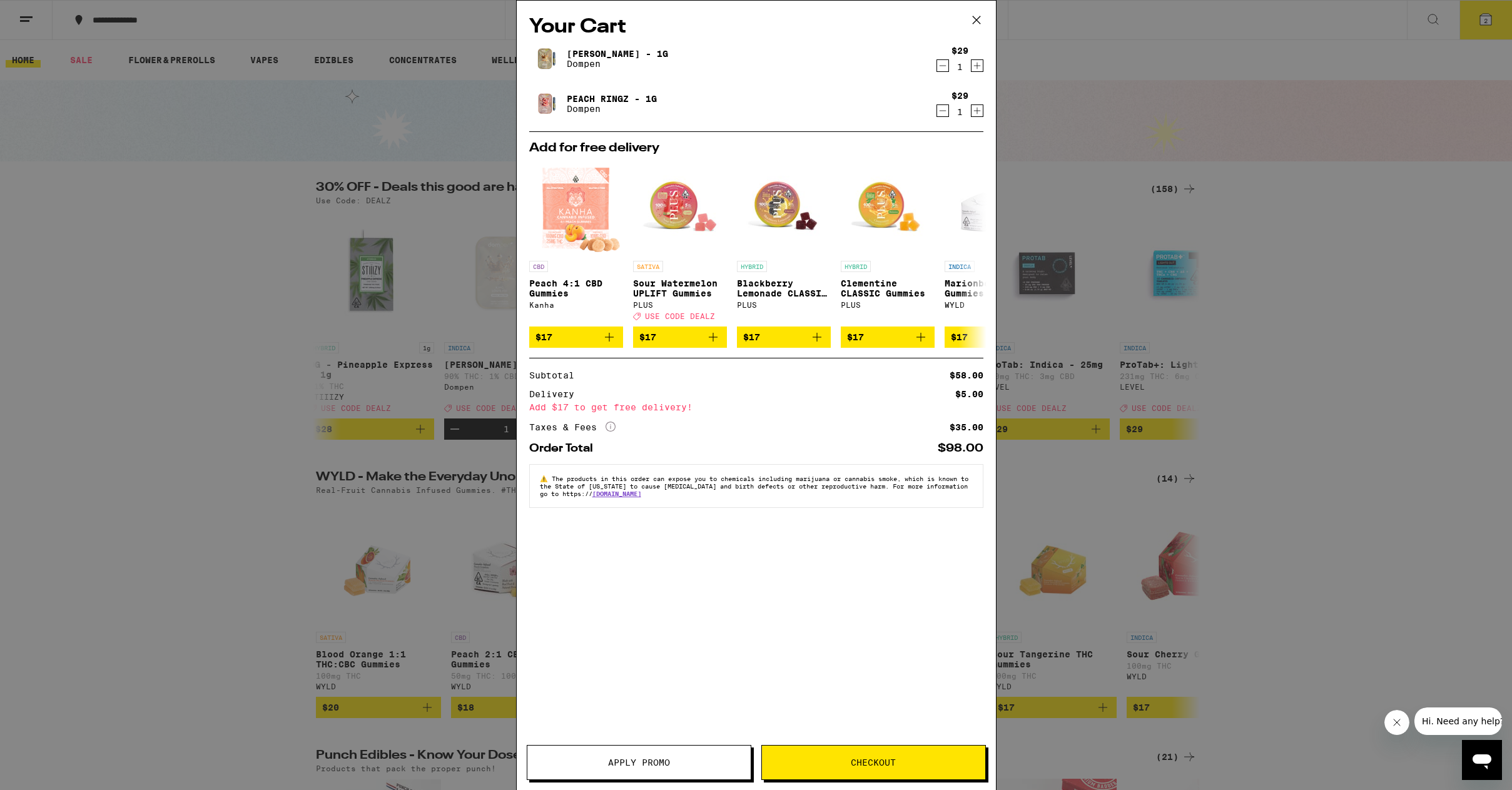
click at [676, 756] on button "Apply Promo" at bounding box center [639, 762] width 224 height 35
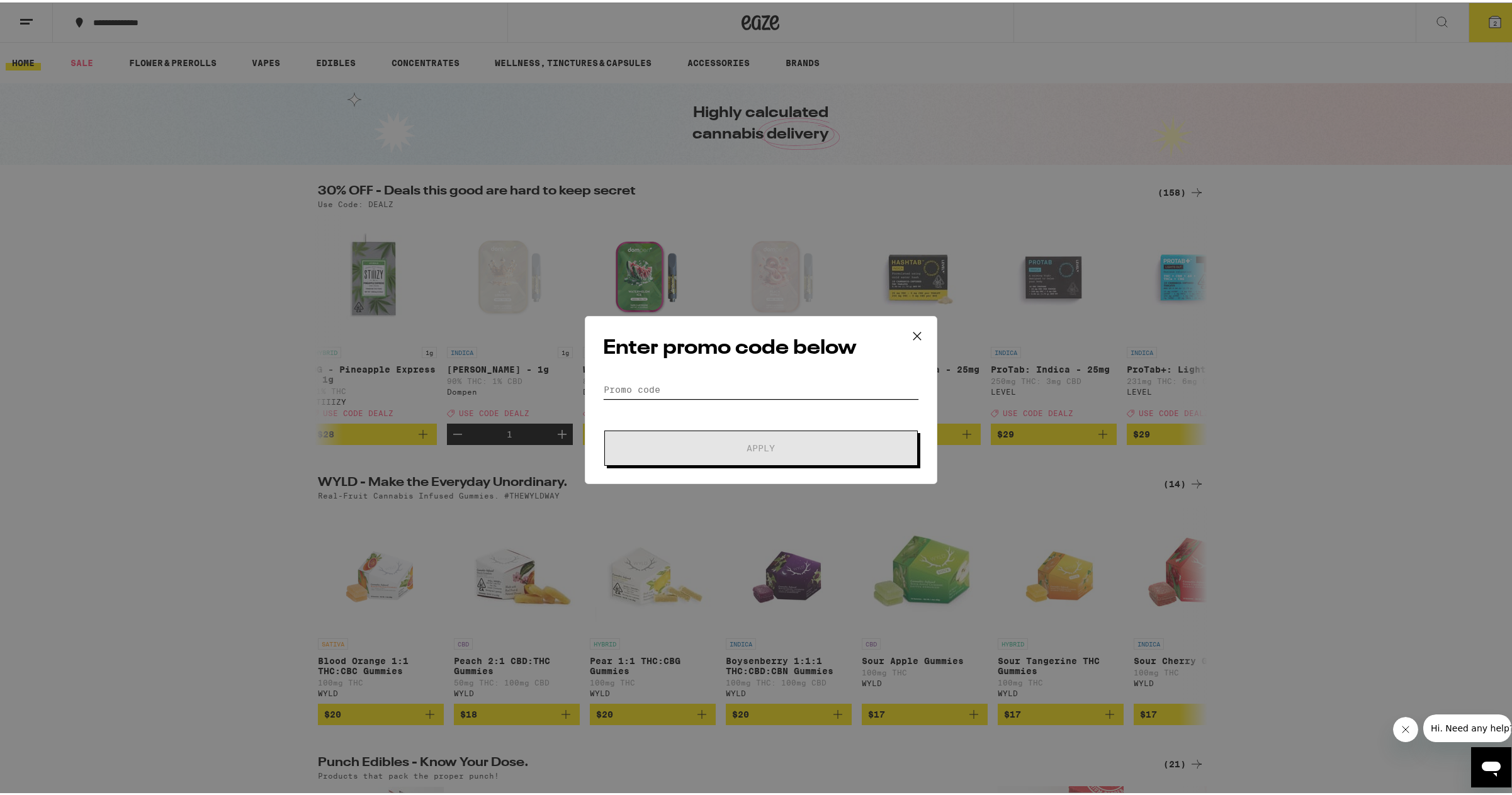
click at [671, 395] on input "Promo Code" at bounding box center [760, 387] width 316 height 19
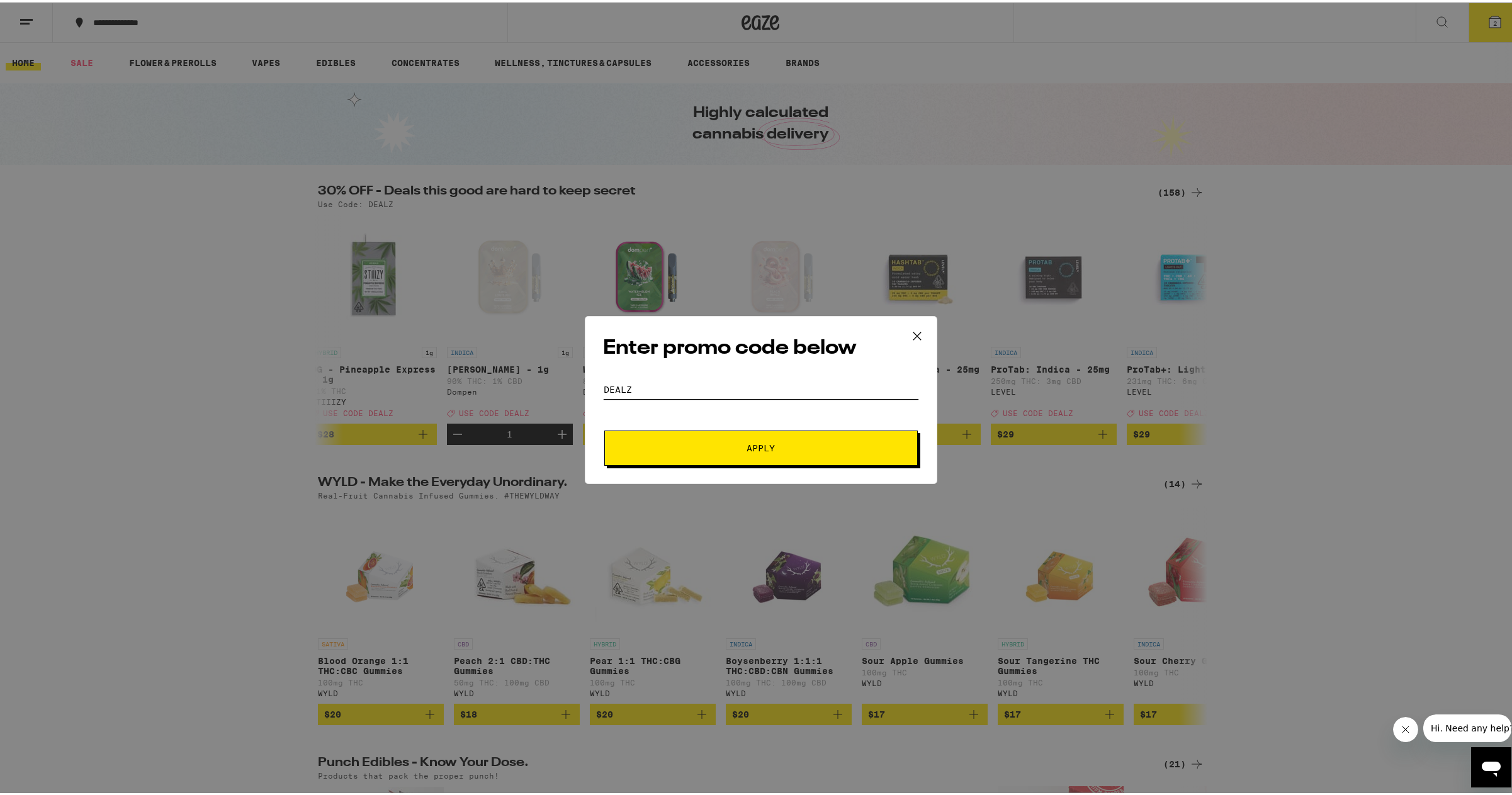
type input "DEALZ"
click at [604, 428] on button "Apply" at bounding box center [760, 446] width 313 height 35
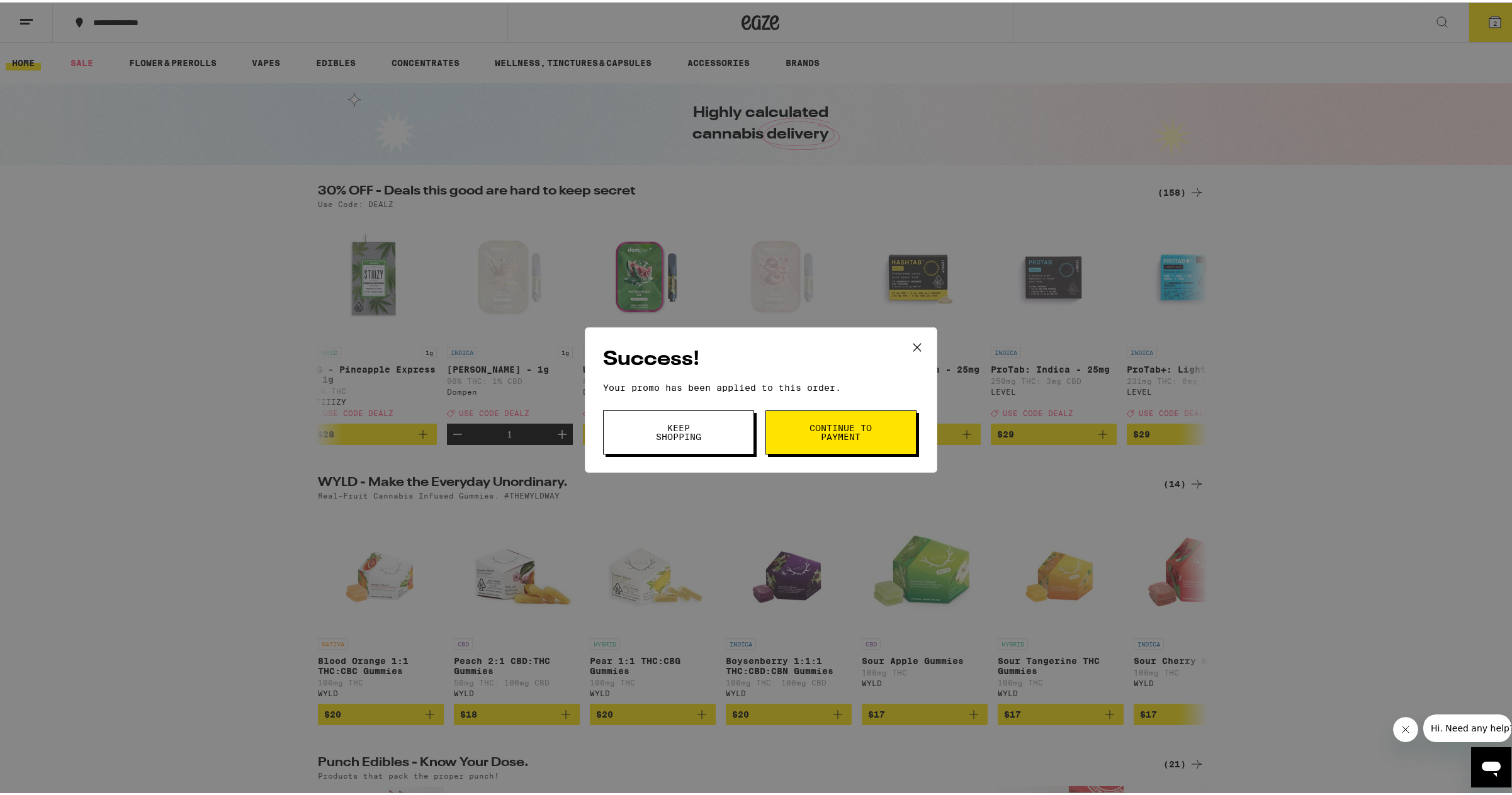
click at [822, 433] on span "Continue to payment" at bounding box center [841, 430] width 65 height 18
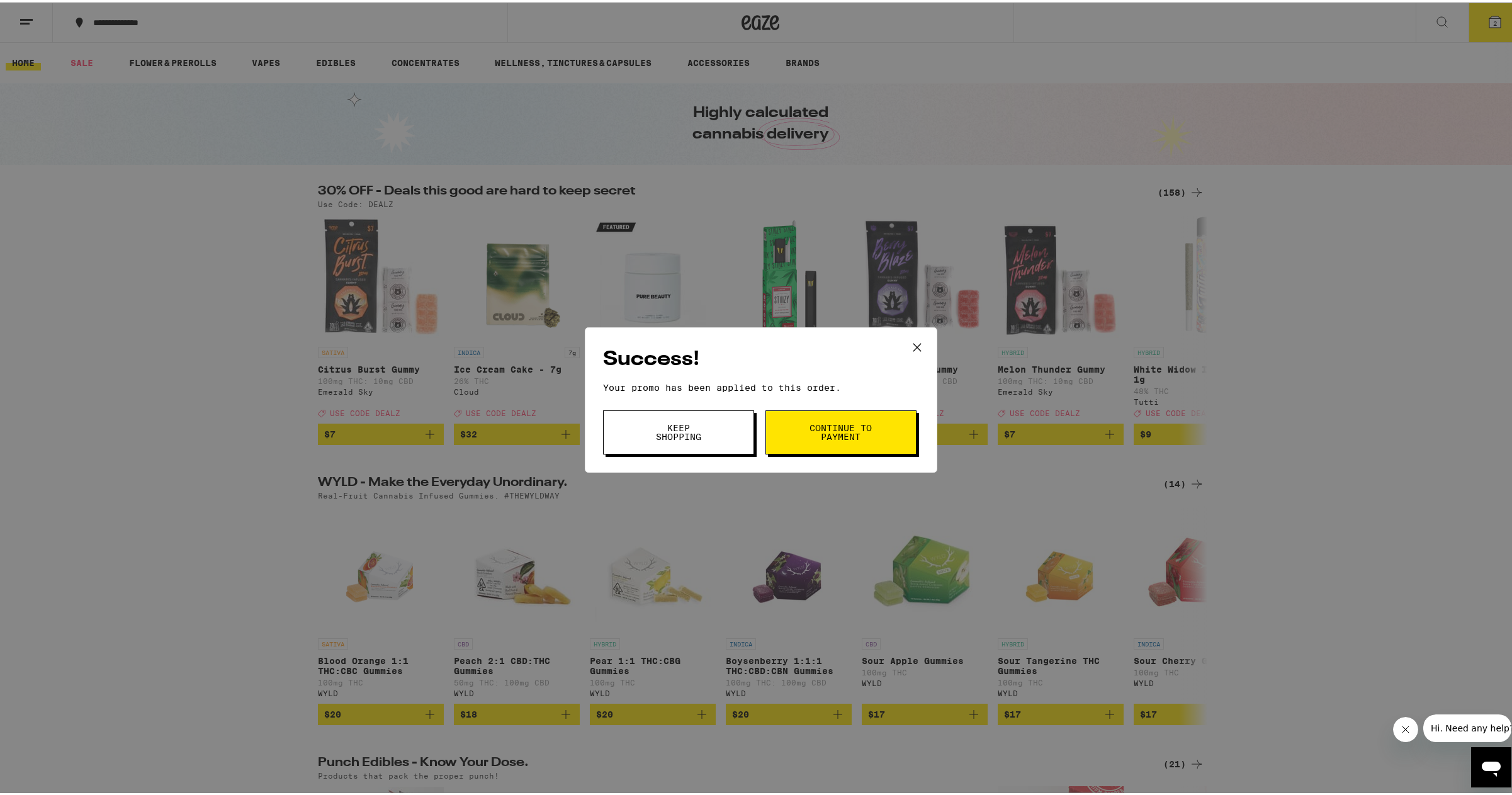
click at [723, 425] on button "Keep Shopping" at bounding box center [678, 430] width 151 height 44
click at [914, 342] on div "Success! Your promo has been applied to this order. Promo Code Keep Shopping Co…" at bounding box center [760, 398] width 1522 height 795
click at [913, 341] on icon at bounding box center [917, 345] width 7 height 7
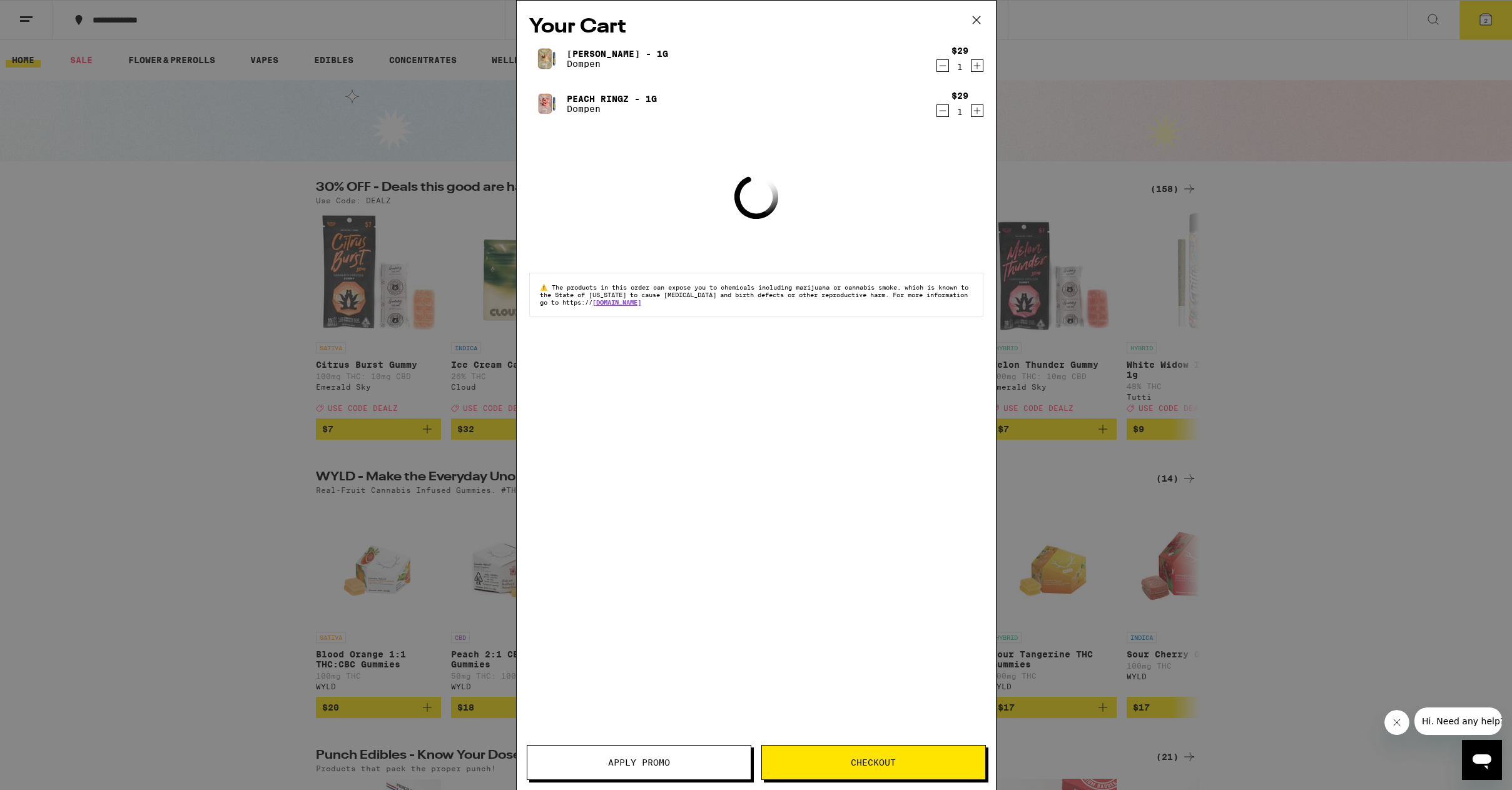
click at [982, 14] on icon at bounding box center [976, 20] width 19 height 19
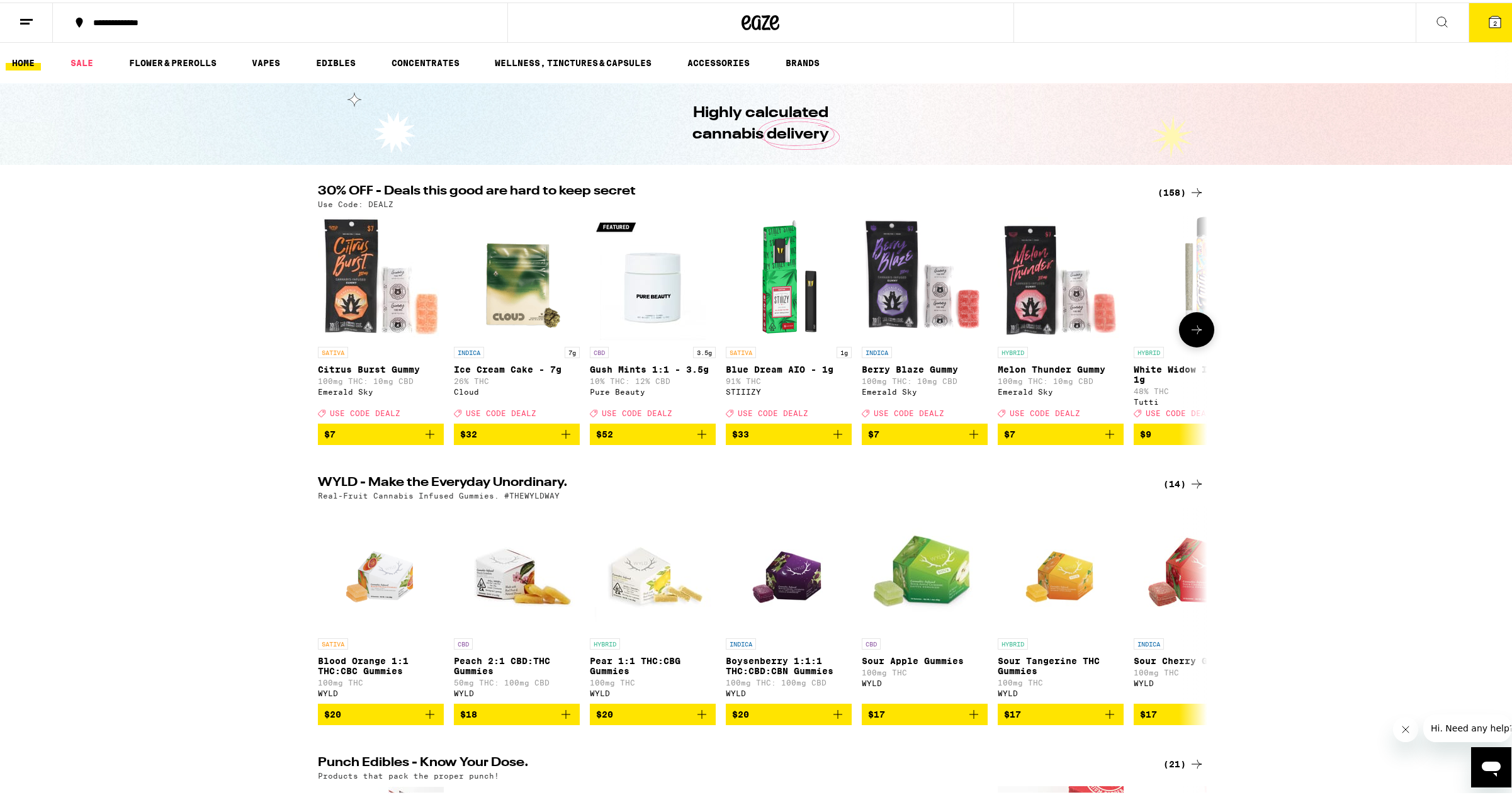
click at [1196, 328] on icon at bounding box center [1197, 327] width 15 height 15
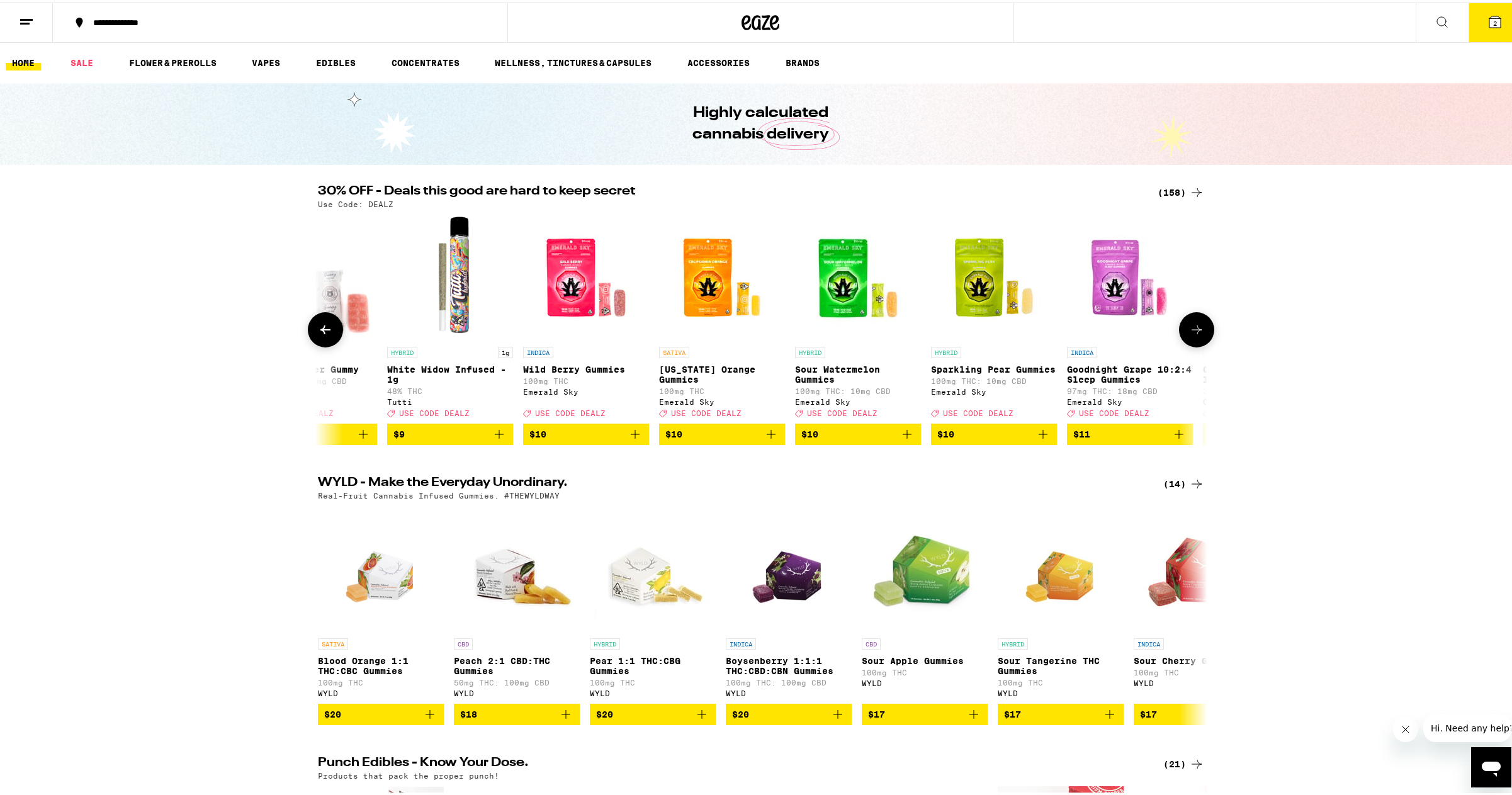
click at [1194, 329] on icon at bounding box center [1197, 327] width 15 height 15
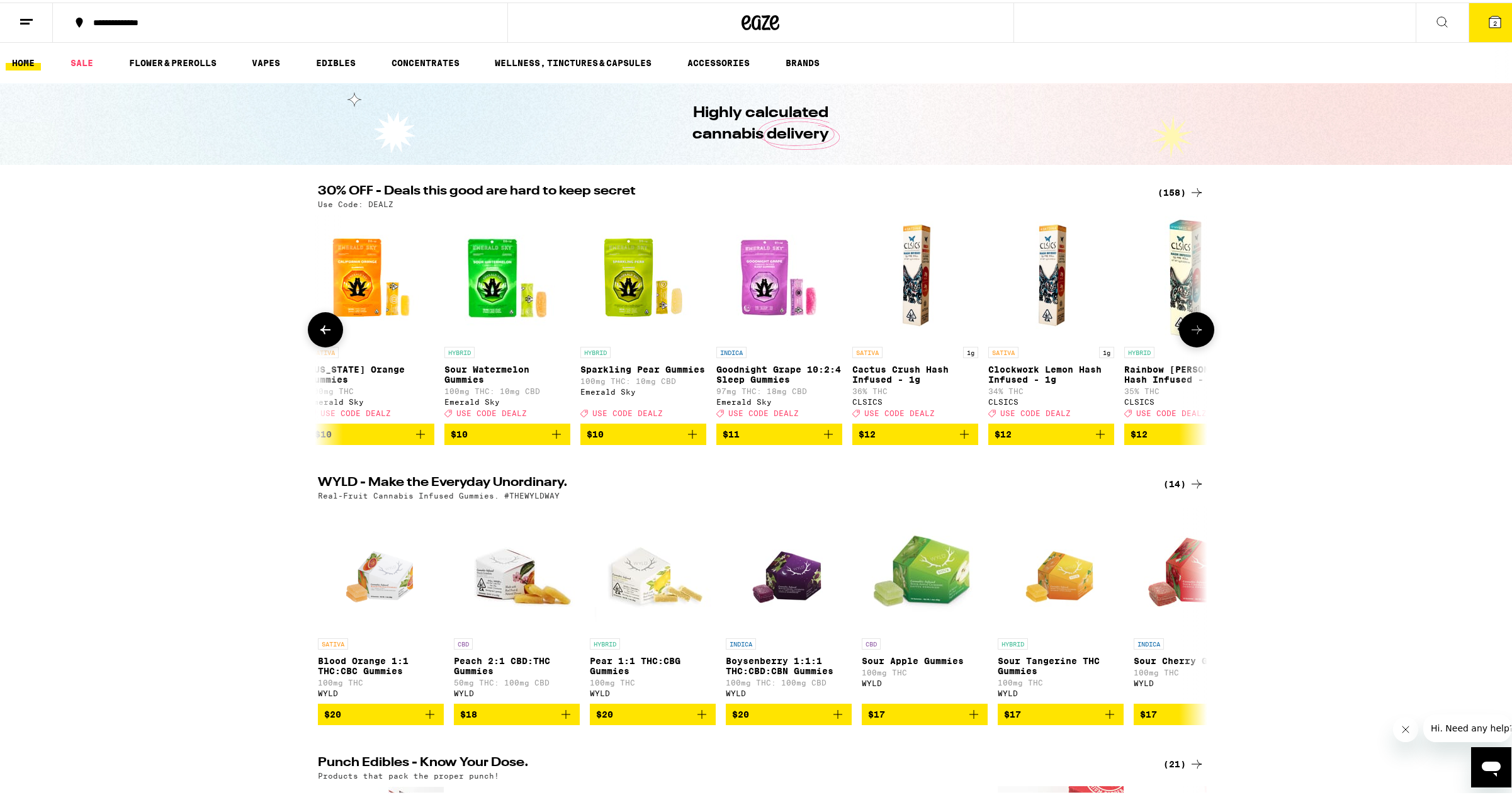
click at [1194, 329] on icon at bounding box center [1197, 327] width 15 height 15
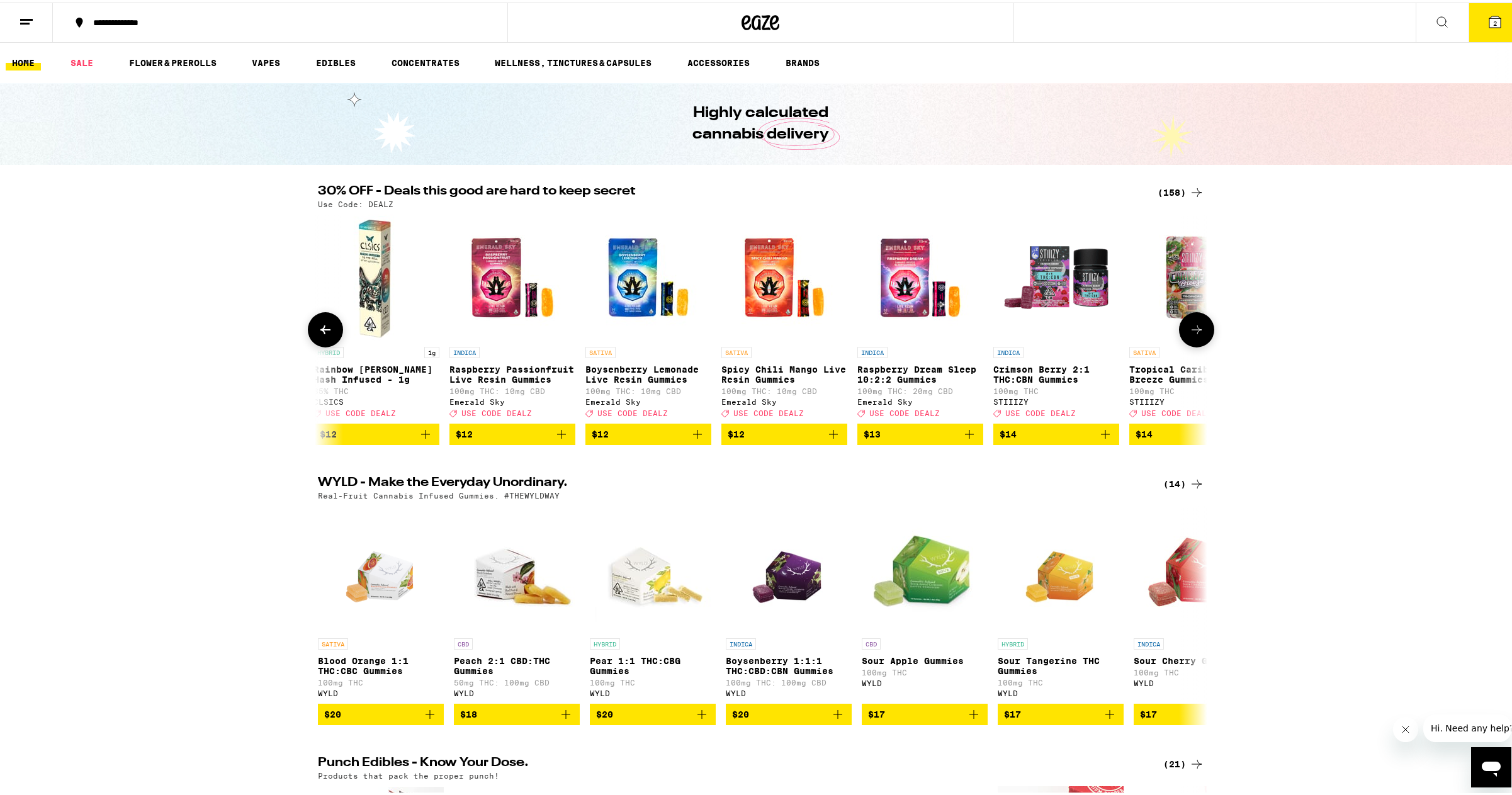
click at [318, 332] on icon at bounding box center [325, 327] width 15 height 15
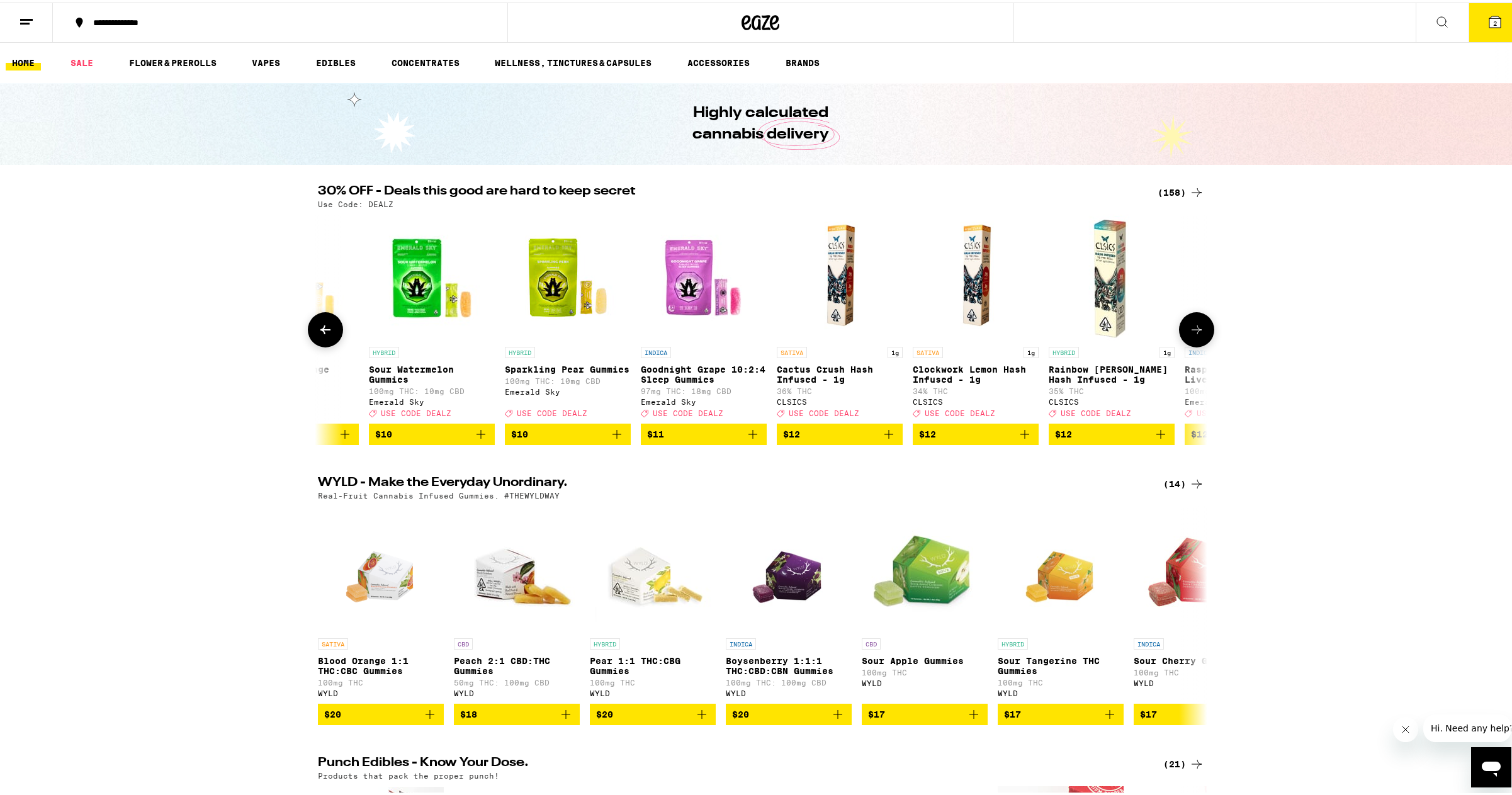
scroll to position [0, 1159]
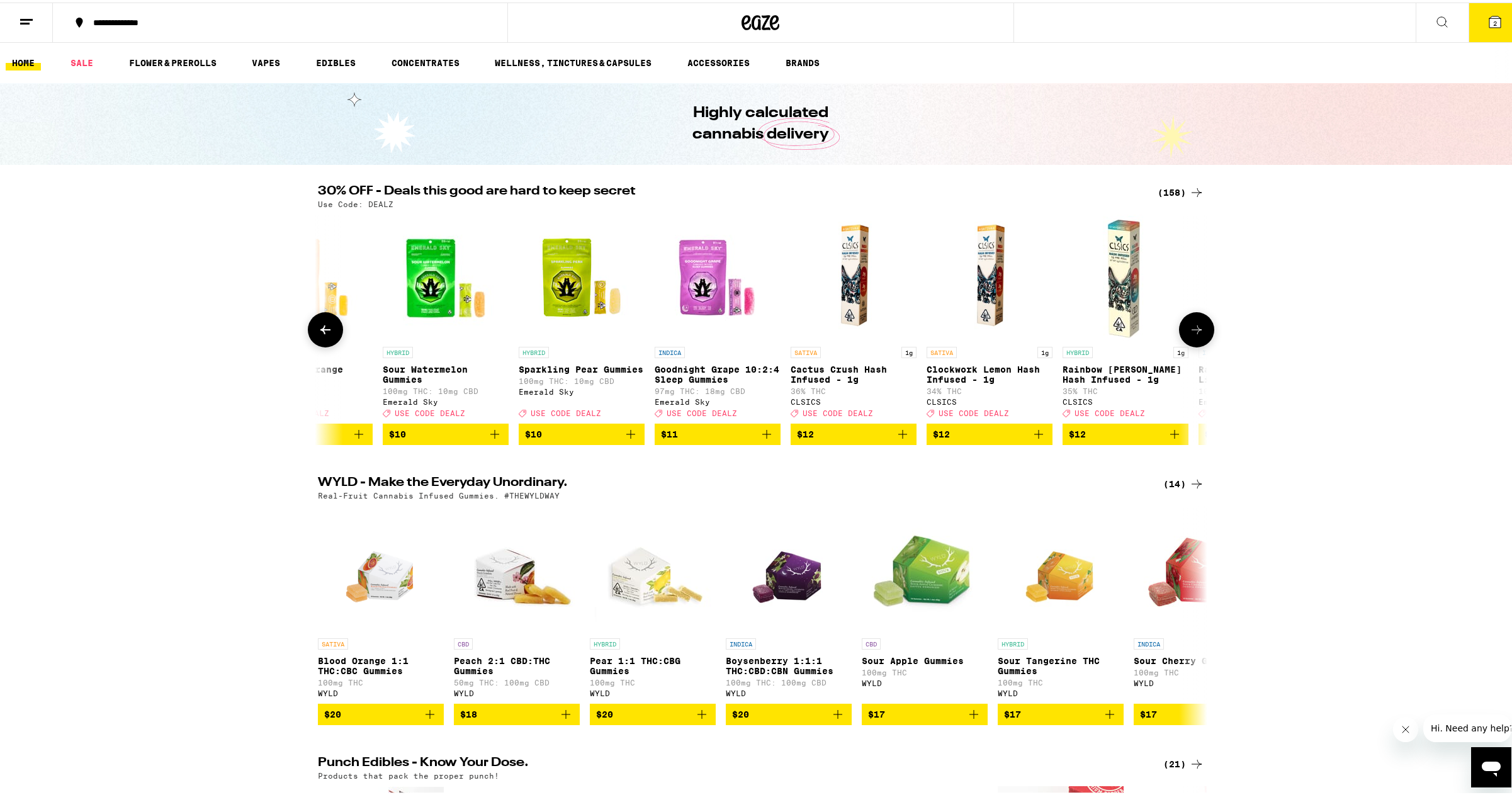
click at [318, 332] on icon at bounding box center [325, 327] width 15 height 15
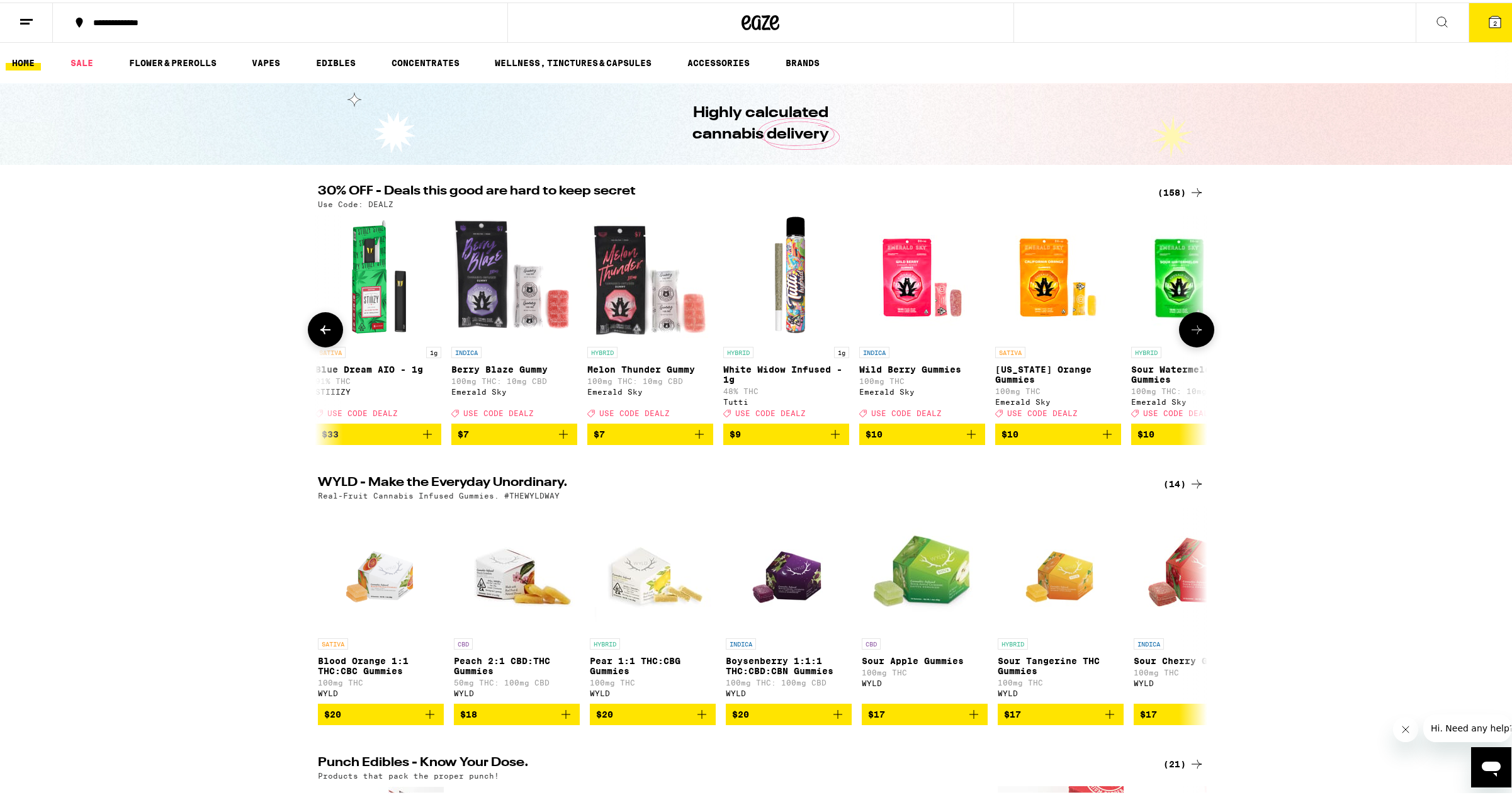
scroll to position [0, 410]
click at [1189, 335] on icon at bounding box center [1197, 327] width 15 height 15
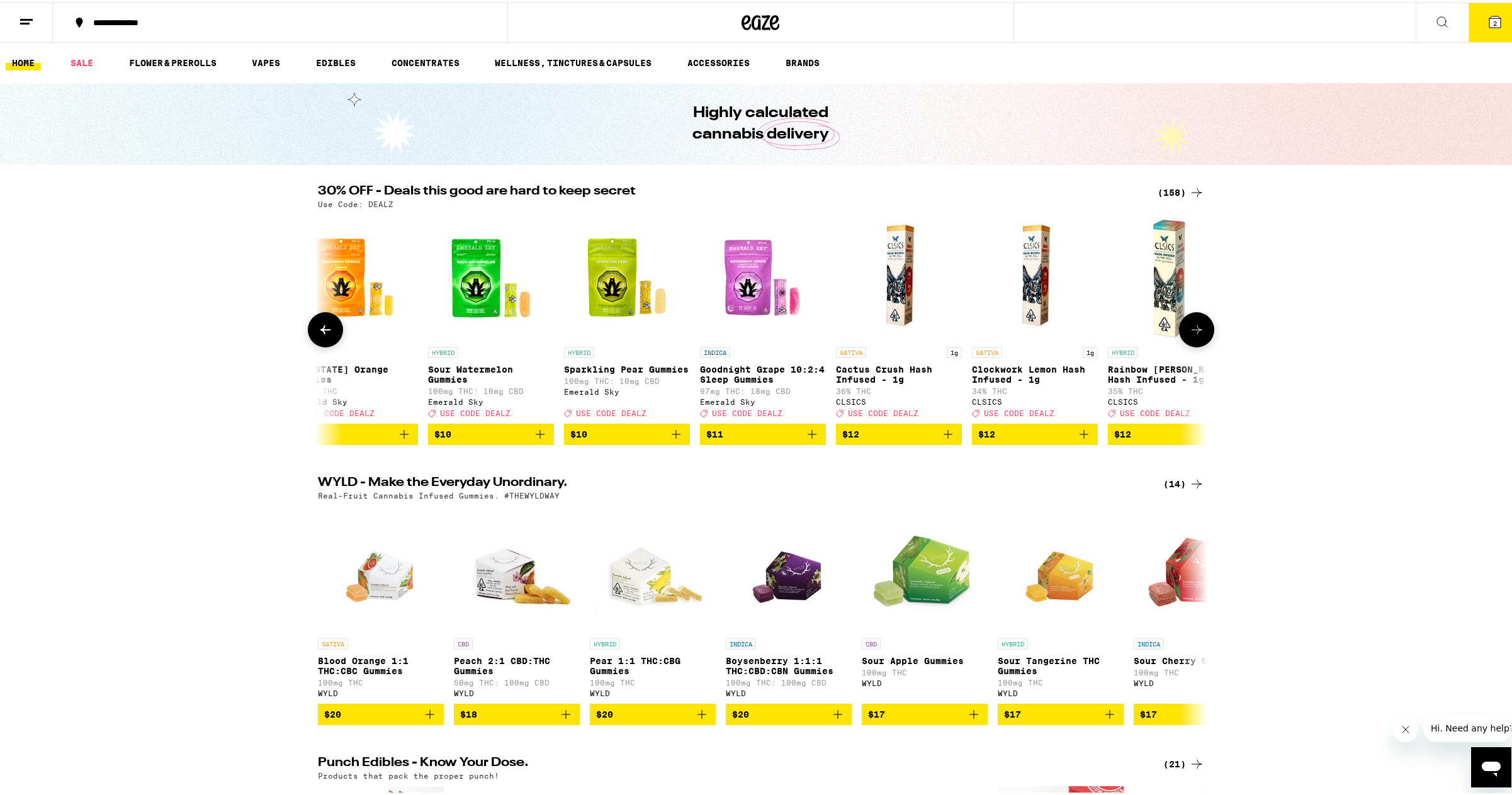
scroll to position [0, 1159]
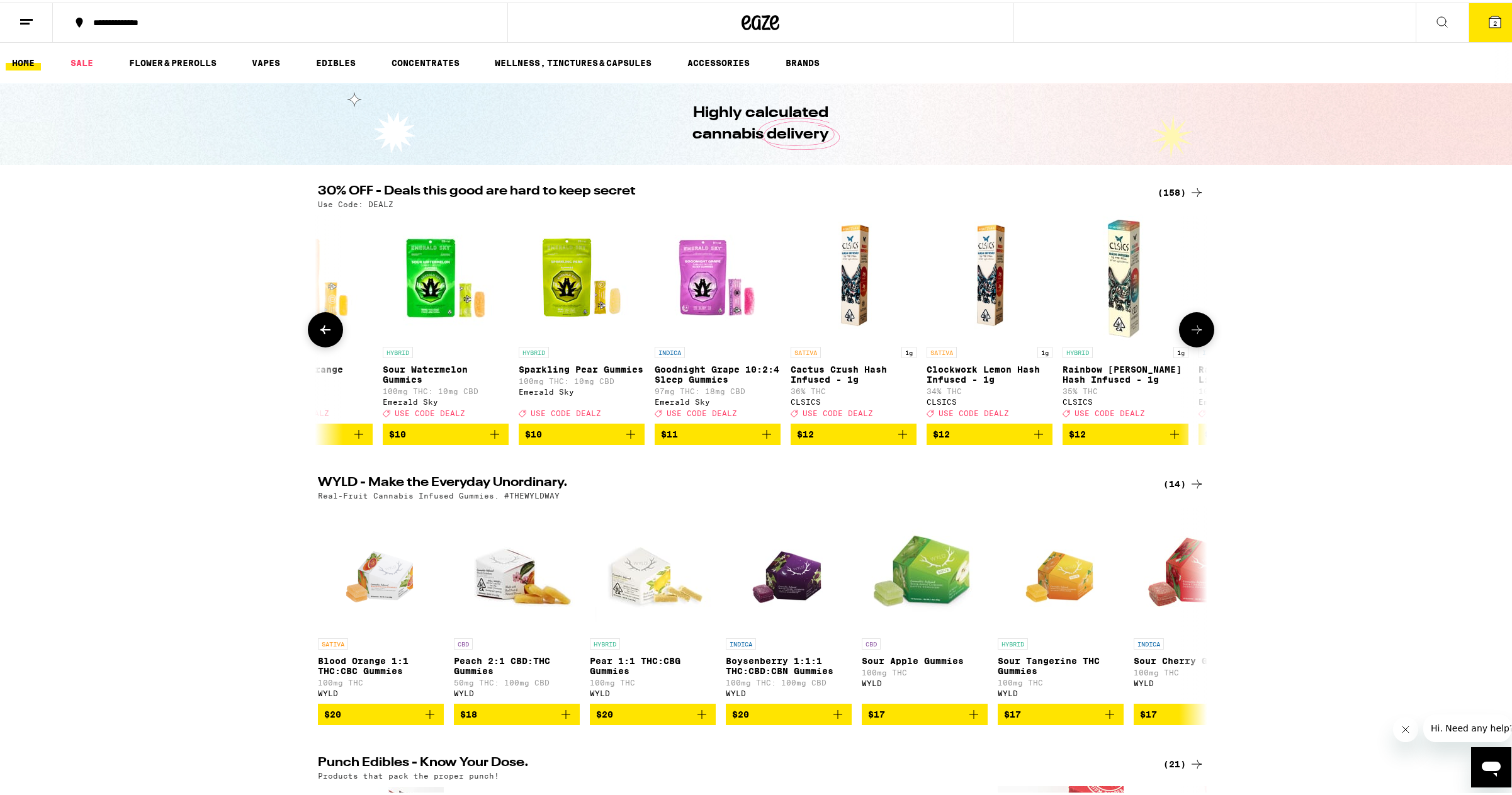
click at [330, 334] on button at bounding box center [326, 327] width 35 height 35
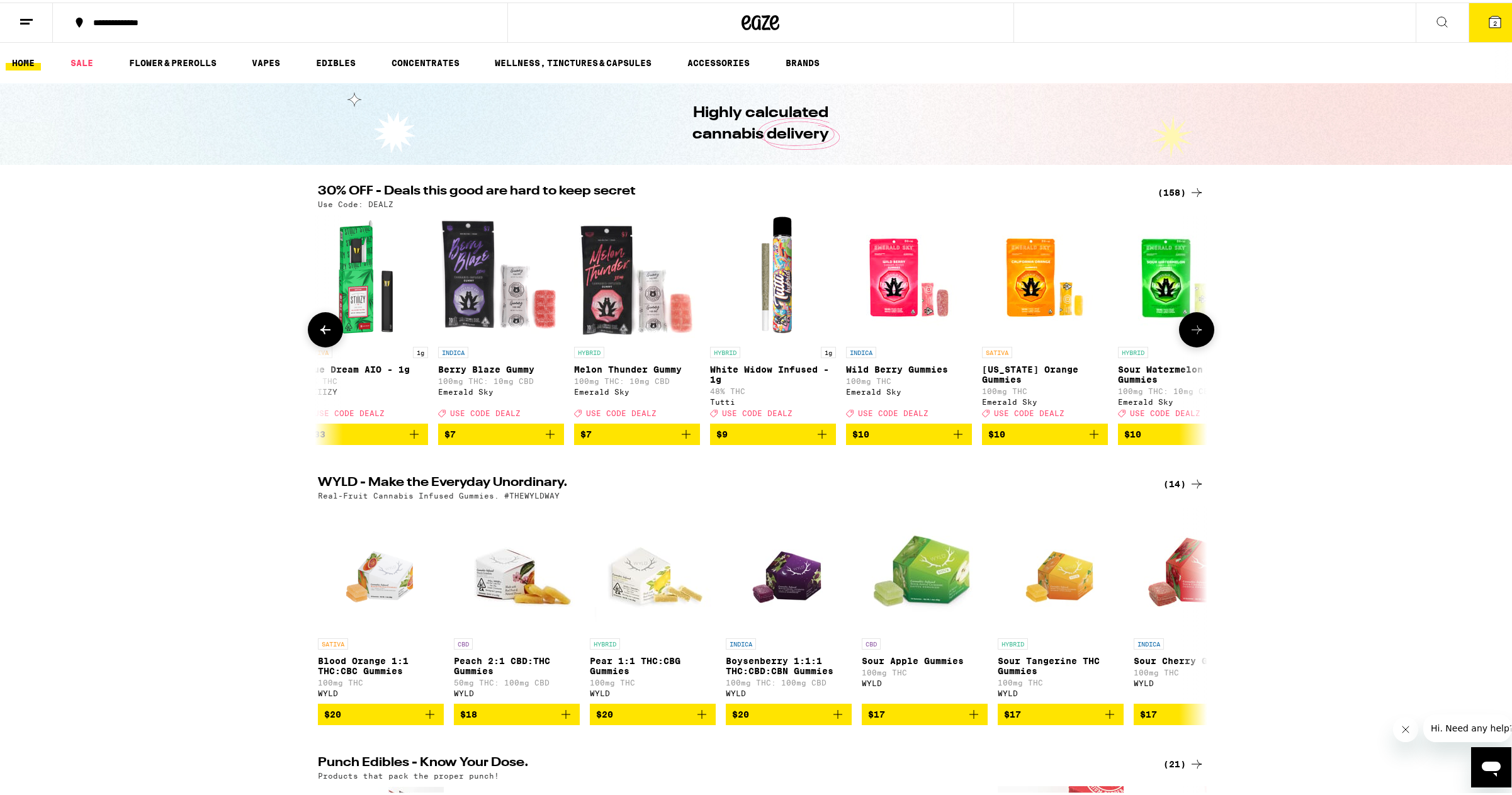
scroll to position [0, 410]
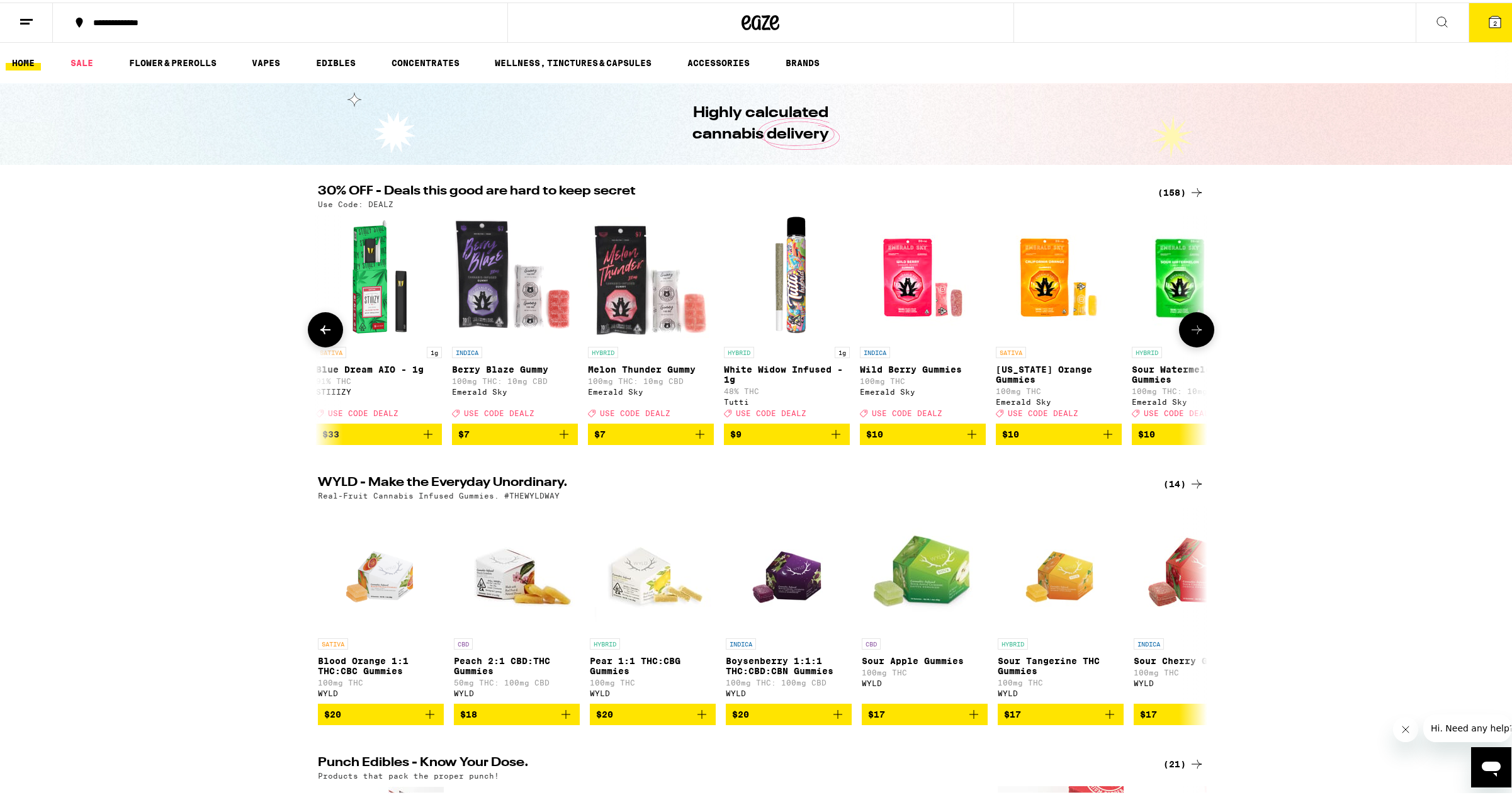
click at [964, 439] on icon "Add to bag" at bounding box center [972, 432] width 15 height 15
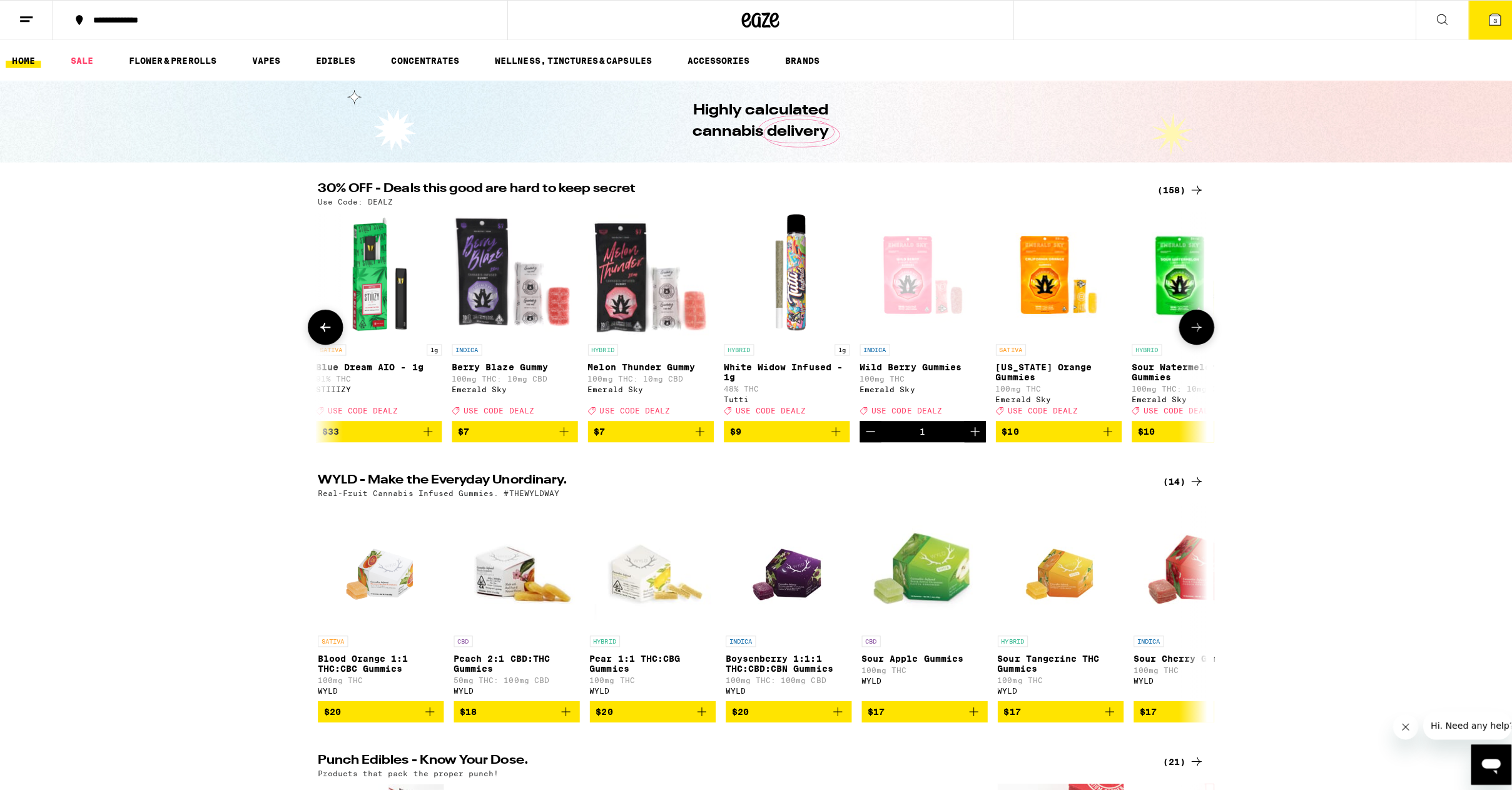
scroll to position [63, 0]
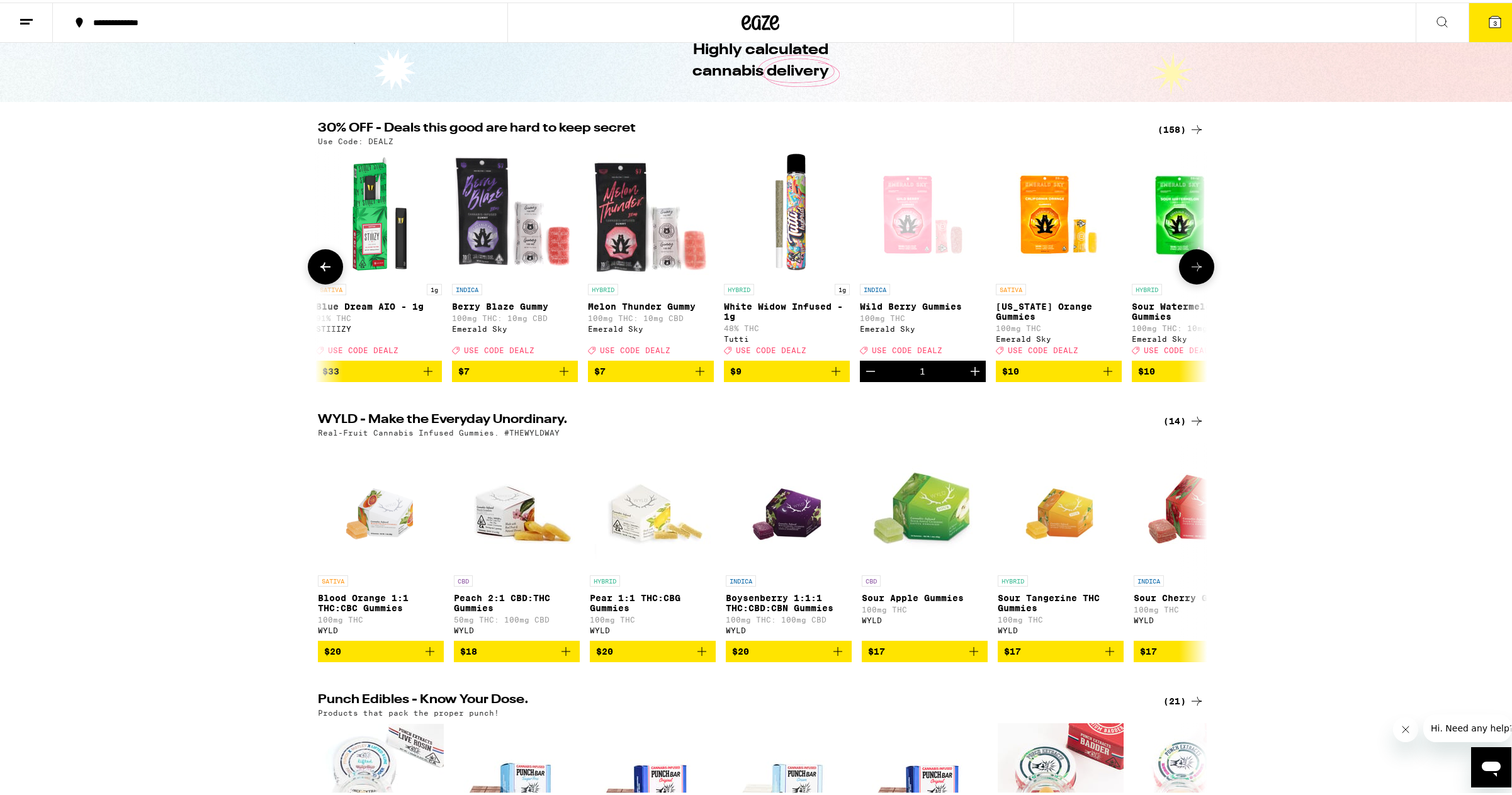
click at [1162, 376] on span "$10" at bounding box center [1194, 369] width 114 height 15
click at [1489, 15] on icon at bounding box center [1494, 19] width 11 height 11
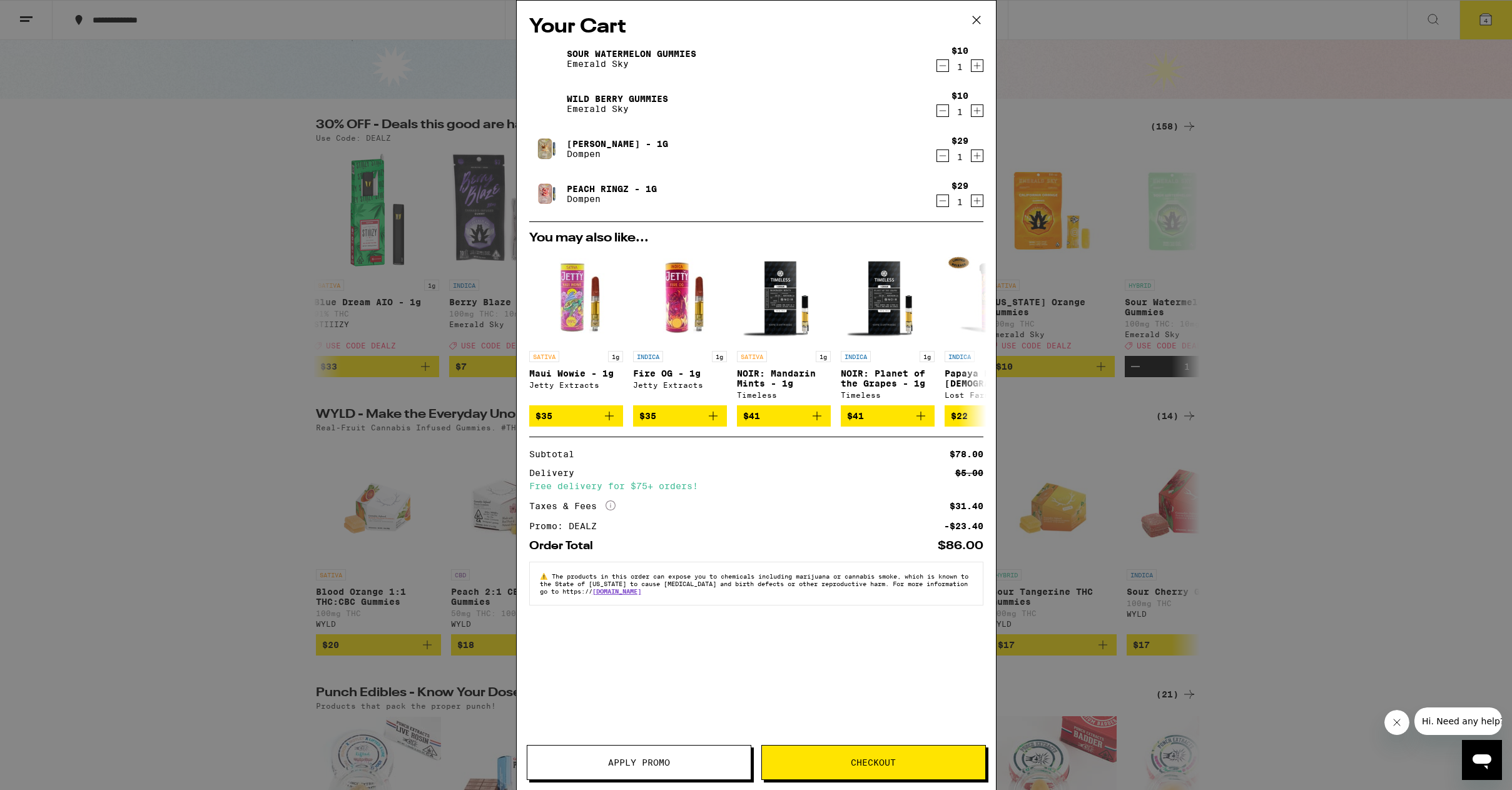
click at [837, 758] on button "Checkout" at bounding box center [874, 762] width 224 height 35
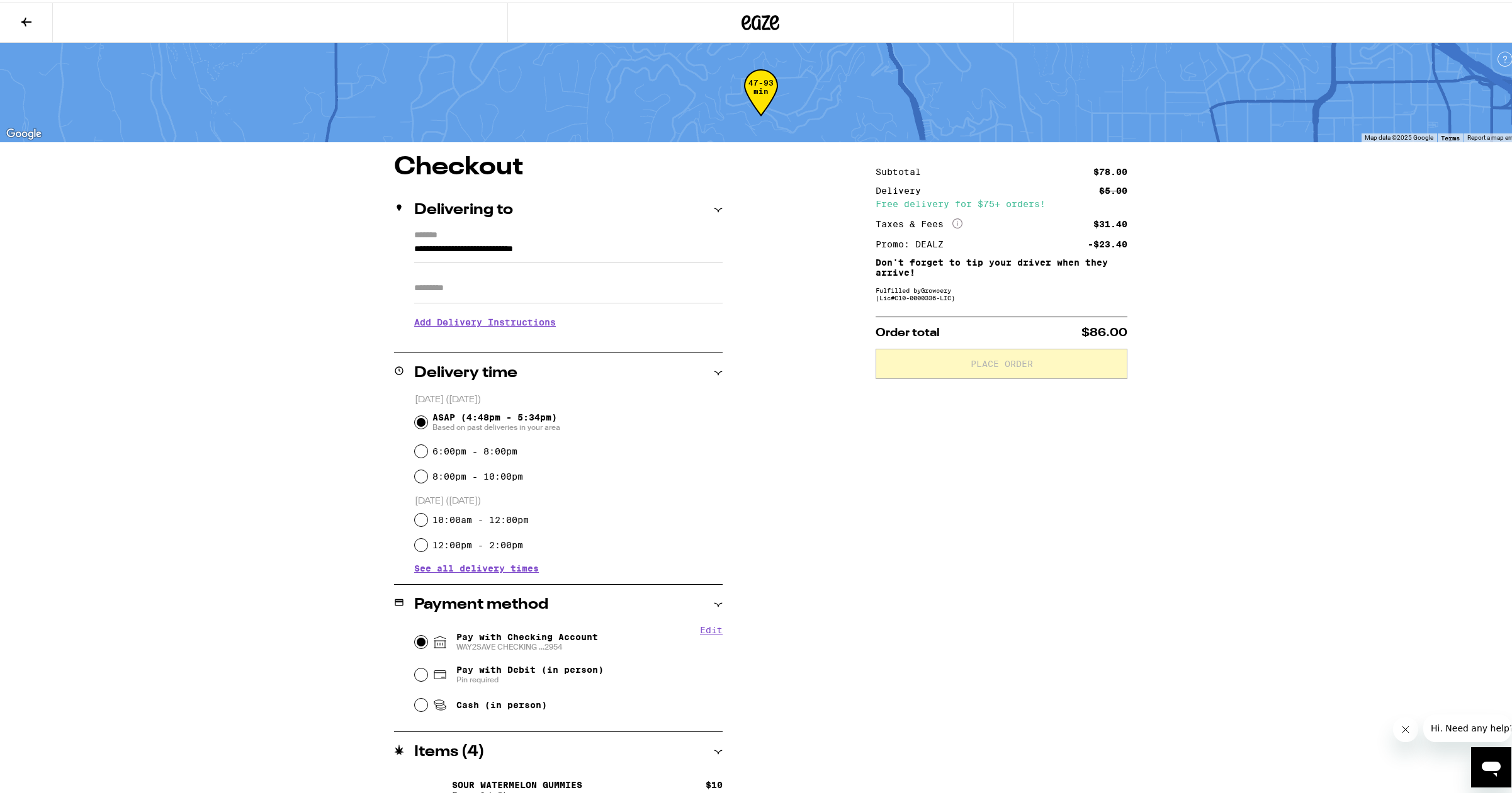
click at [415, 642] on input "Pay with Checking Account WAY2SAVE CHECKING ...2954" at bounding box center [421, 640] width 12 height 12
radio input "true"
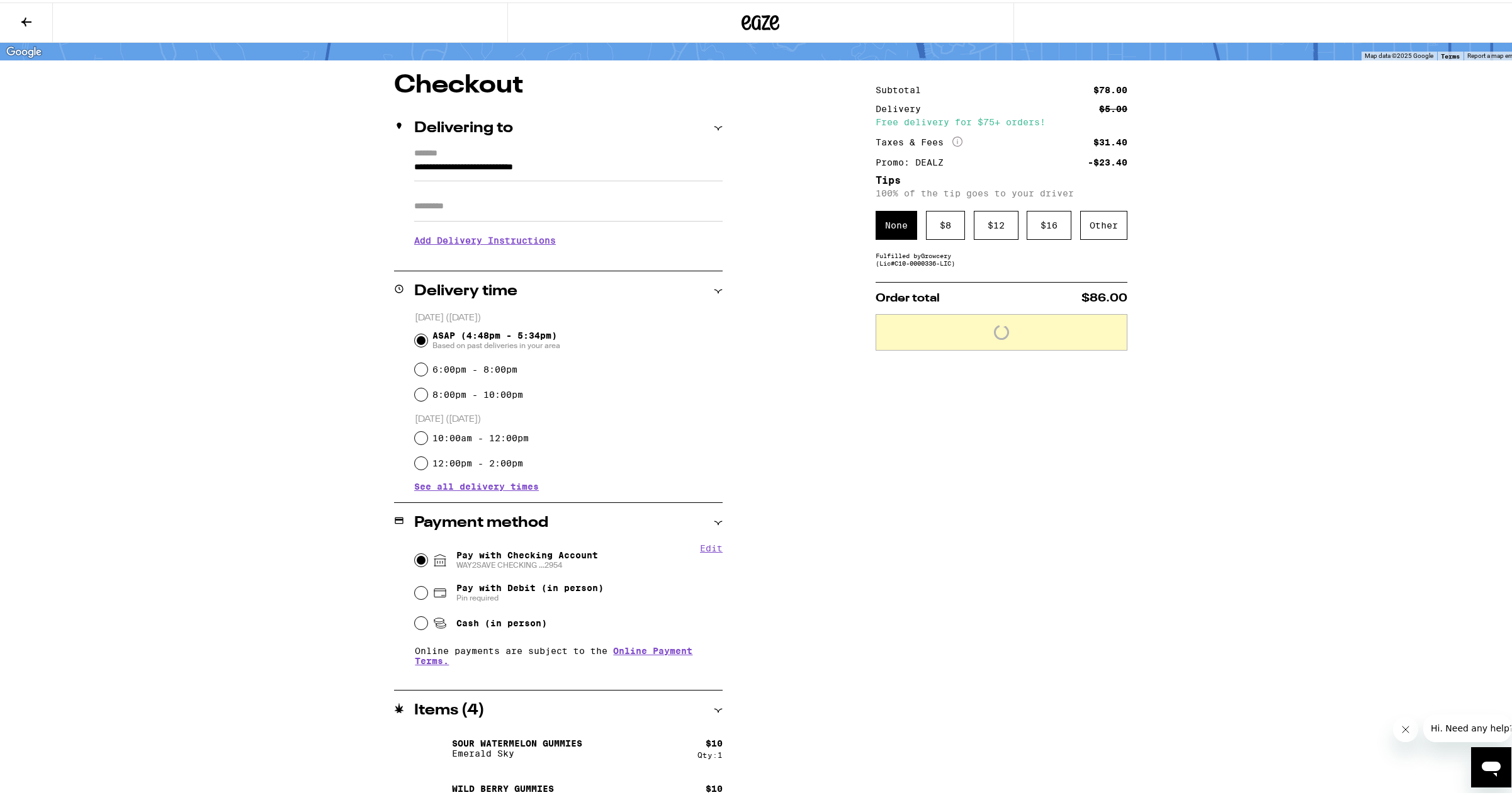
scroll to position [197, 0]
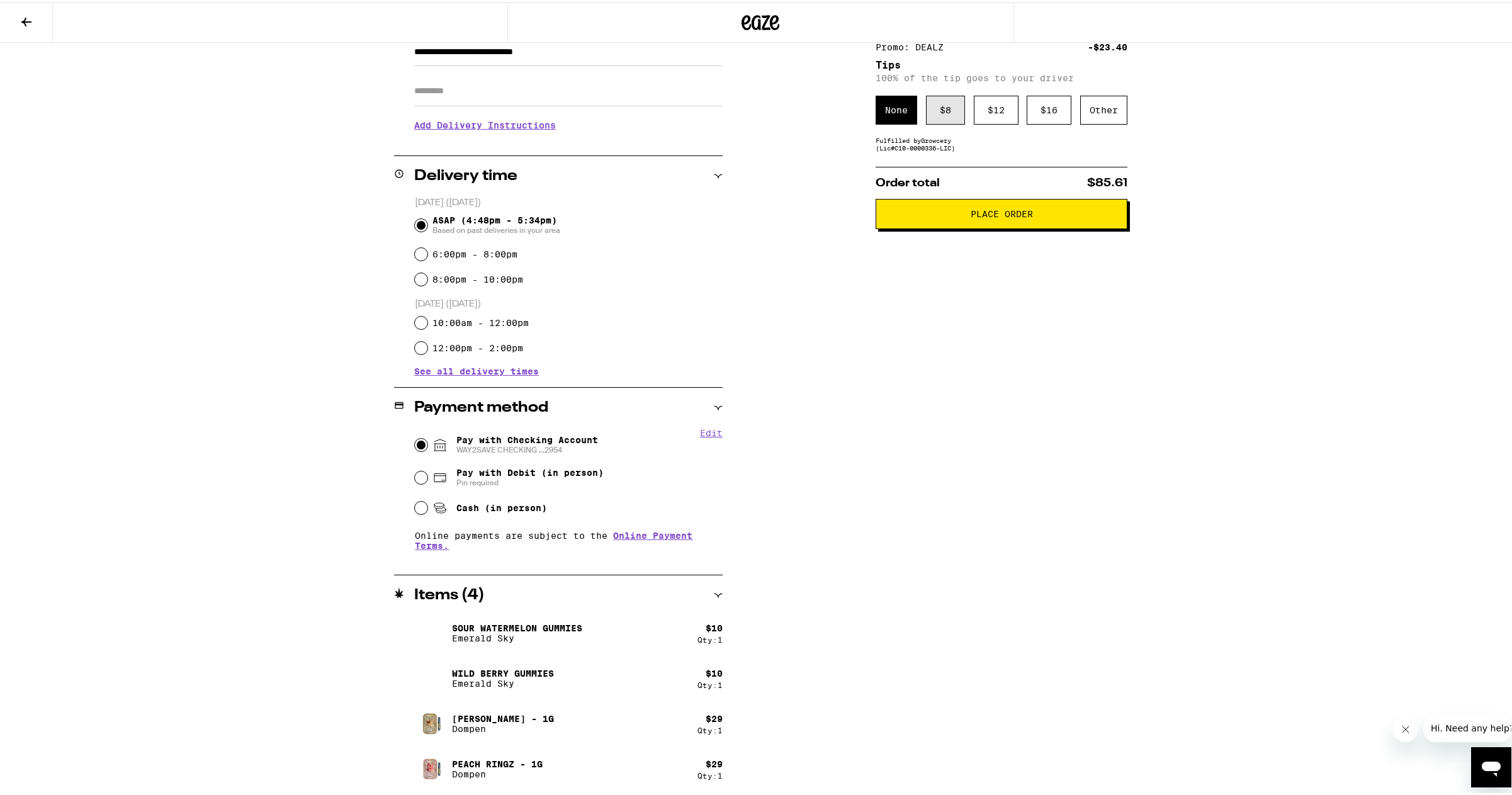
click at [944, 103] on div "$ 8" at bounding box center [945, 107] width 39 height 29
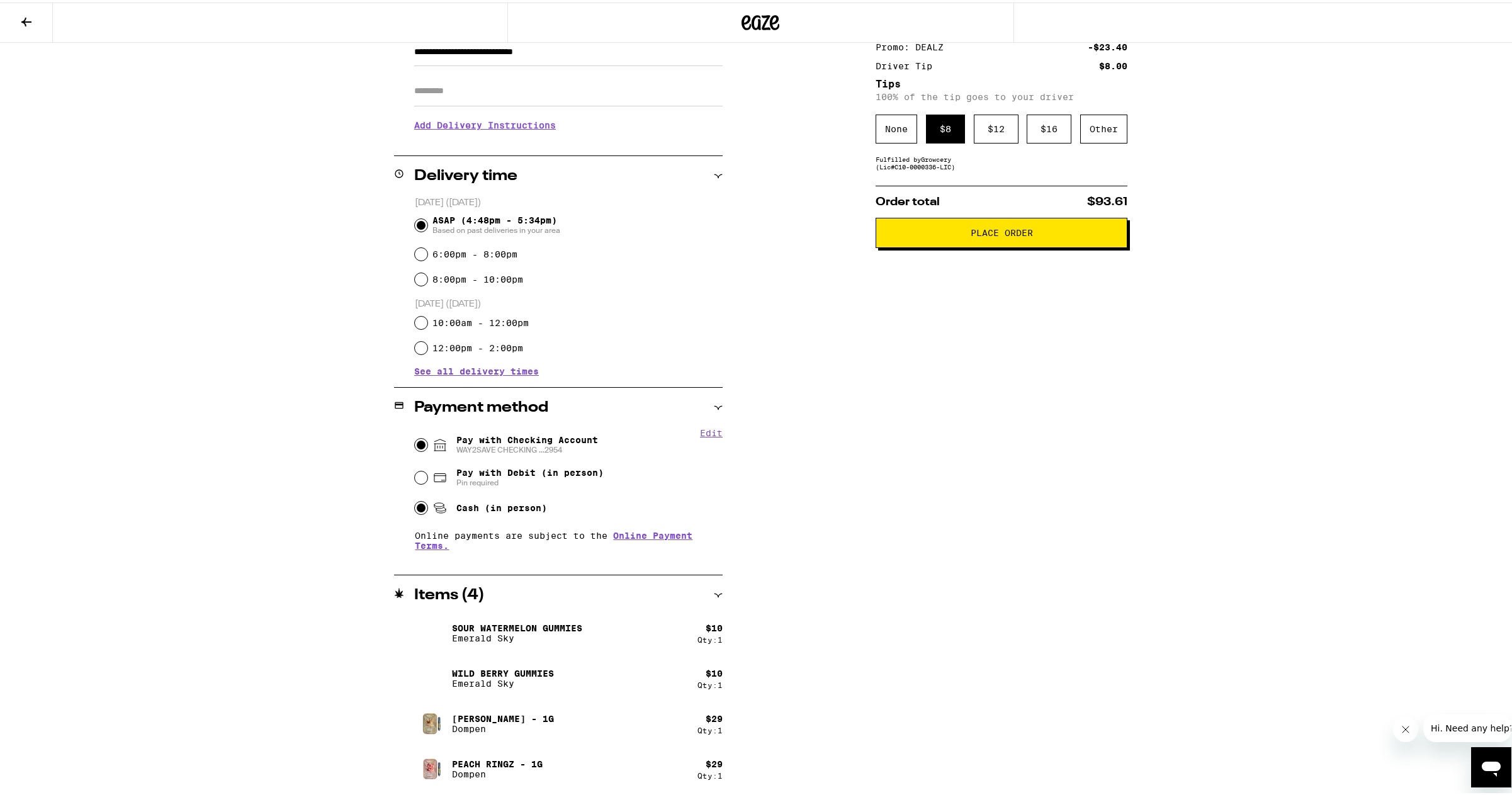
click at [416, 505] on input "Cash (in person)" at bounding box center [421, 505] width 12 height 12
radio input "true"
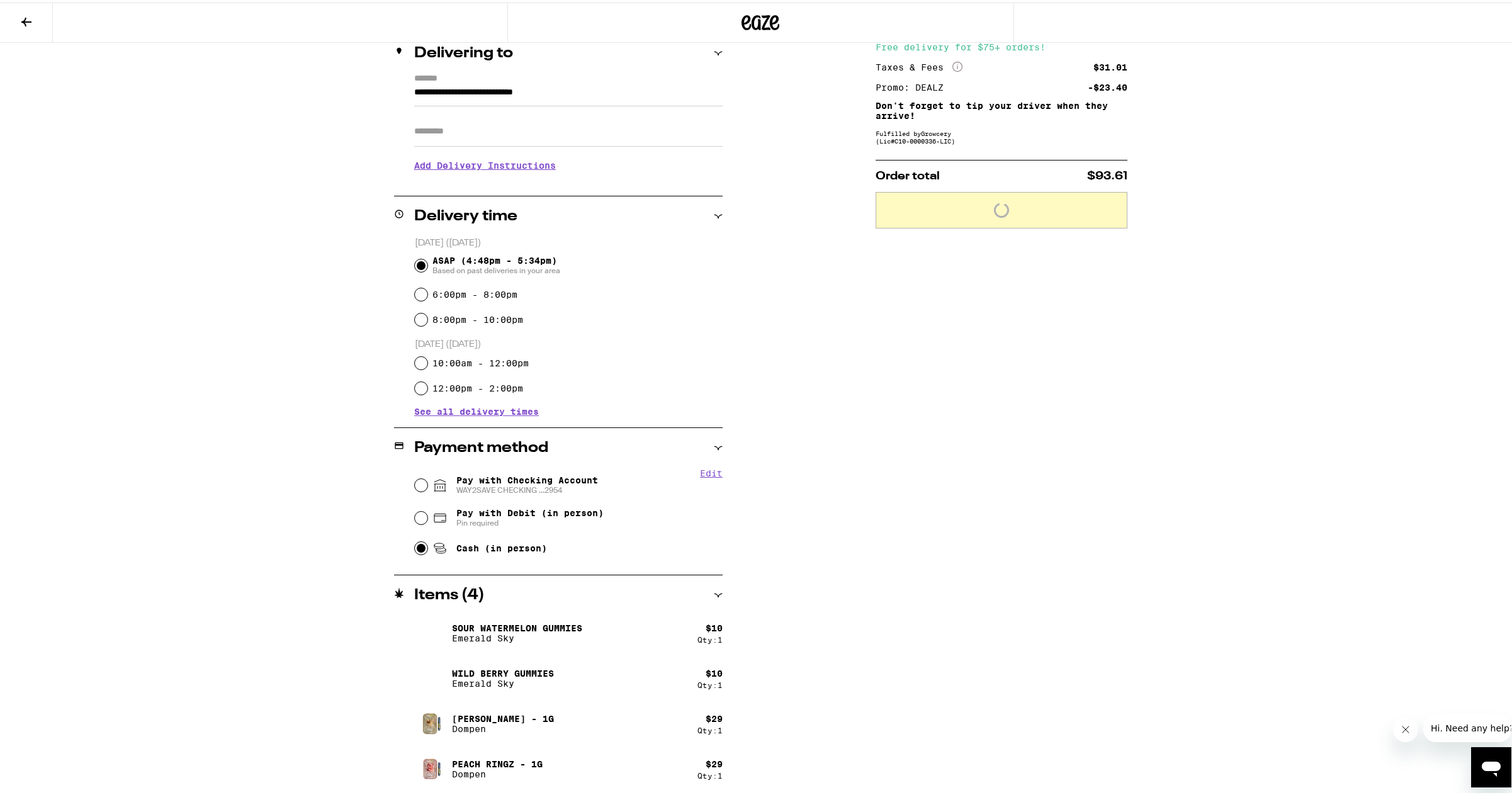
scroll to position [157, 0]
click at [980, 216] on button "Place Order" at bounding box center [1001, 204] width 252 height 30
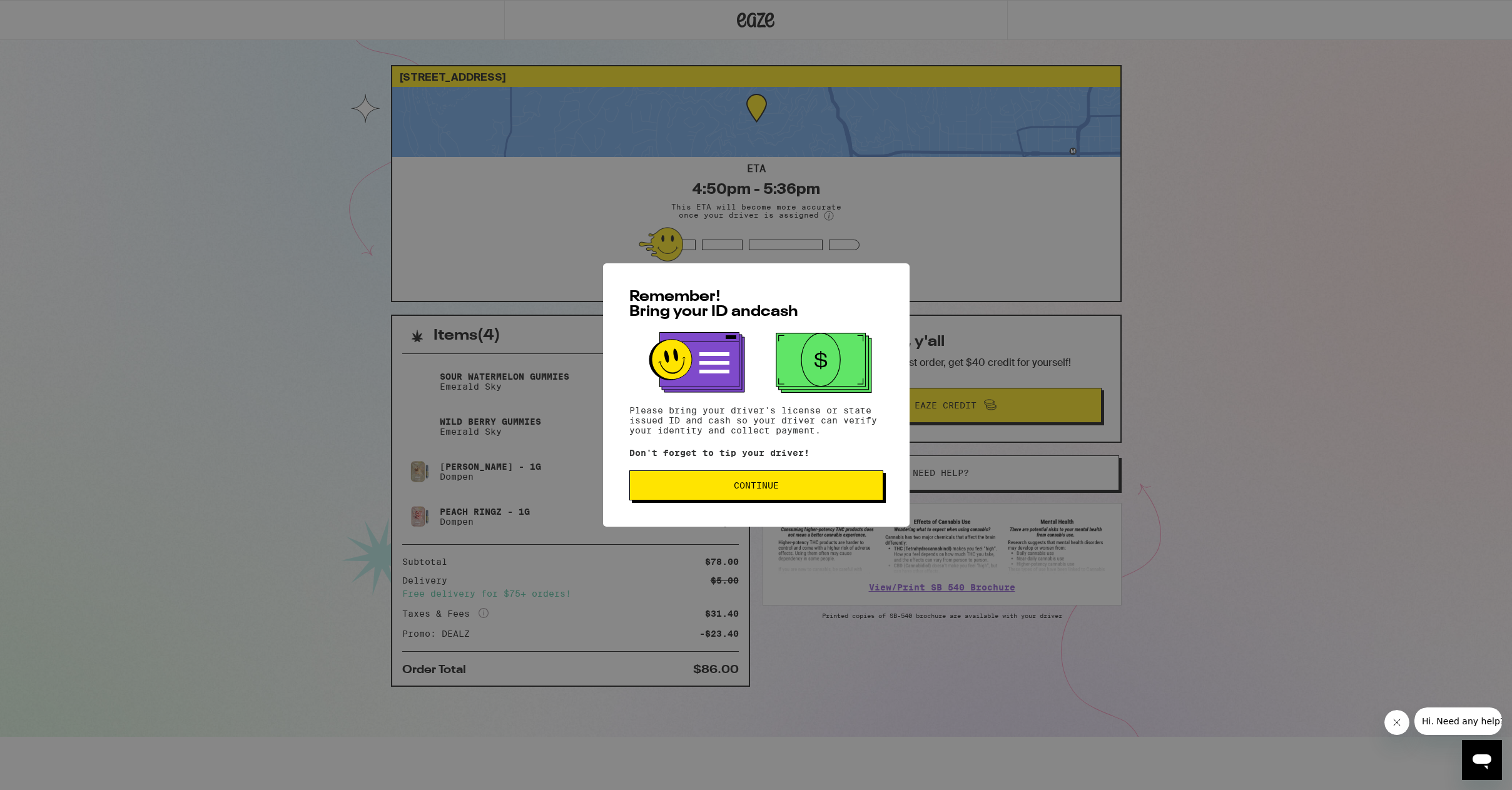
click at [770, 490] on span "Continue" at bounding box center [756, 485] width 45 height 9
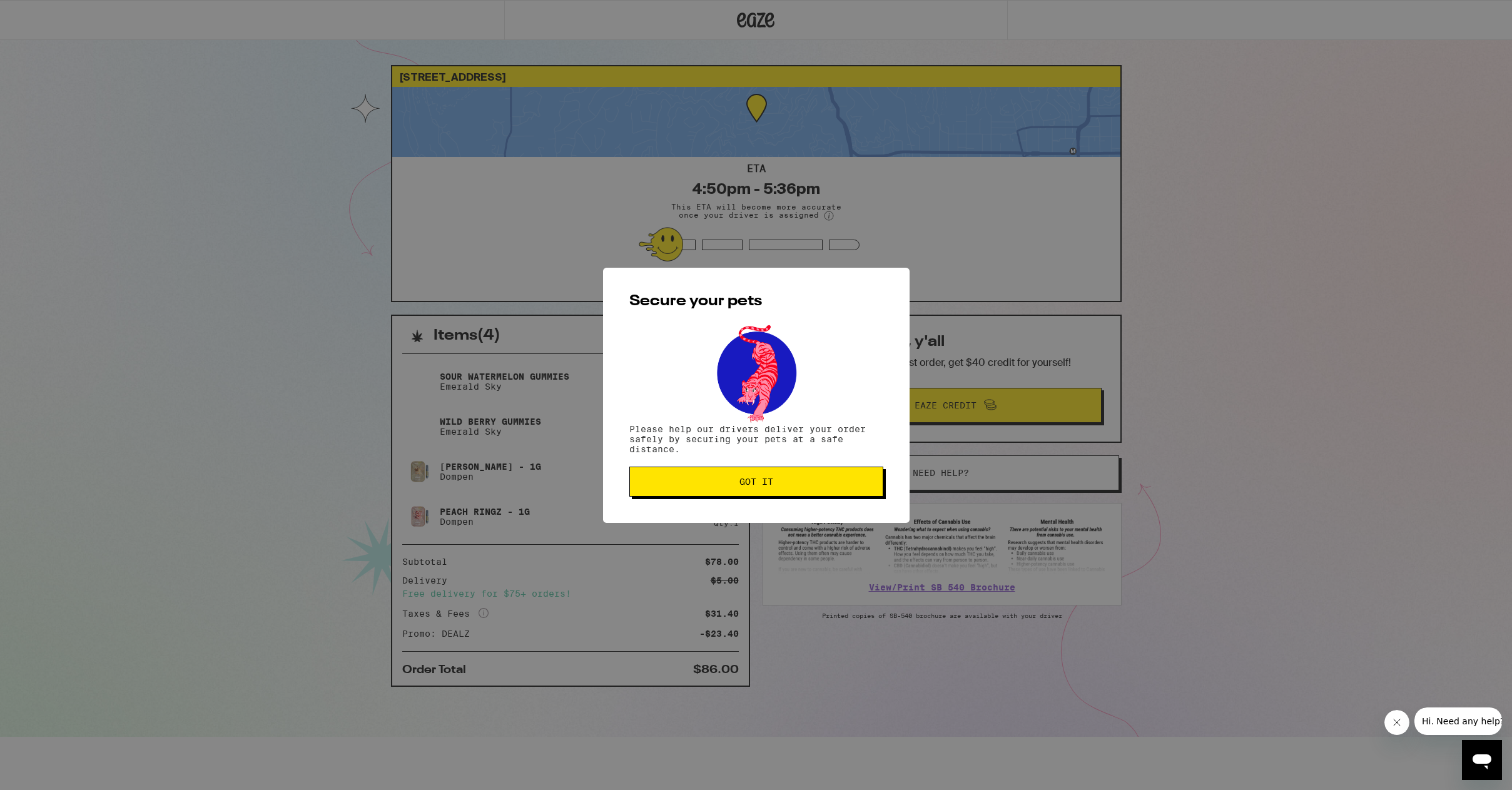
click at [769, 493] on button "Got it" at bounding box center [756, 481] width 254 height 30
